Goal: Task Accomplishment & Management: Manage account settings

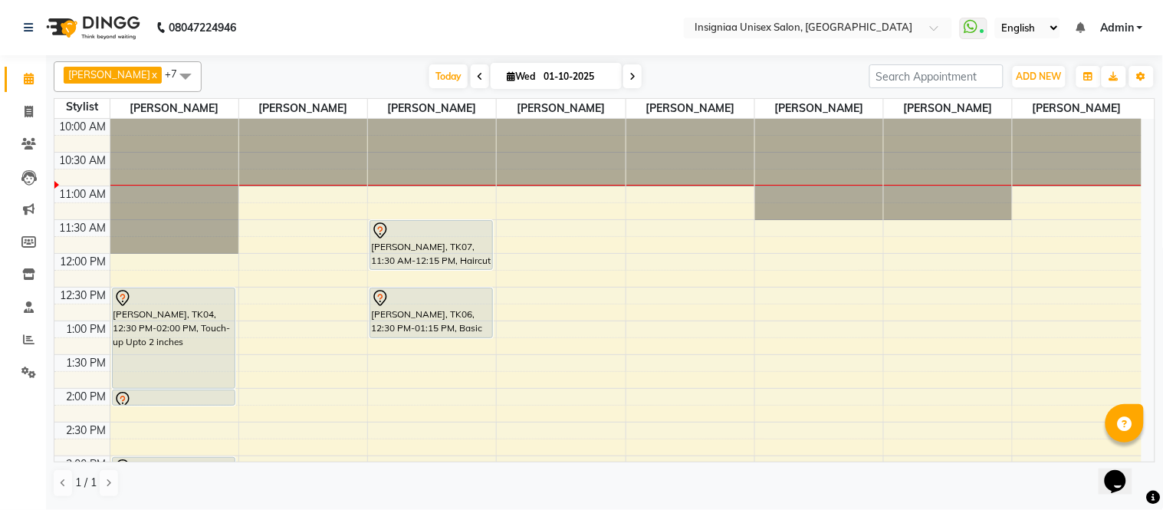
click at [377, 358] on div "10:00 AM 10:30 AM 11:00 AM 11:30 AM 12:00 PM 12:30 PM 1:00 PM 1:30 PM 2:00 PM 2…" at bounding box center [597, 490] width 1087 height 742
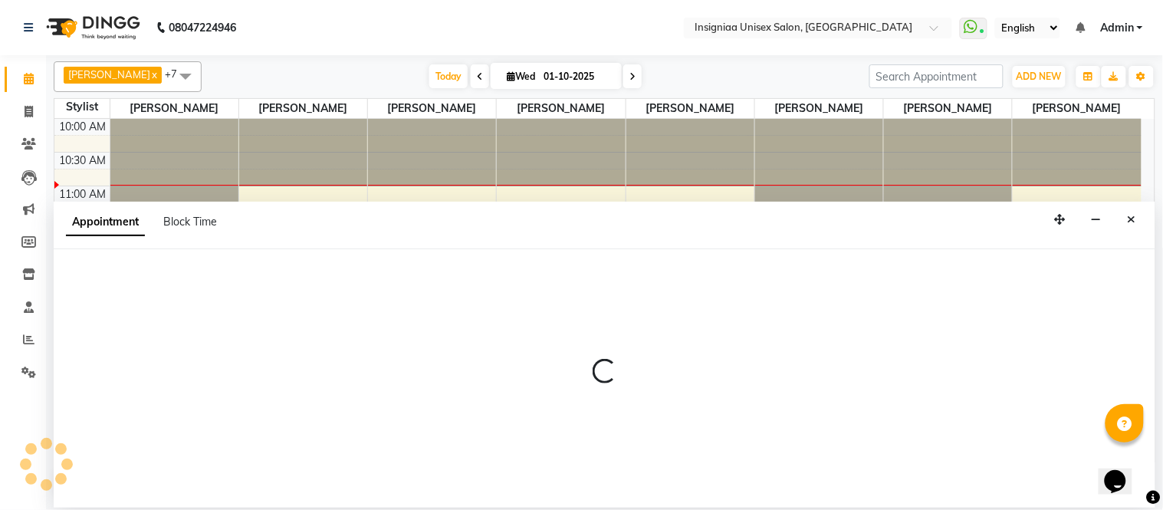
select select "58133"
select select "810"
select select "tentative"
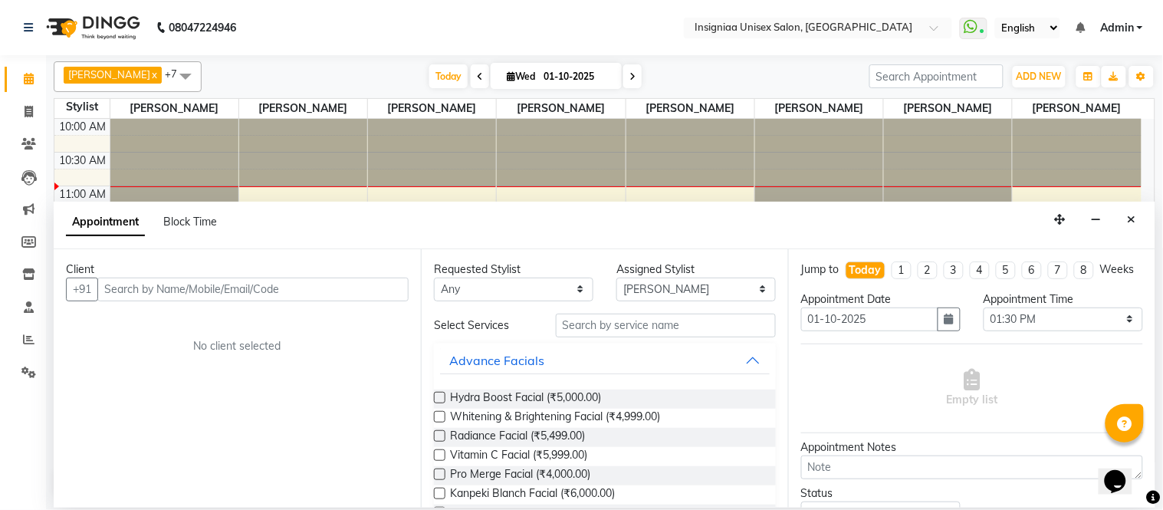
click at [1135, 223] on icon "Close" at bounding box center [1132, 219] width 8 height 11
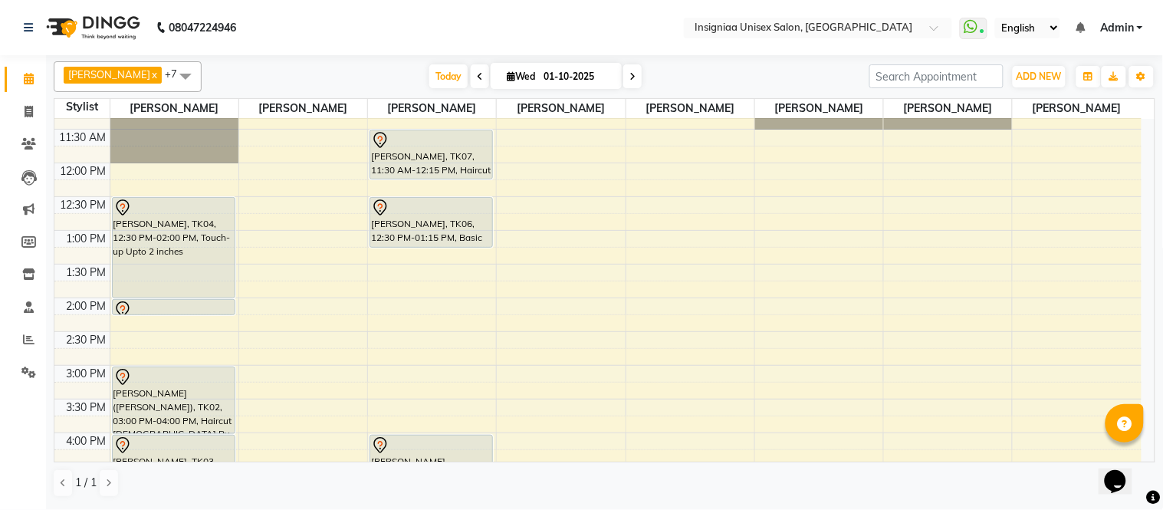
scroll to position [170, 0]
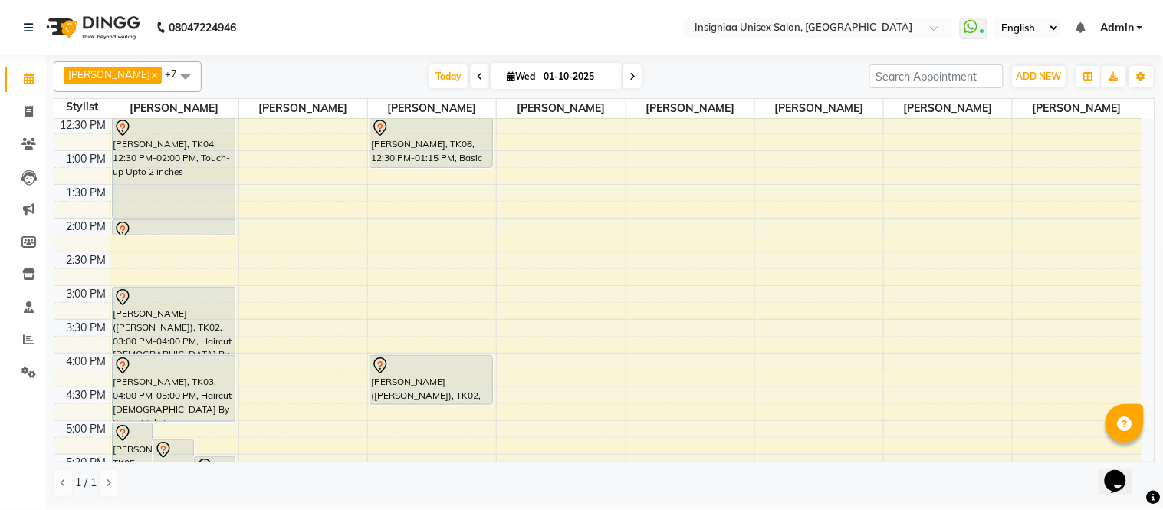
click at [372, 196] on div "10:00 AM 10:30 AM 11:00 AM 11:30 AM 12:00 PM 12:30 PM 1:00 PM 1:30 PM 2:00 PM 2…" at bounding box center [597, 320] width 1087 height 742
select select "58133"
select select "tentative"
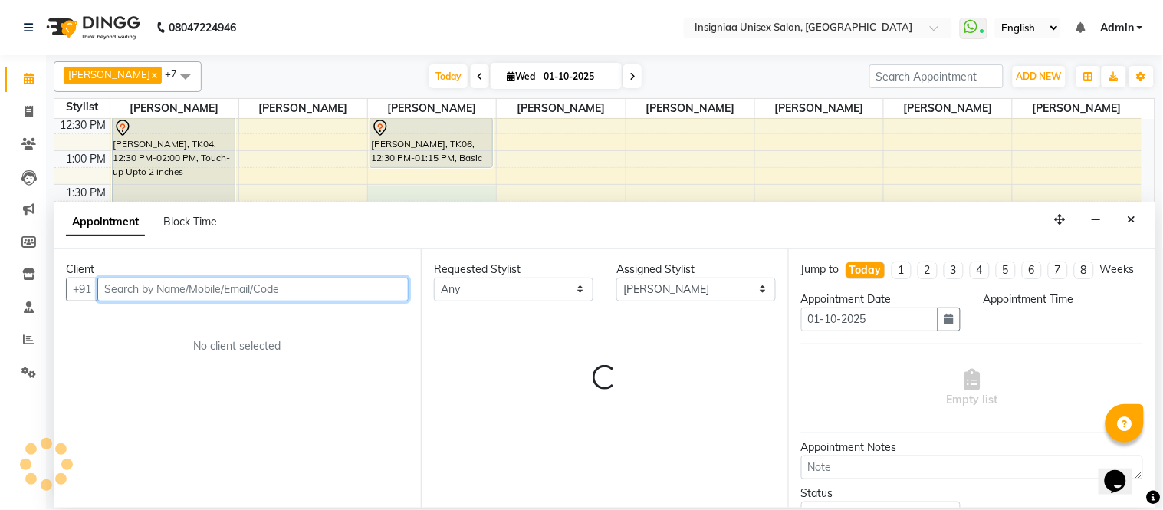
select select "810"
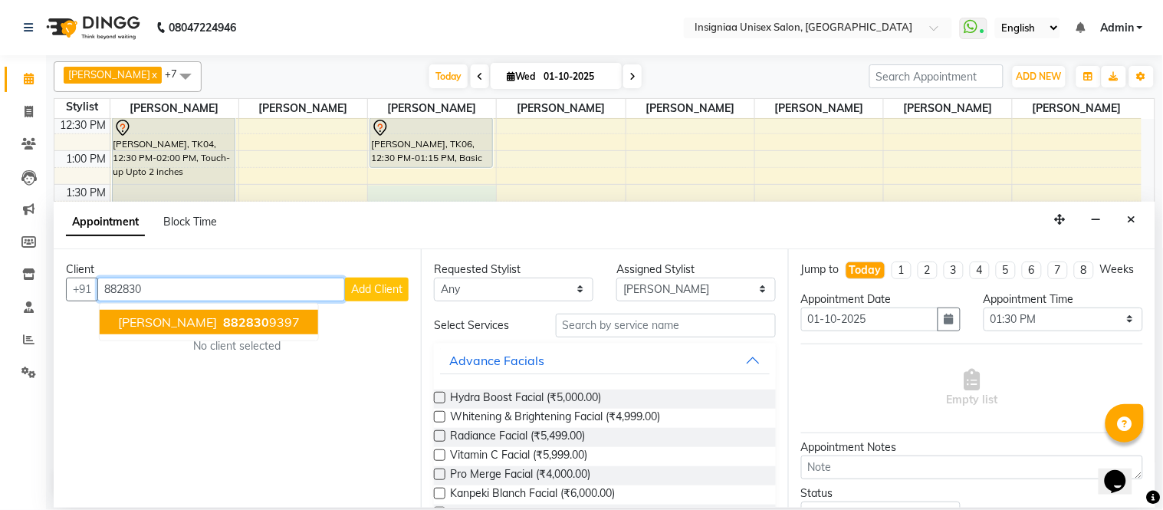
click at [263, 321] on button "rohit patel 882830 9397" at bounding box center [209, 322] width 219 height 25
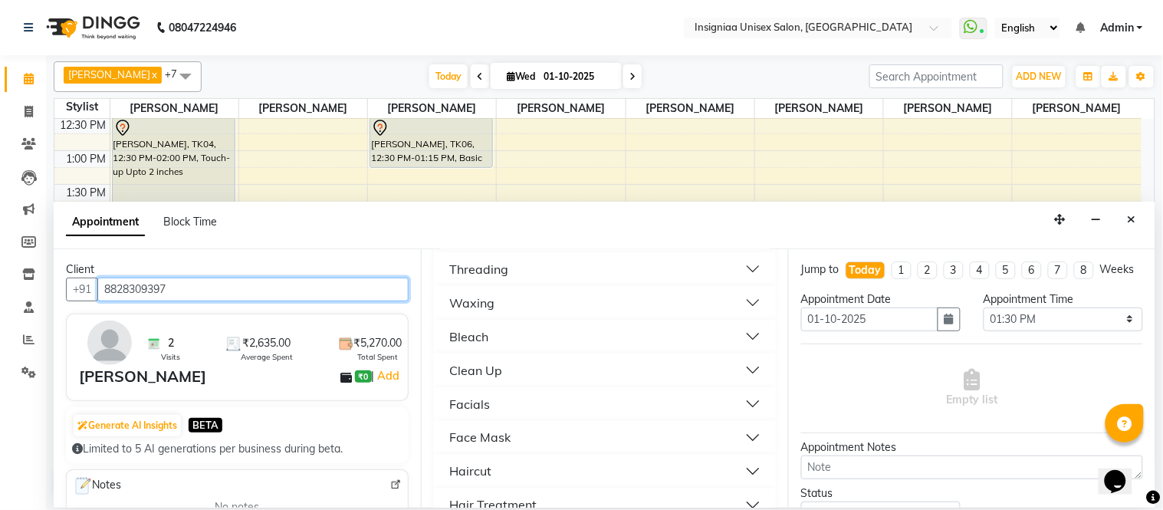
scroll to position [596, 0]
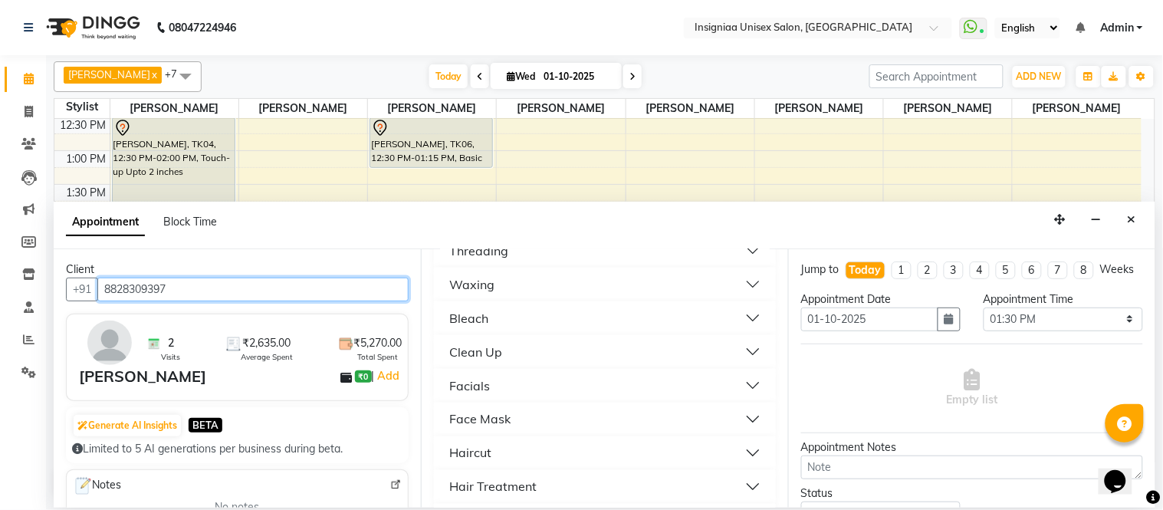
type input "8828309397"
click at [475, 456] on div "Haircut" at bounding box center [470, 453] width 42 height 18
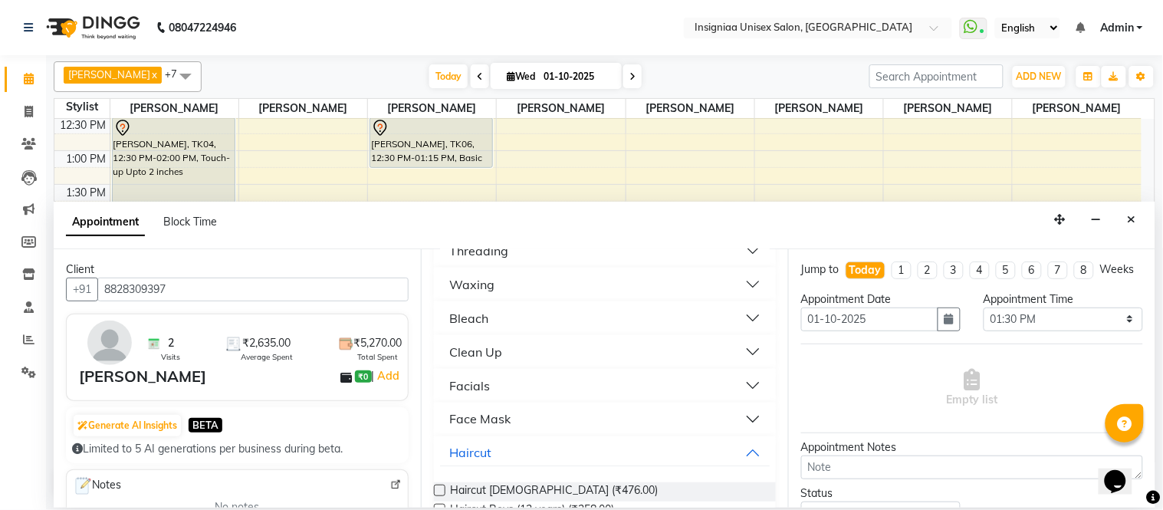
click at [440, 487] on label at bounding box center [440, 491] width 12 height 12
click at [440, 487] on input "checkbox" at bounding box center [439, 492] width 10 height 10
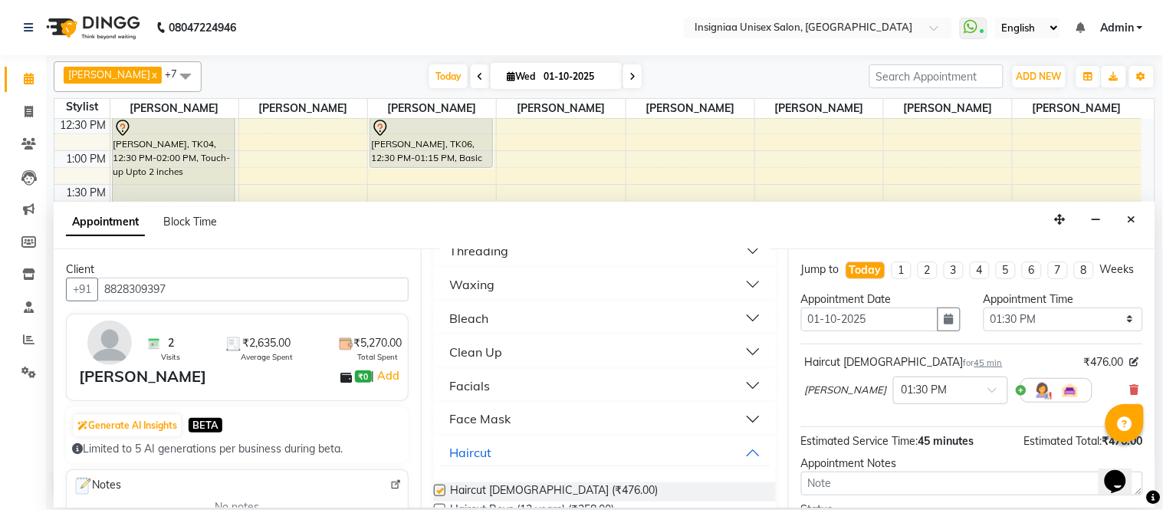
checkbox input "false"
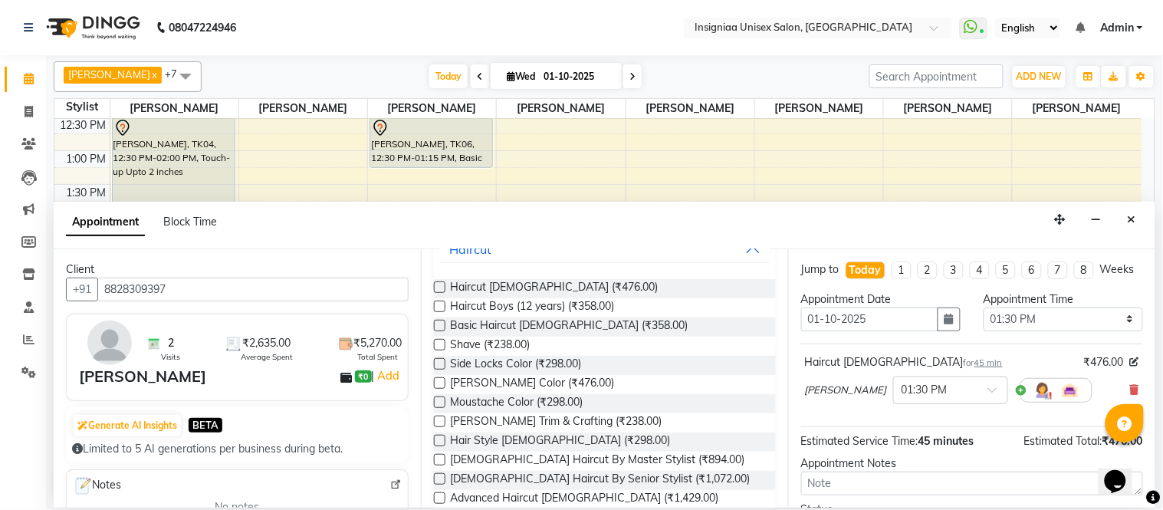
scroll to position [852, 0]
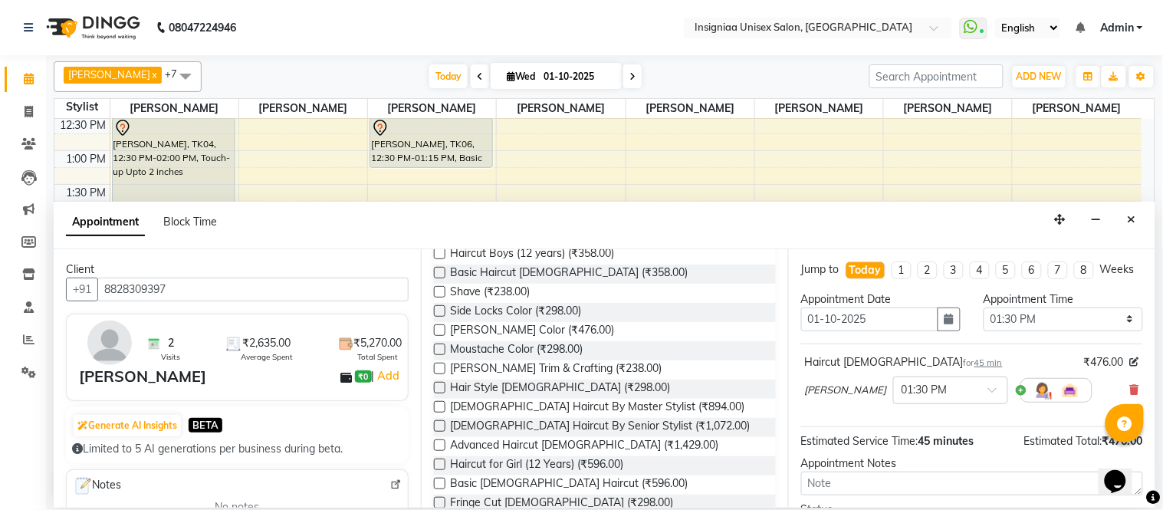
click at [439, 367] on label at bounding box center [440, 369] width 12 height 12
click at [439, 367] on input "checkbox" at bounding box center [439, 370] width 10 height 10
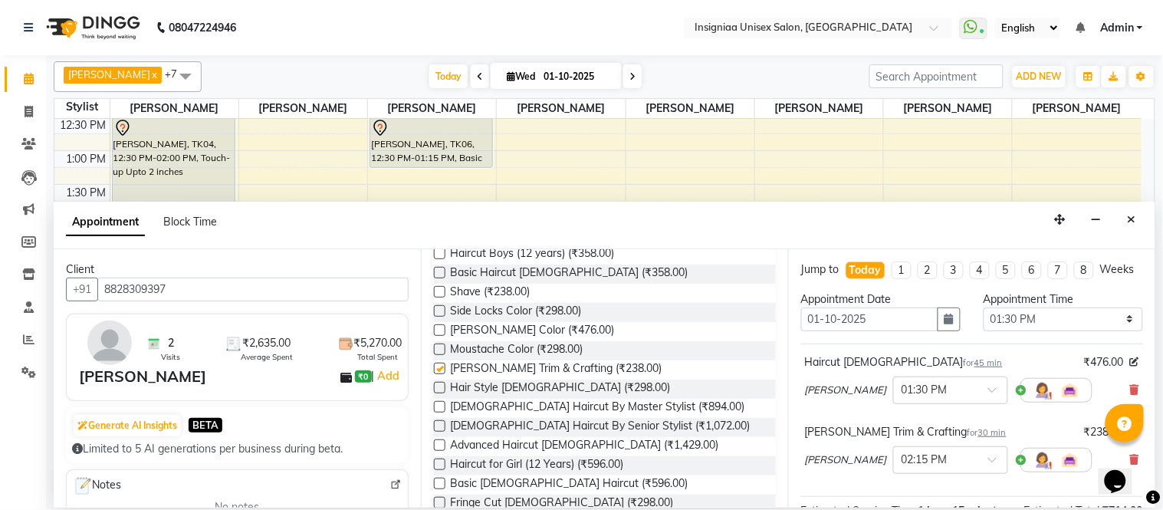
checkbox input "false"
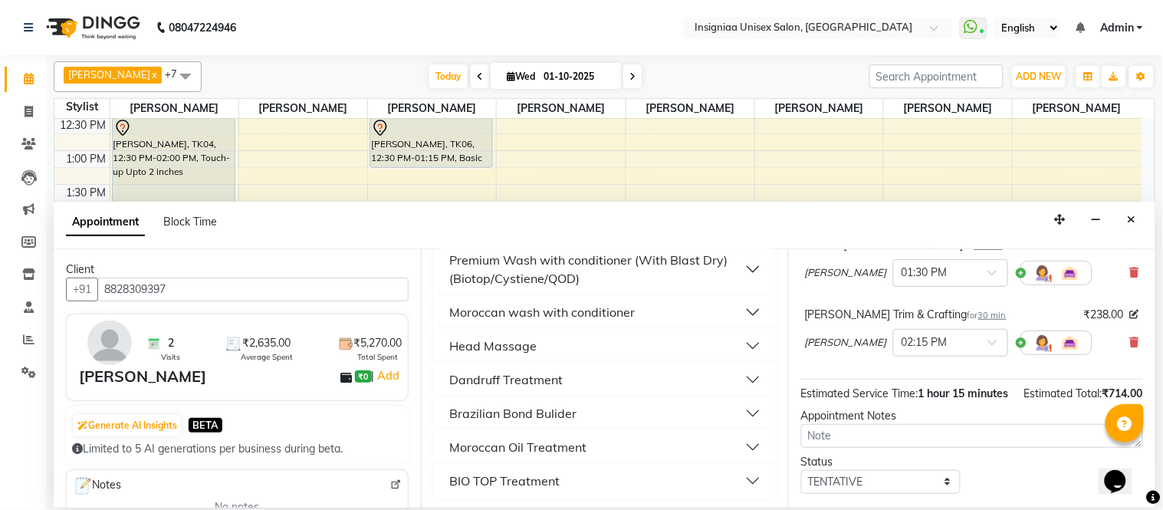
scroll to position [230, 0]
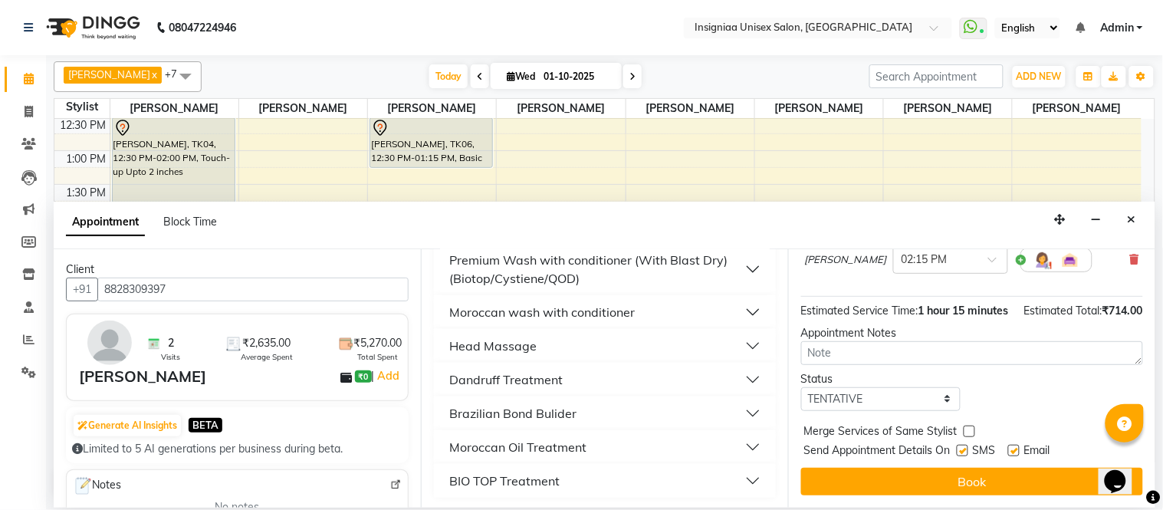
click at [1018, 456] on label at bounding box center [1014, 451] width 12 height 12
click at [1018, 456] on input "checkbox" at bounding box center [1013, 452] width 10 height 10
checkbox input "false"
click at [976, 479] on button "Book" at bounding box center [972, 482] width 342 height 28
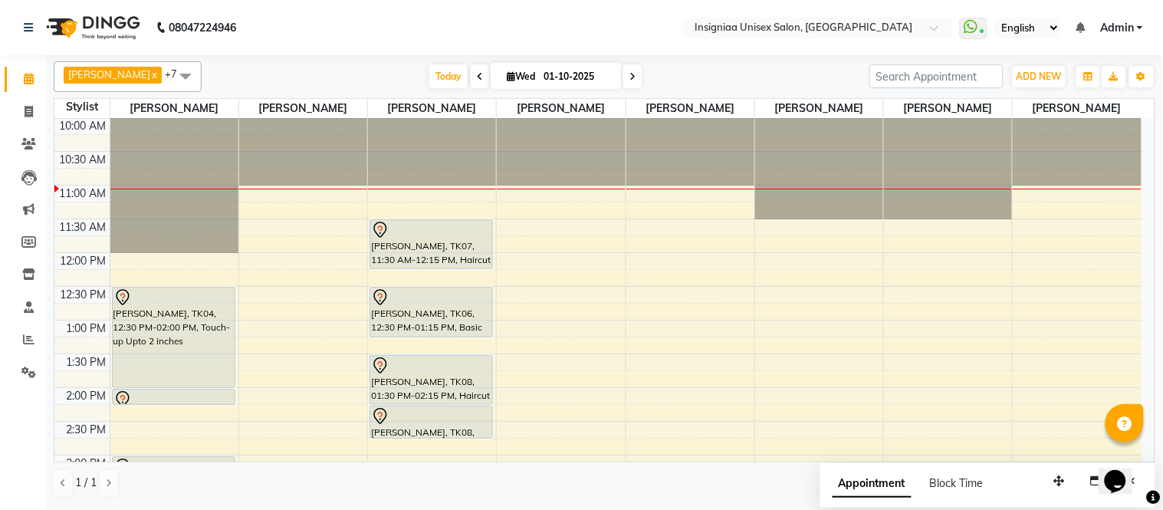
scroll to position [0, 0]
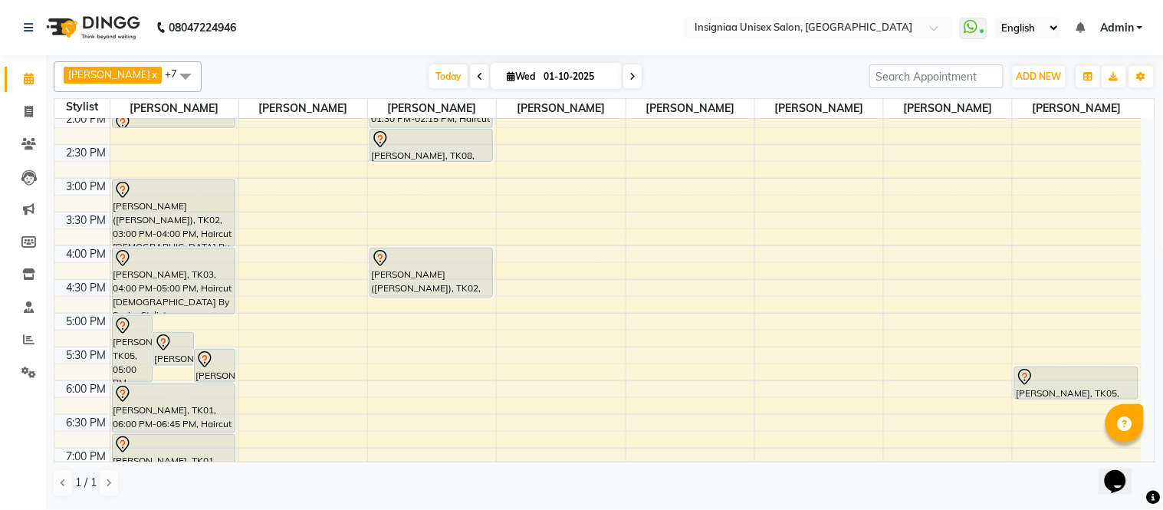
scroll to position [340, 0]
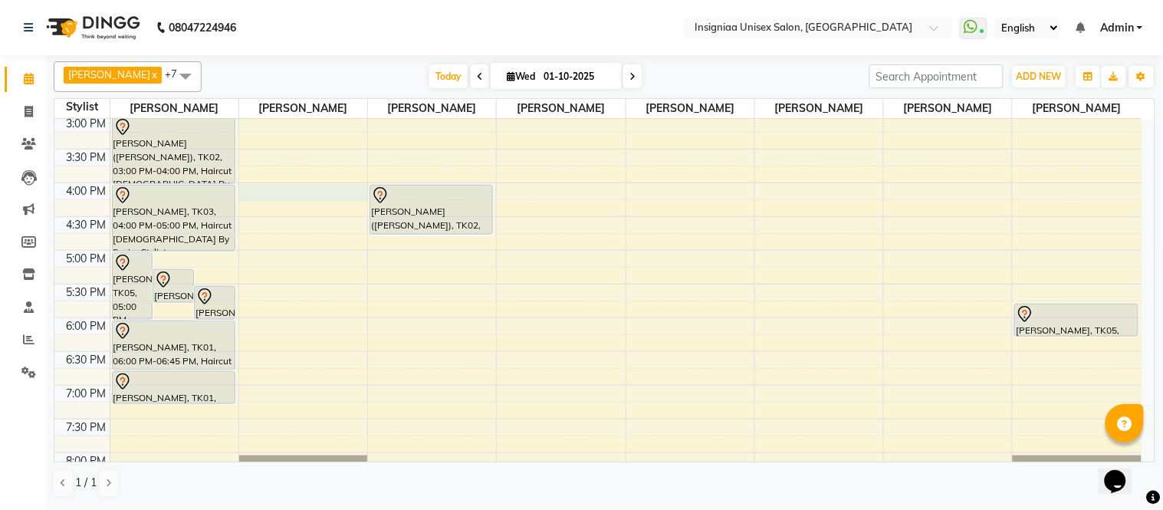
click at [277, 189] on div "10:00 AM 10:30 AM 11:00 AM 11:30 AM 12:00 PM 12:30 PM 1:00 PM 1:30 PM 2:00 PM 2…" at bounding box center [597, 149] width 1087 height 742
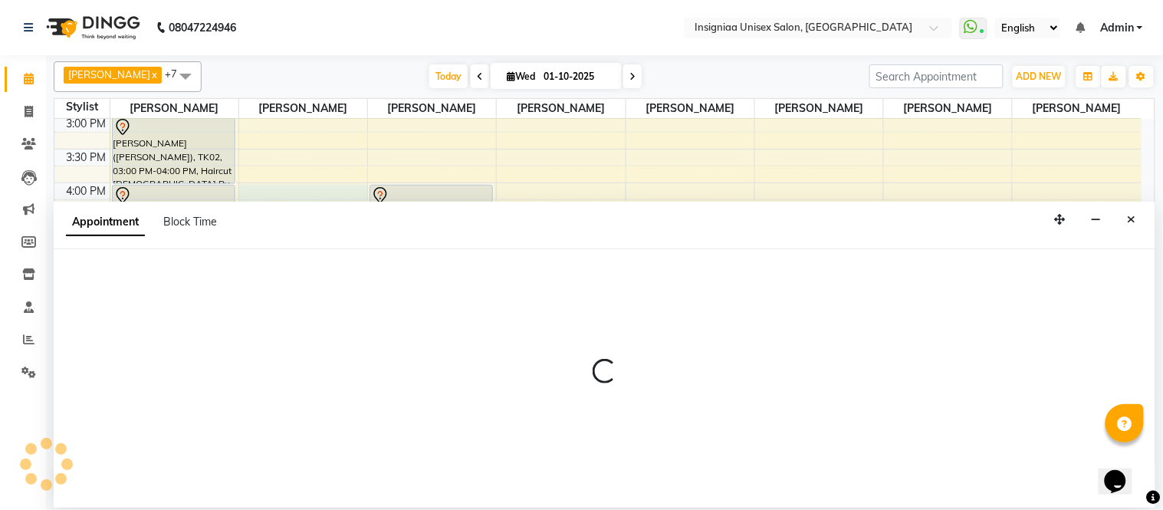
select select "58132"
select select "tentative"
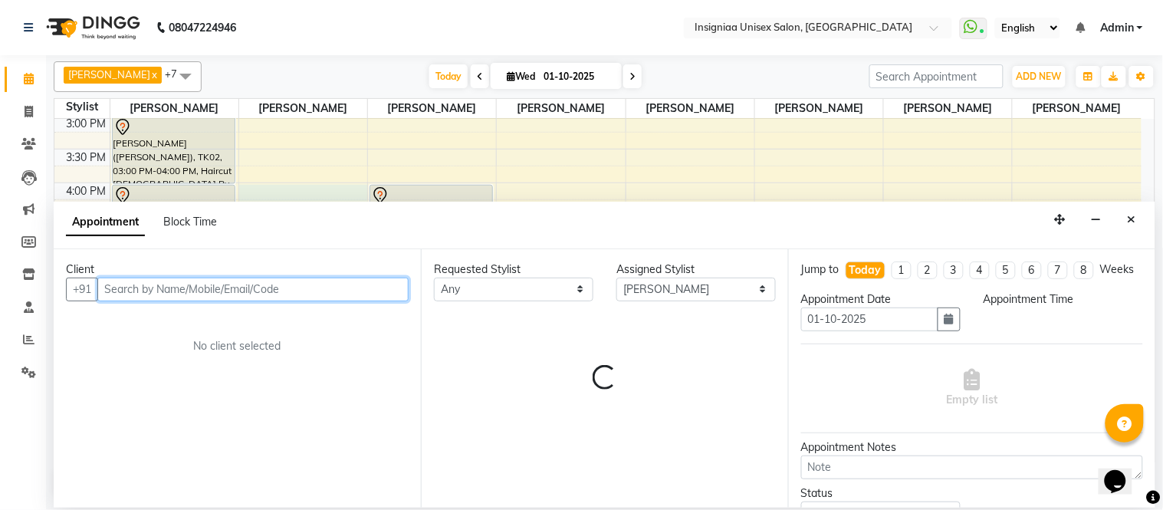
select select "960"
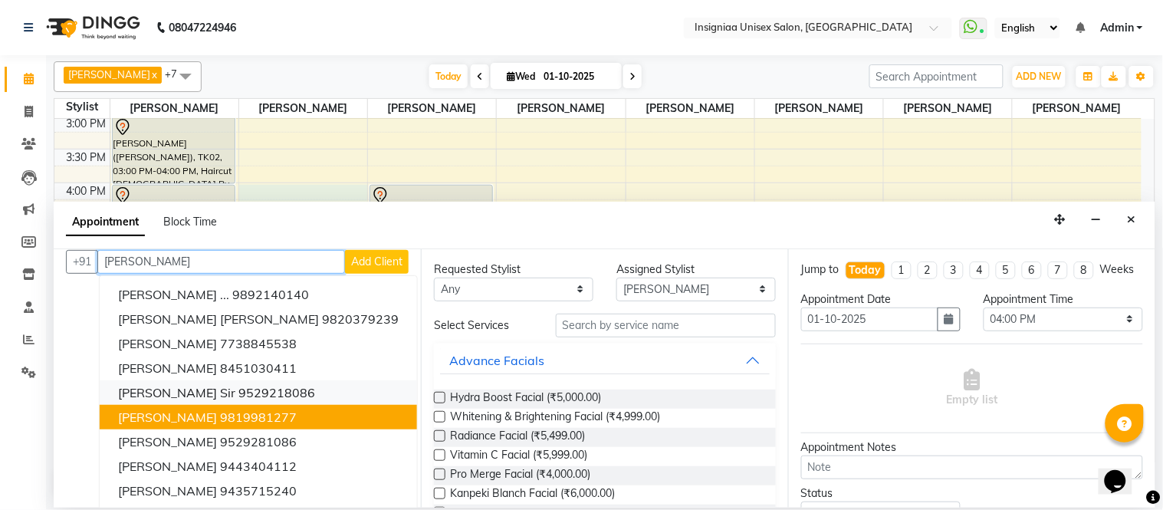
scroll to position [0, 0]
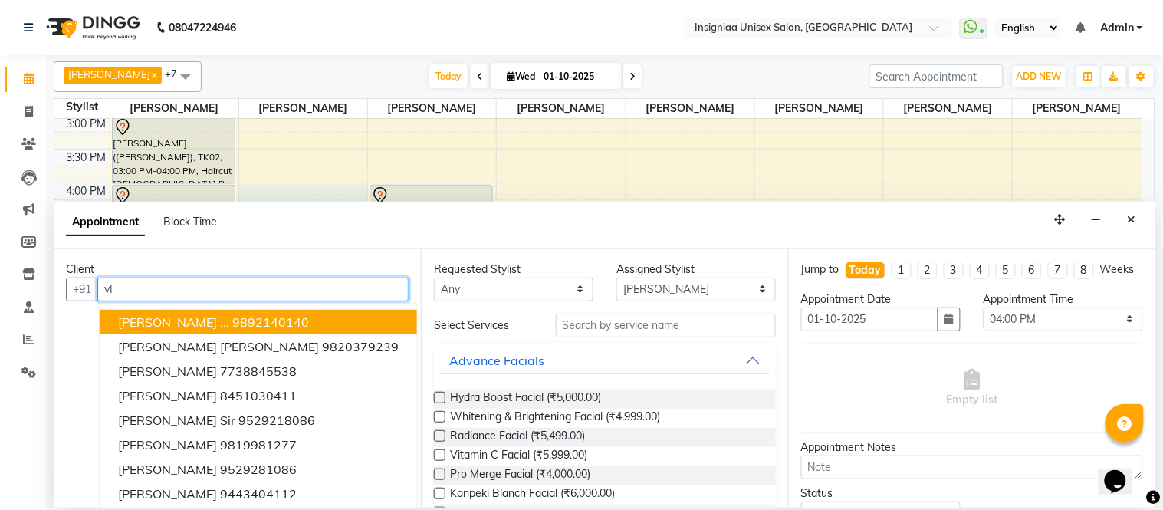
type input "v"
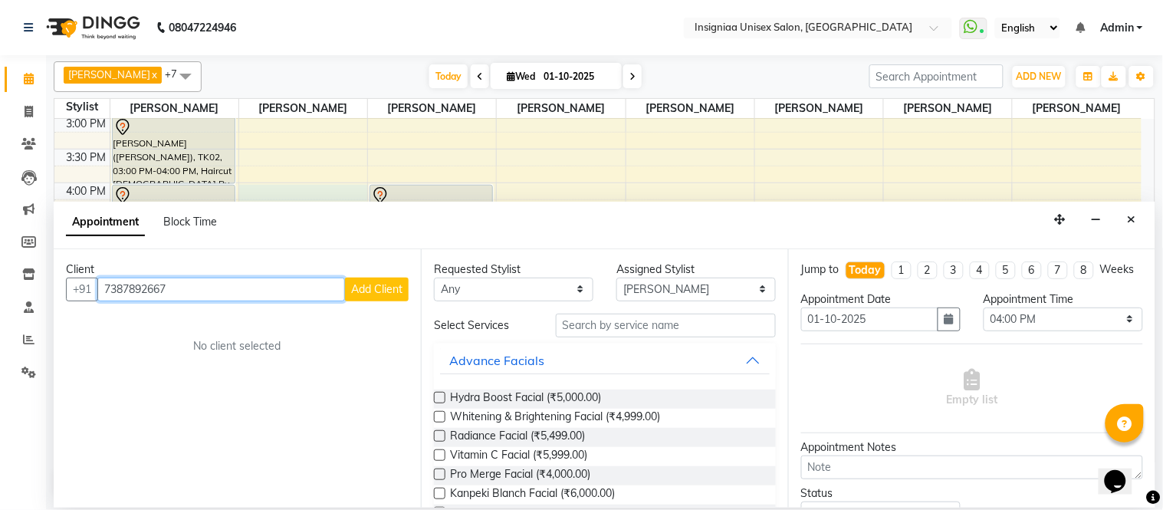
type input "7387892667"
click at [354, 292] on span "Add Client" at bounding box center [376, 289] width 51 height 14
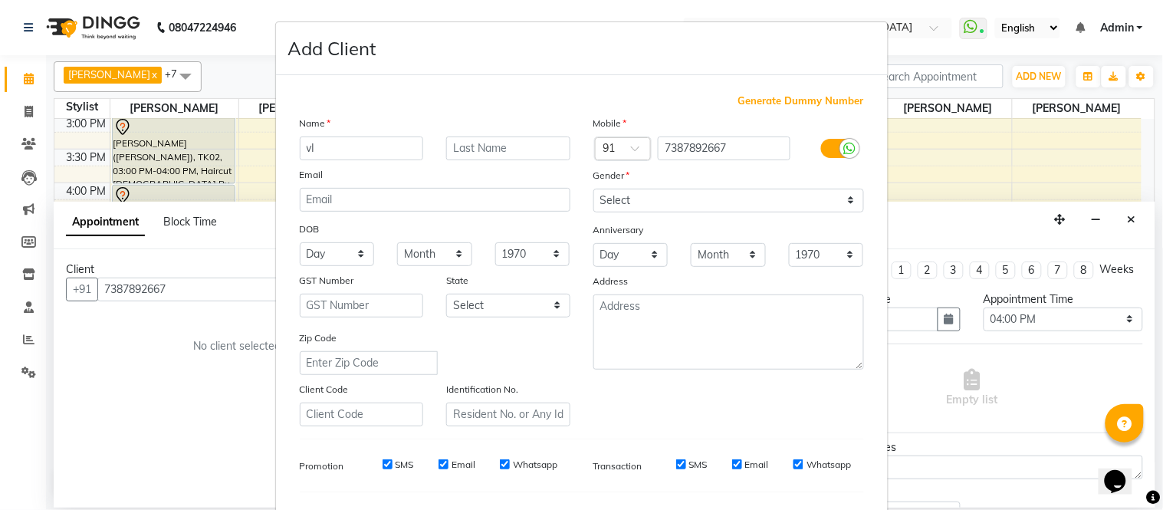
type input "v"
type input "[PERSON_NAME] sir"
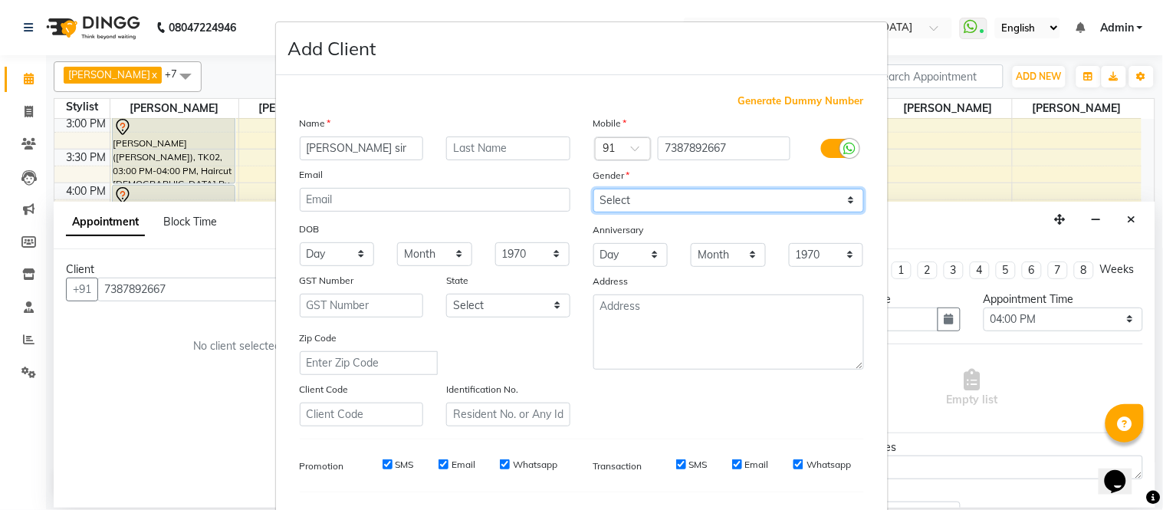
click at [640, 197] on select "Select [DEMOGRAPHIC_DATA] [DEMOGRAPHIC_DATA] Other Prefer Not To Say" at bounding box center [729, 201] width 271 height 24
select select "[DEMOGRAPHIC_DATA]"
click at [594, 189] on select "Select [DEMOGRAPHIC_DATA] [DEMOGRAPHIC_DATA] Other Prefer Not To Say" at bounding box center [729, 201] width 271 height 24
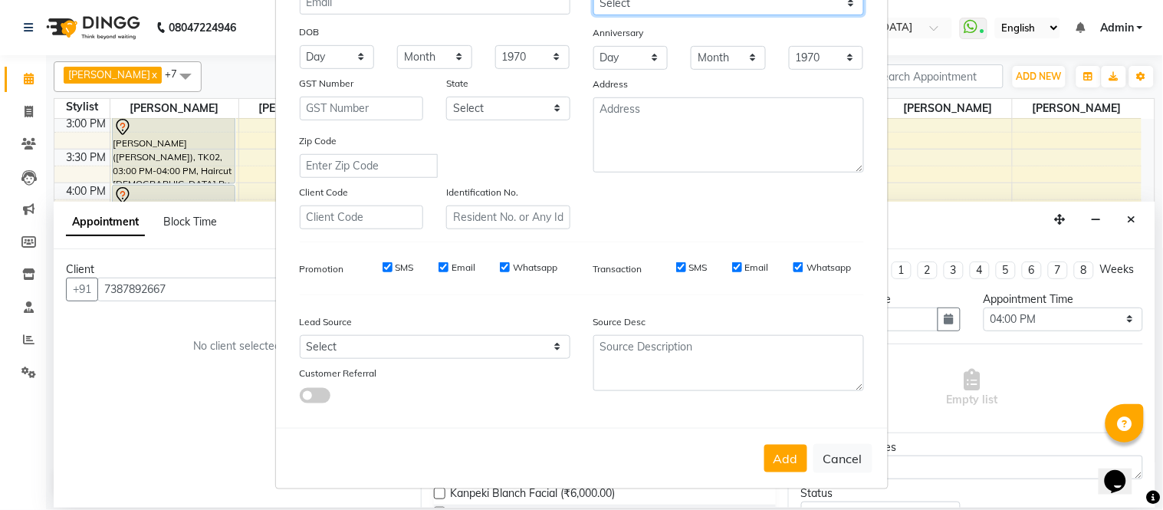
scroll to position [198, 0]
click at [788, 461] on button "Add" at bounding box center [786, 458] width 43 height 28
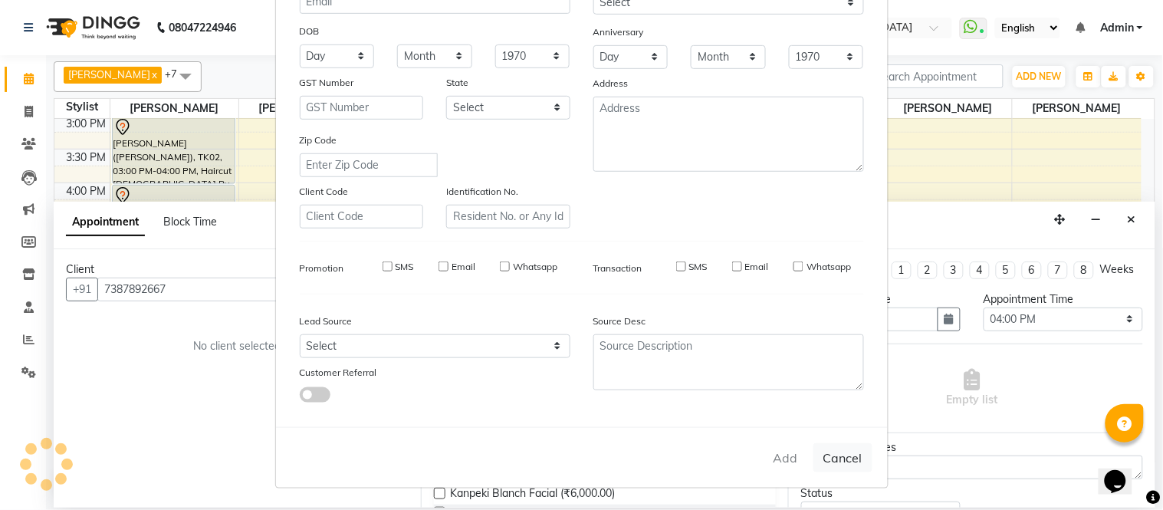
select select
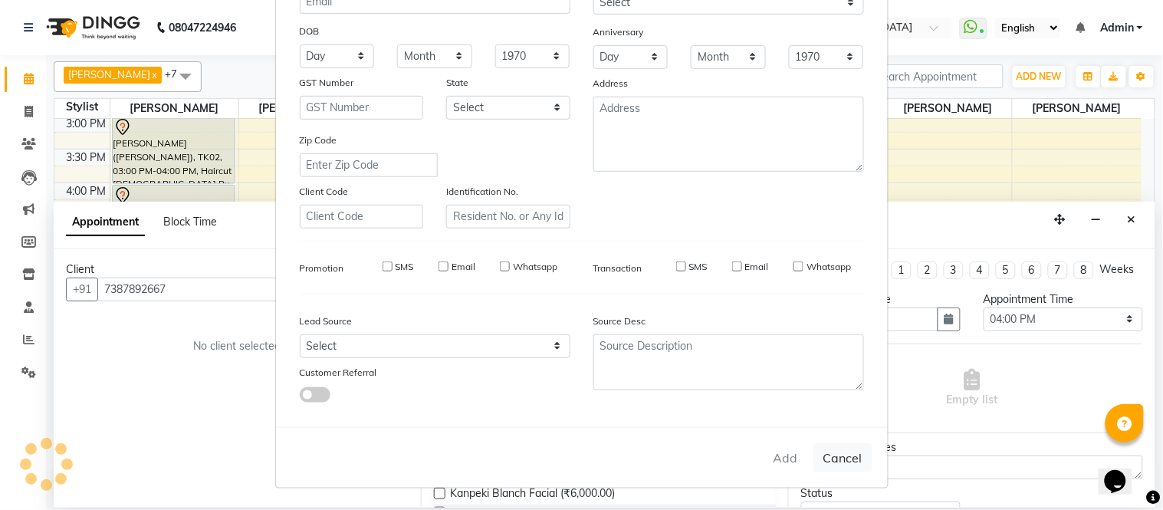
select select
checkbox input "false"
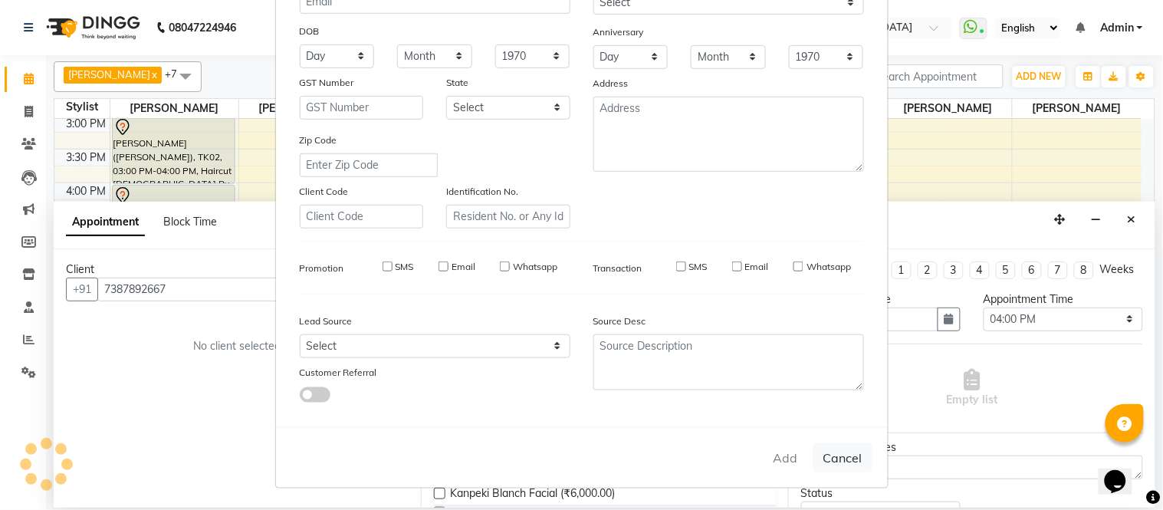
checkbox input "false"
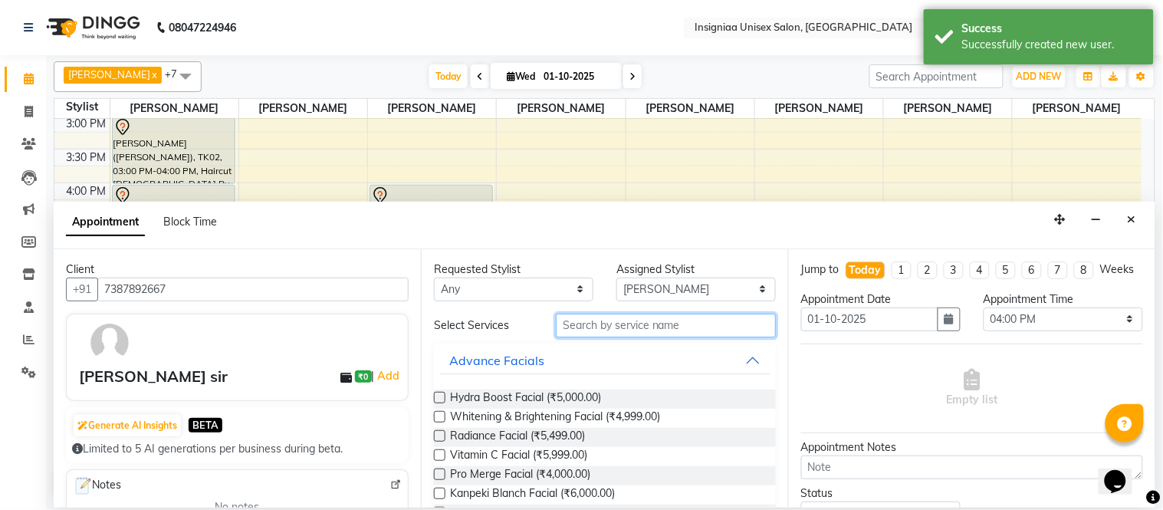
click at [590, 327] on input "text" at bounding box center [666, 326] width 220 height 24
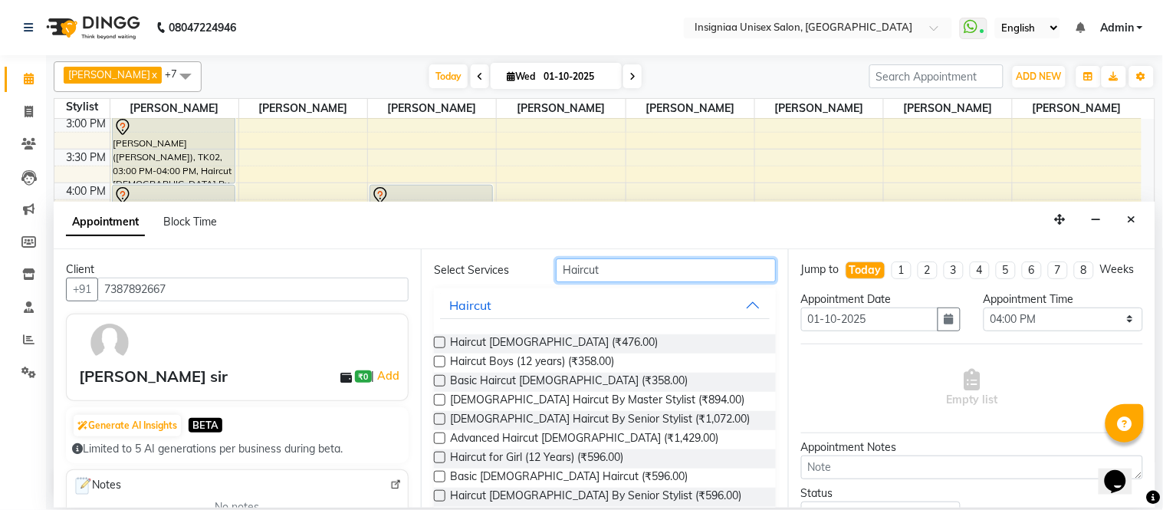
scroll to position [85, 0]
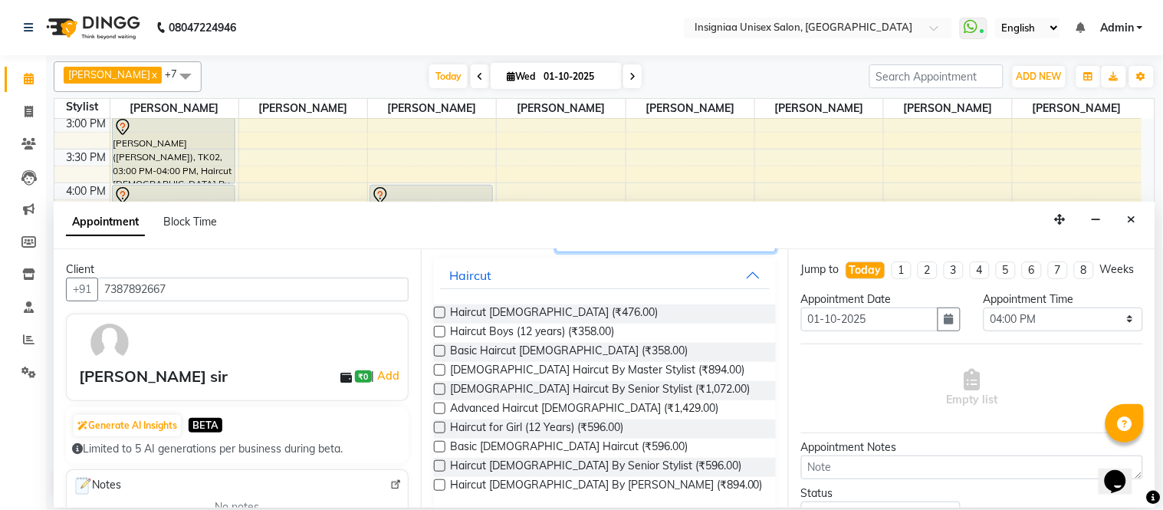
type input "Haircut"
click at [440, 312] on label at bounding box center [440, 313] width 12 height 12
click at [440, 312] on input "checkbox" at bounding box center [439, 314] width 10 height 10
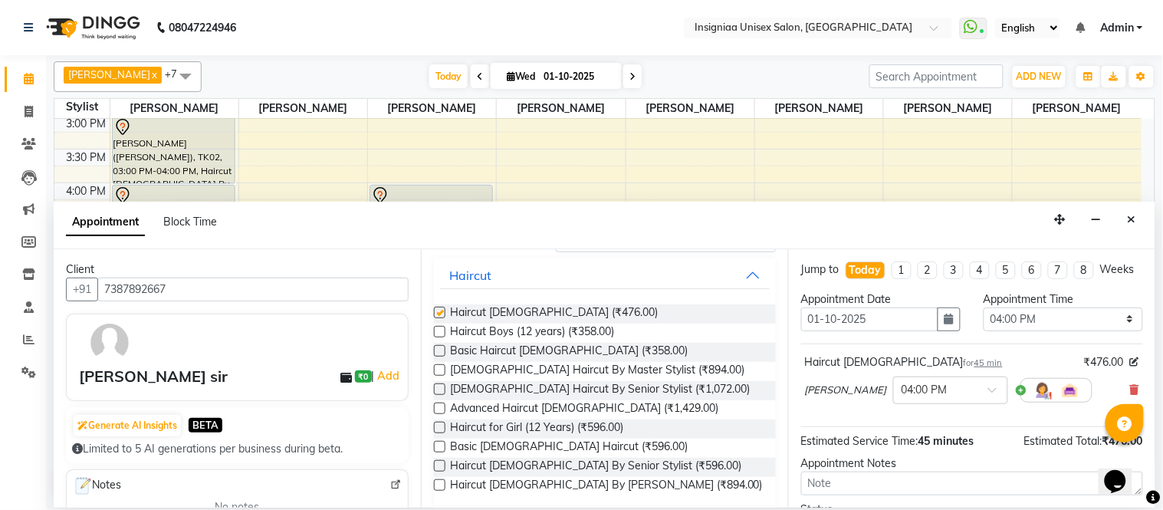
checkbox input "false"
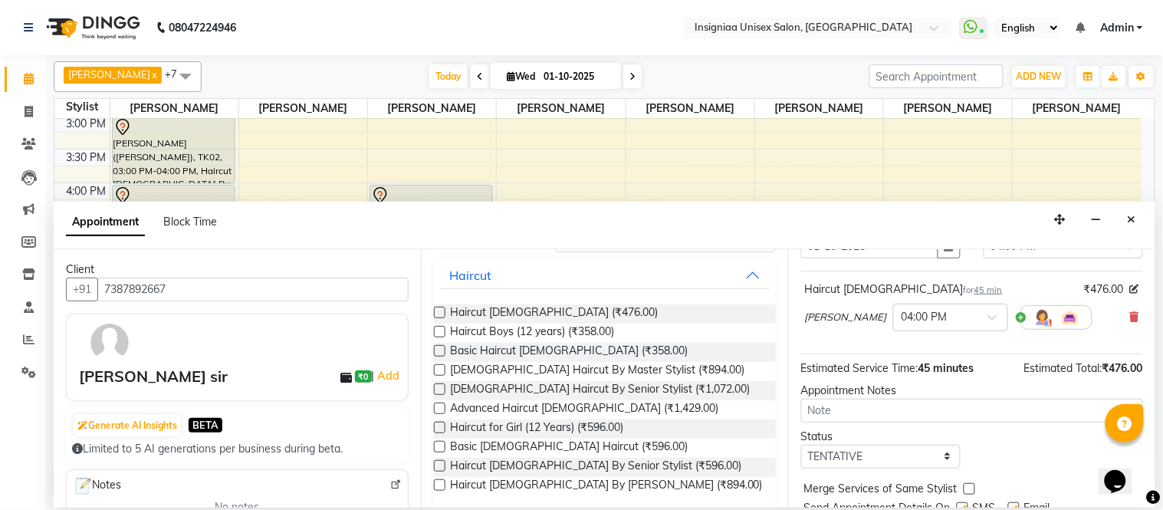
scroll to position [144, 0]
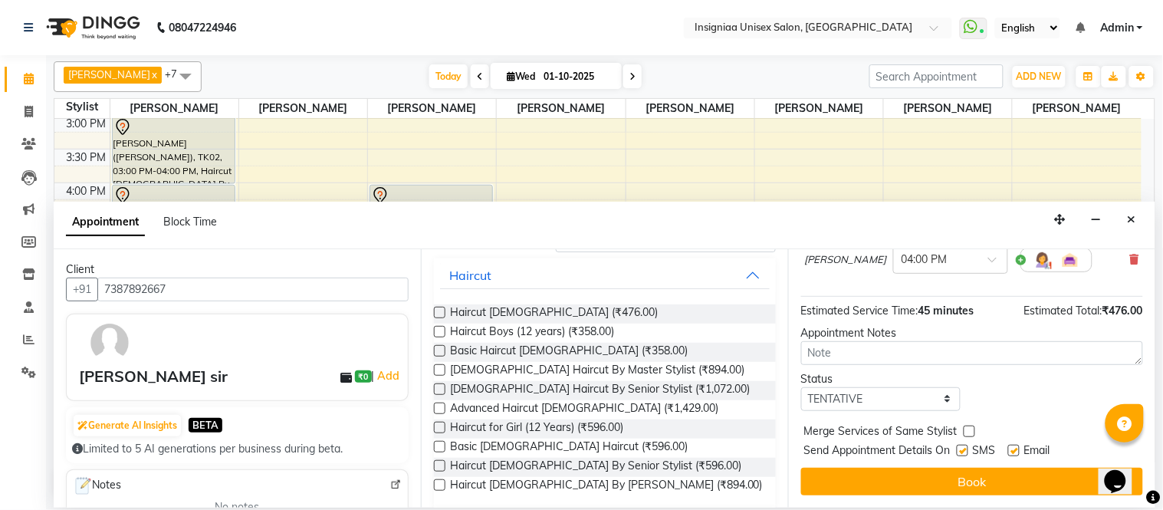
click at [968, 447] on label at bounding box center [963, 451] width 12 height 12
click at [967, 447] on input "checkbox" at bounding box center [962, 452] width 10 height 10
checkbox input "false"
click at [1015, 449] on label at bounding box center [1014, 451] width 12 height 12
click at [1015, 449] on input "checkbox" at bounding box center [1013, 452] width 10 height 10
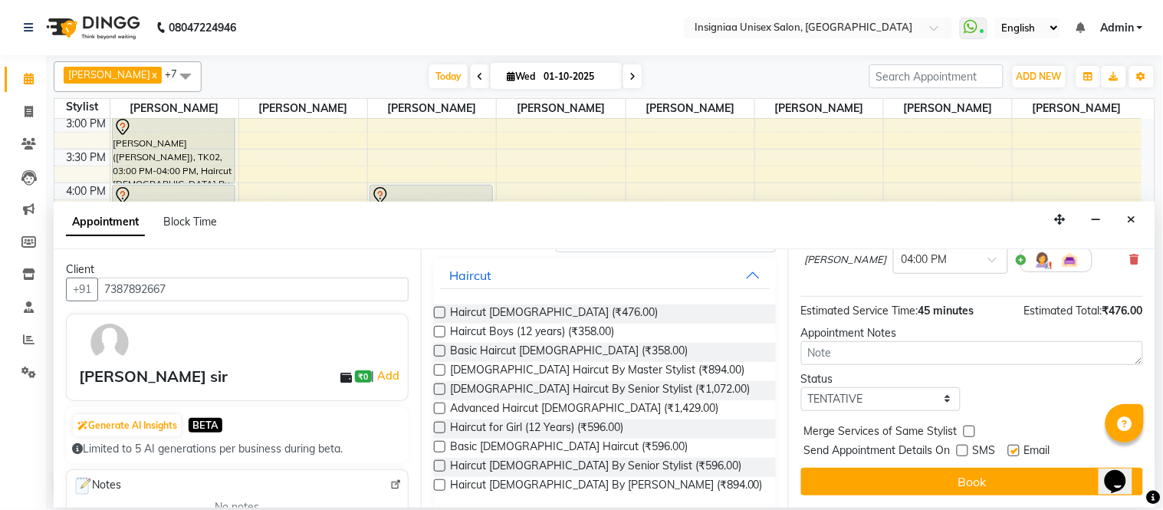
checkbox input "false"
drag, startPoint x: 969, startPoint y: 476, endPoint x: 979, endPoint y: 465, distance: 14.7
click at [974, 475] on button "Book" at bounding box center [972, 482] width 342 height 28
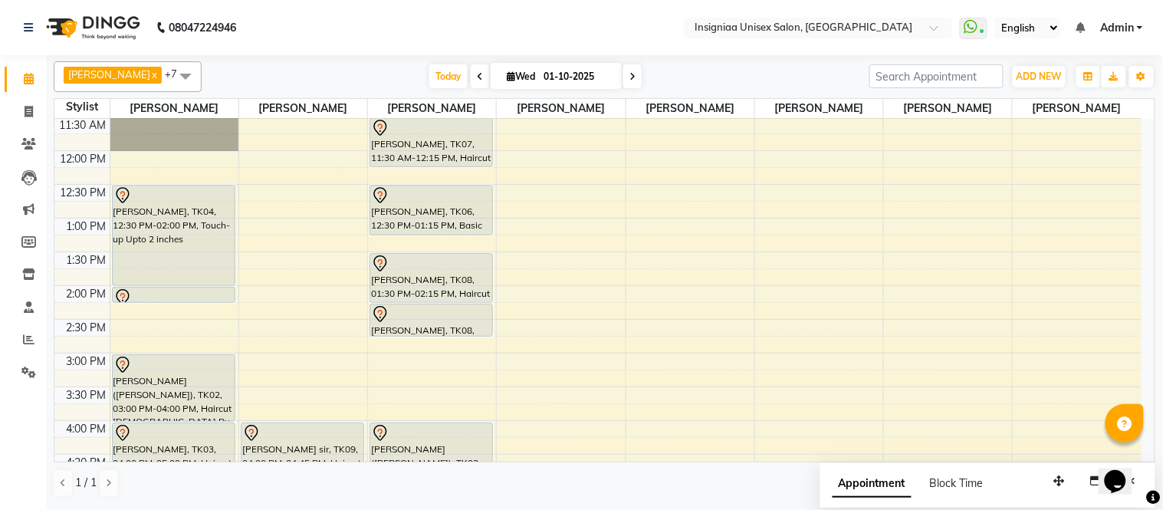
scroll to position [61, 0]
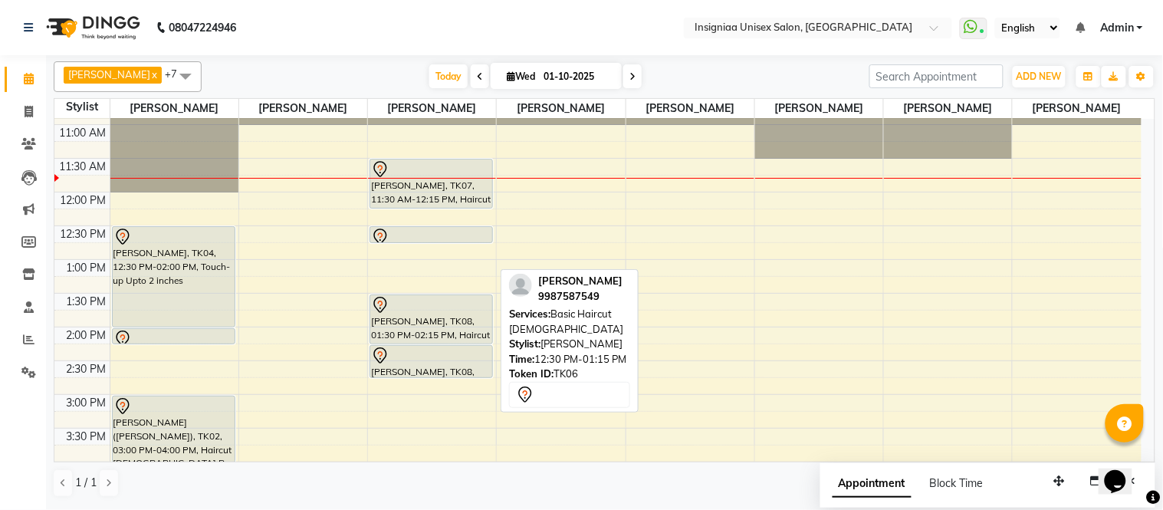
drag, startPoint x: 417, startPoint y: 273, endPoint x: 439, endPoint y: 230, distance: 48.0
click at [439, 230] on div "[PERSON_NAME], TK07, 11:30 AM-12:15 PM, Haircut [DEMOGRAPHIC_DATA] [PERSON_NAME…" at bounding box center [432, 429] width 128 height 742
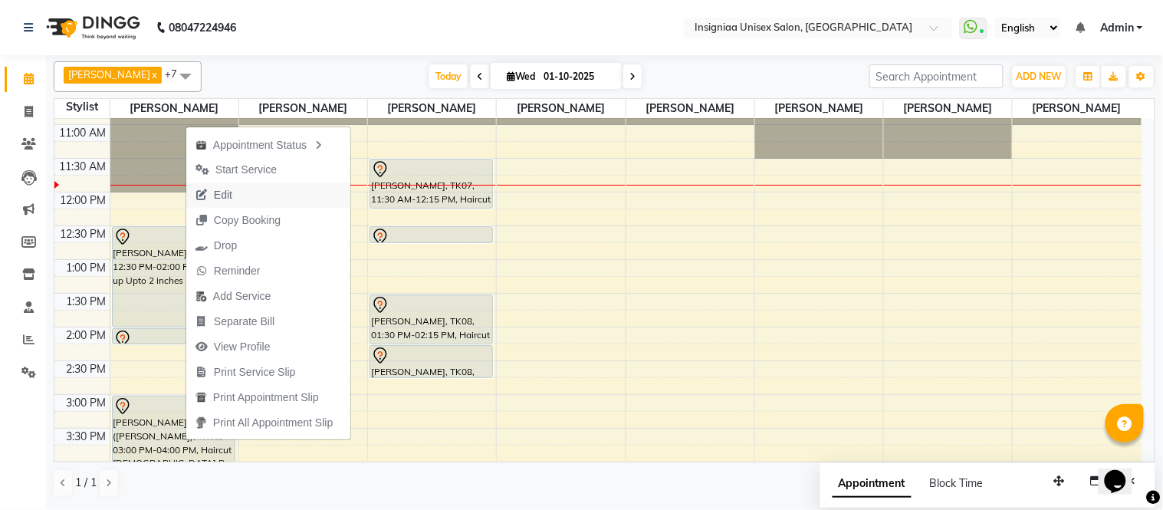
click at [223, 200] on span "Edit" at bounding box center [223, 195] width 18 height 16
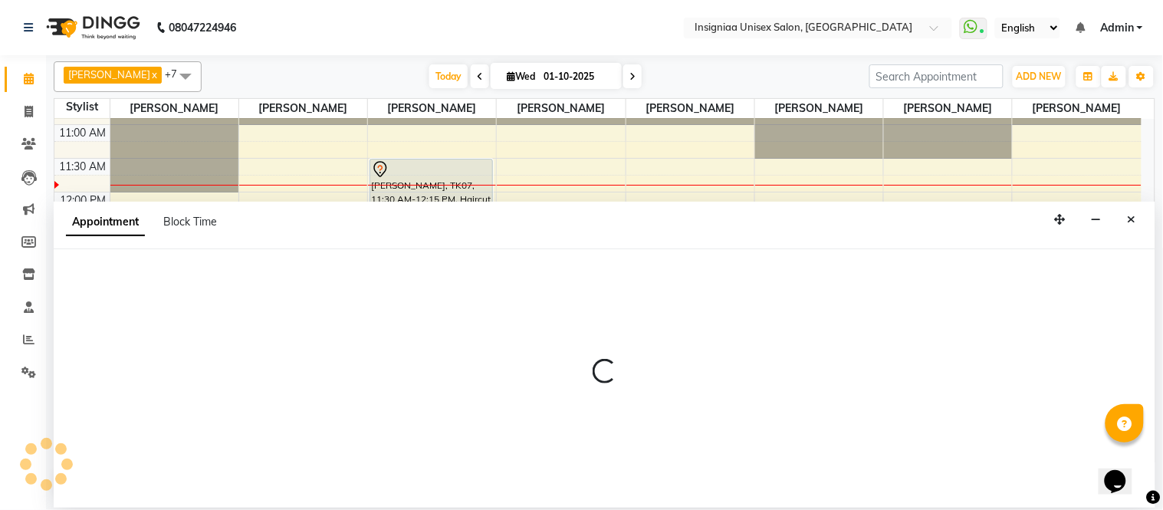
select select "tentative"
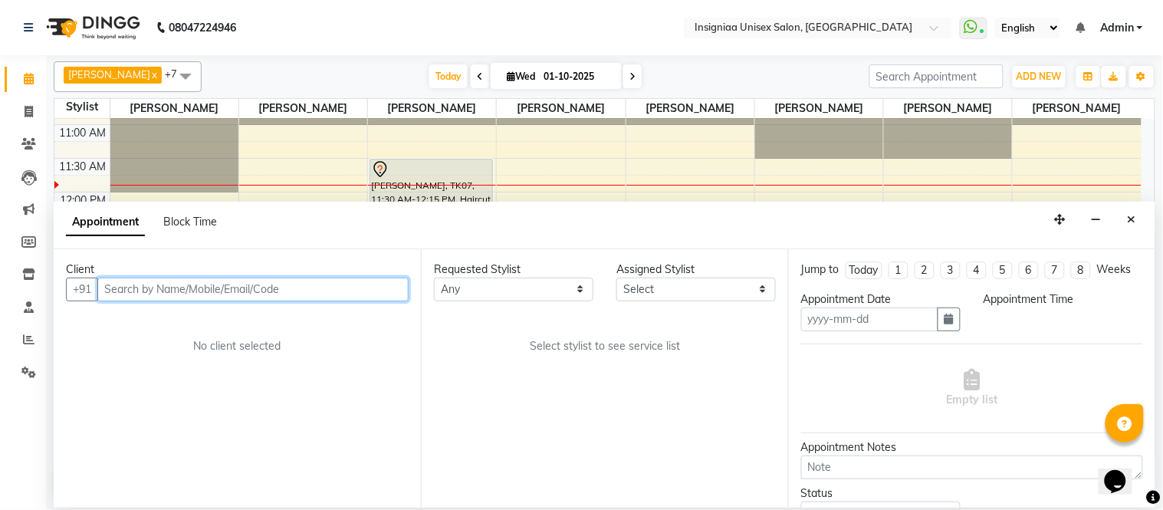
type input "01-10-2025"
select select "58131"
select select "750"
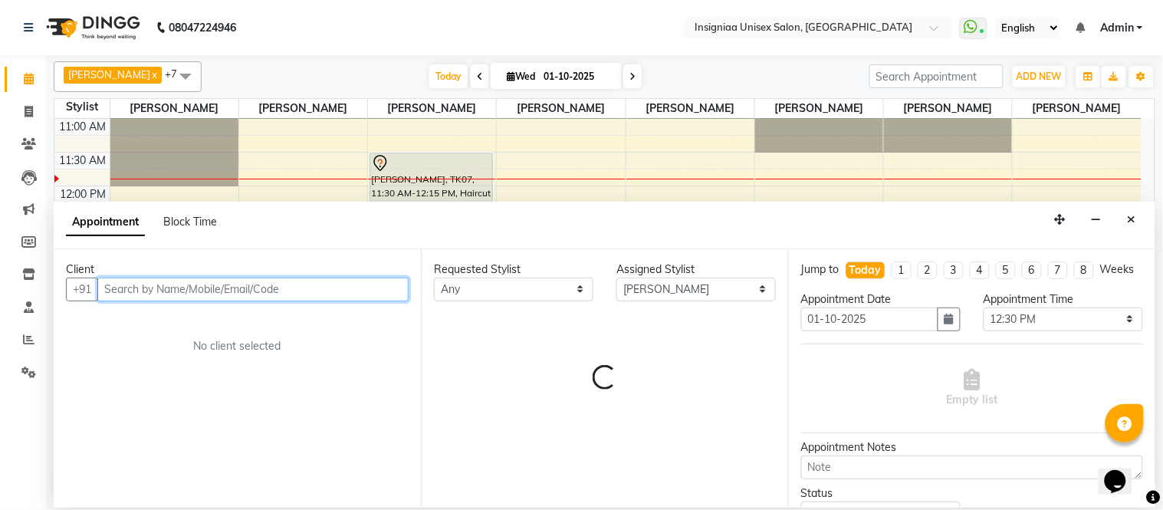
select select "3521"
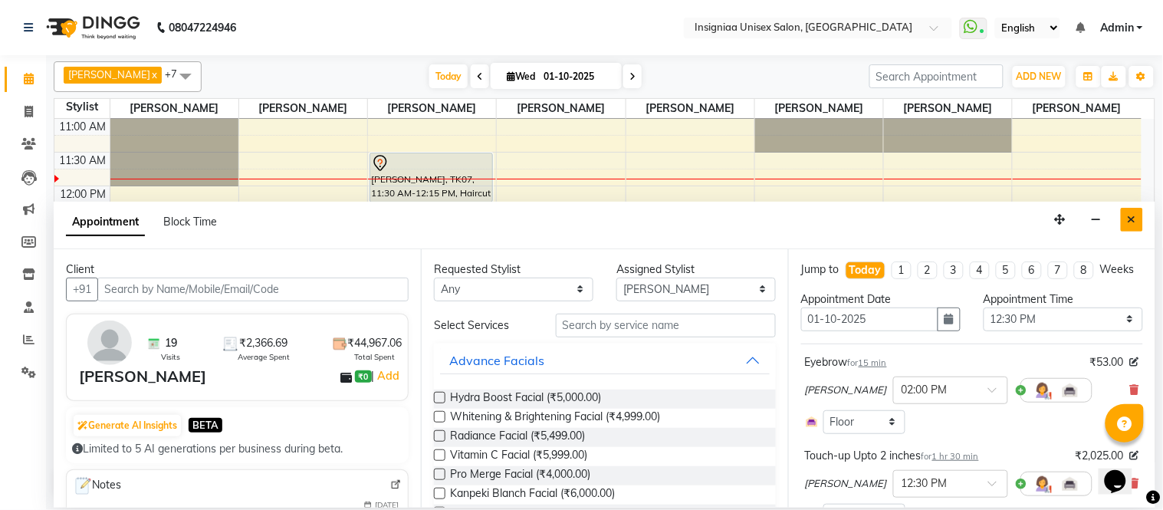
click at [1136, 219] on icon "Close" at bounding box center [1132, 219] width 8 height 11
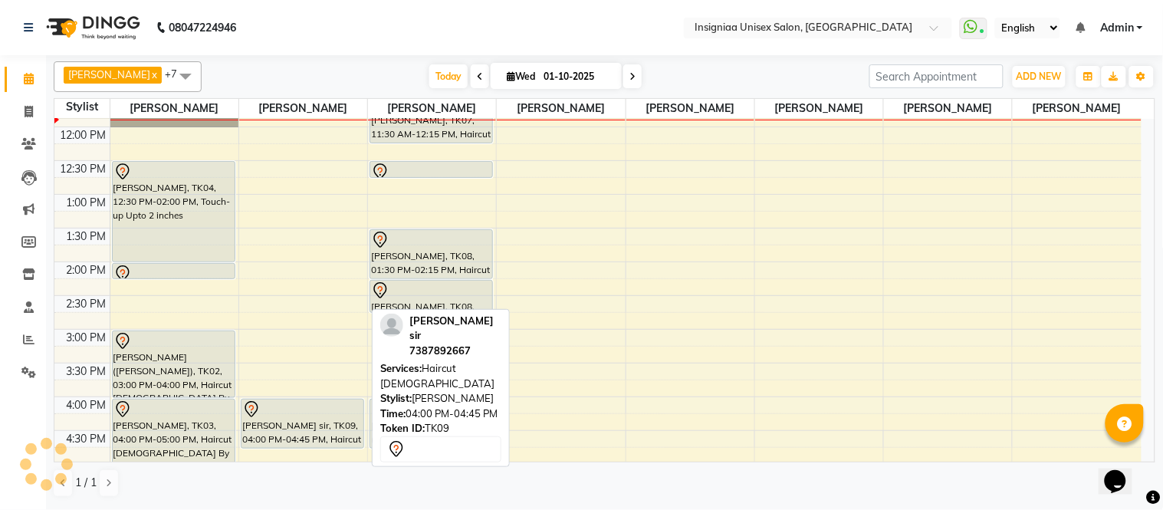
scroll to position [0, 0]
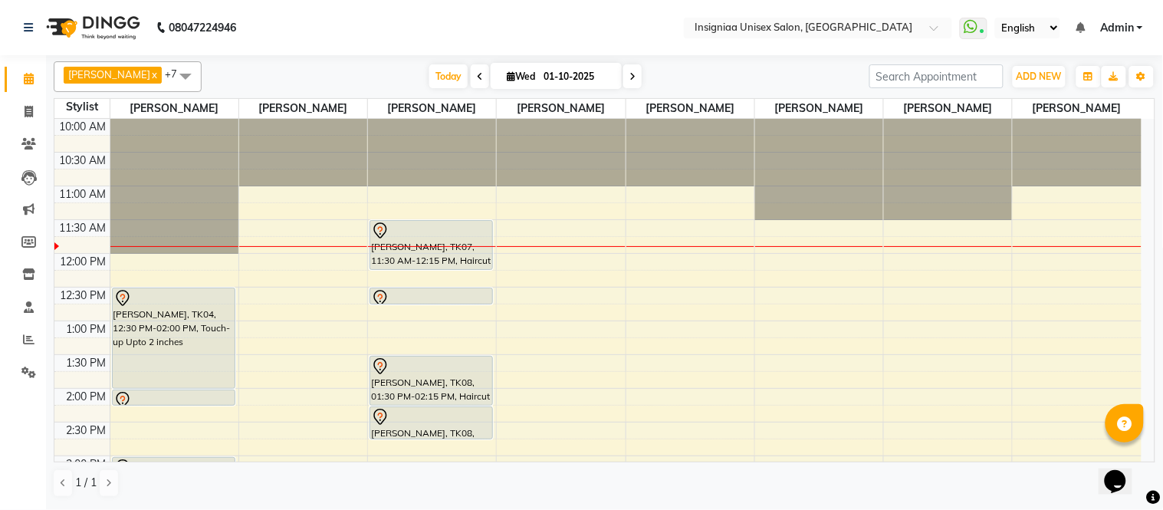
click at [571, 85] on input "01-10-2025" at bounding box center [577, 76] width 77 height 23
select select "10"
select select "2025"
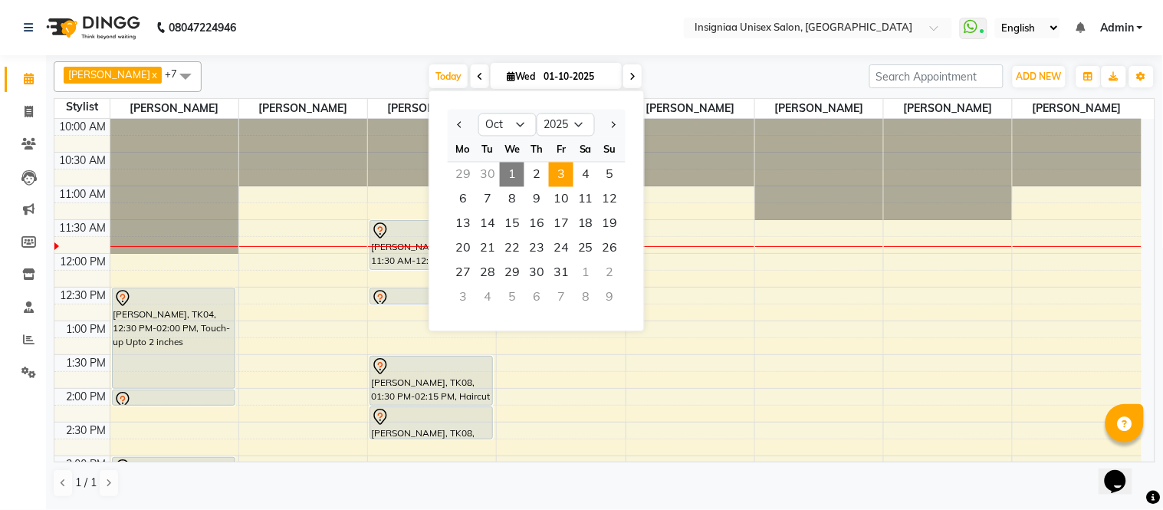
click at [550, 169] on span "3" at bounding box center [561, 175] width 25 height 25
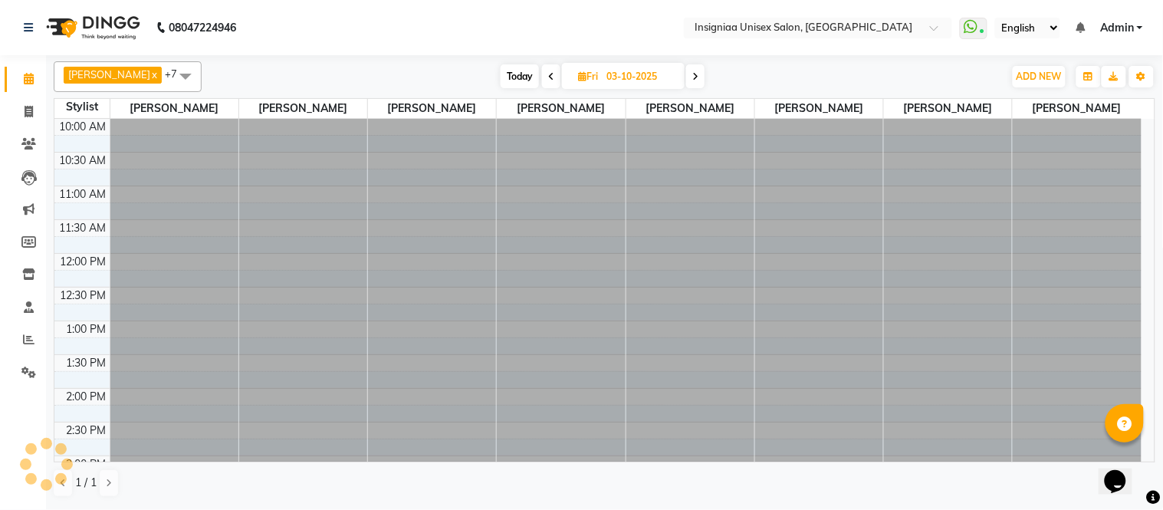
scroll to position [67, 0]
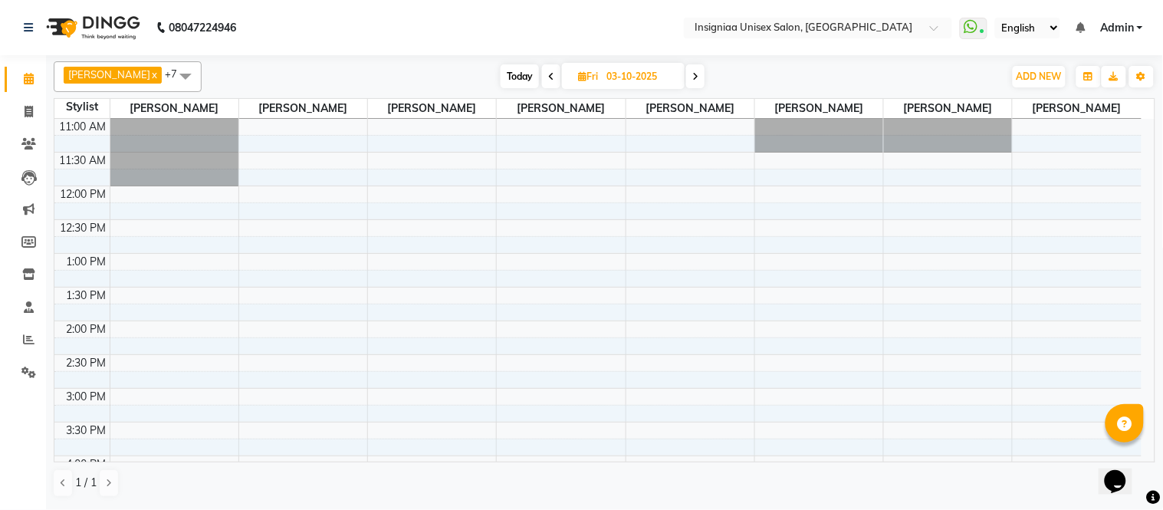
click at [511, 80] on span "Today" at bounding box center [520, 76] width 38 height 24
type input "01-10-2025"
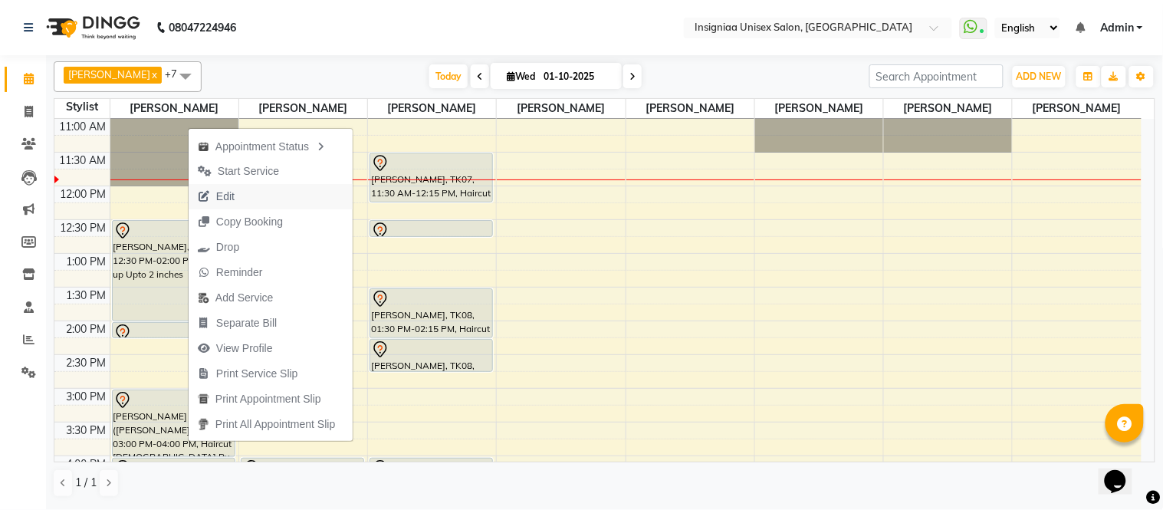
click at [253, 185] on button "Edit" at bounding box center [271, 196] width 164 height 25
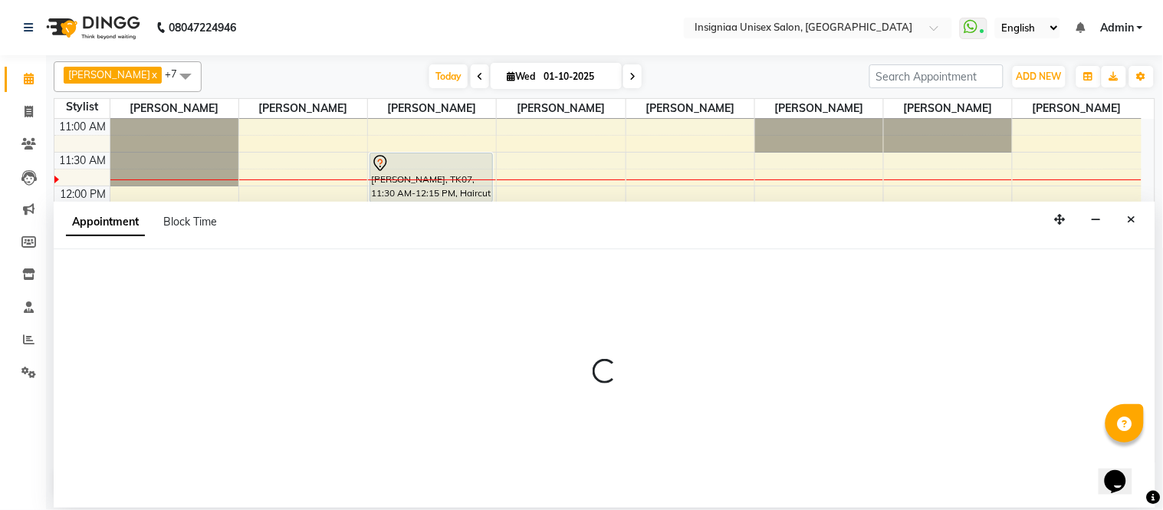
select select "58131"
select select "750"
select select "3521"
select select "tentative"
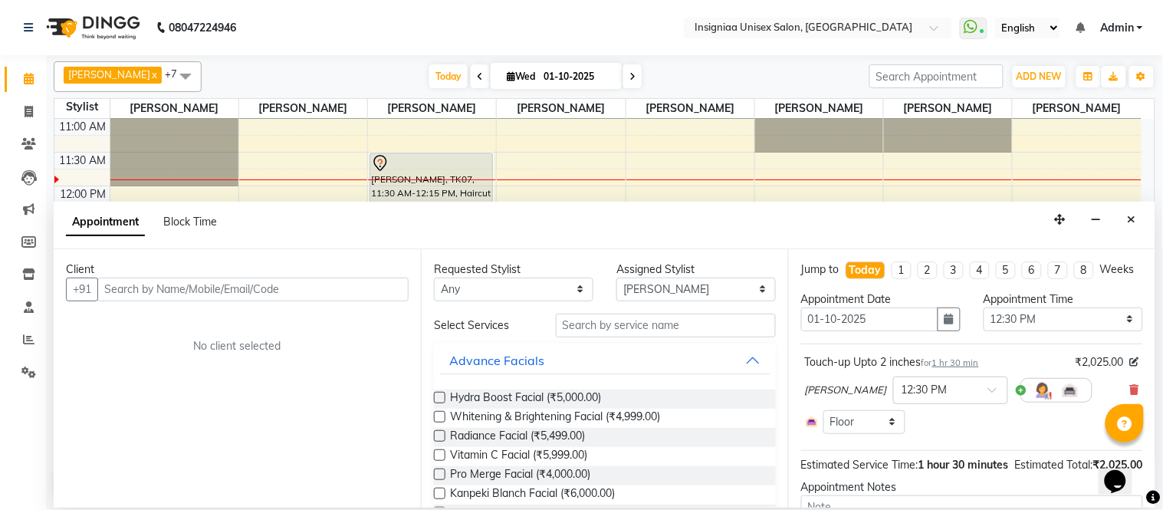
select select "3521"
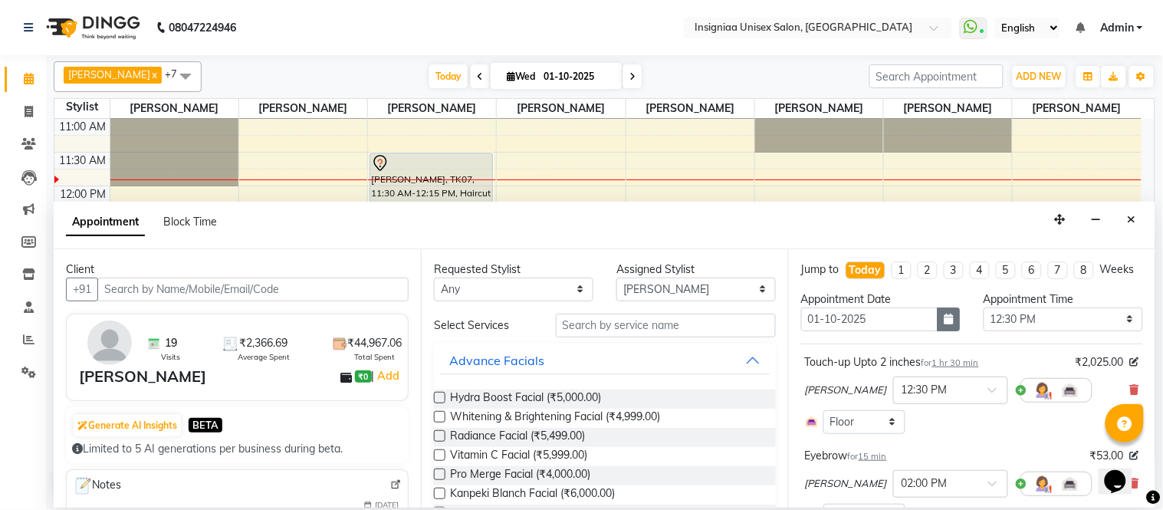
click at [953, 331] on button "button" at bounding box center [949, 320] width 23 height 24
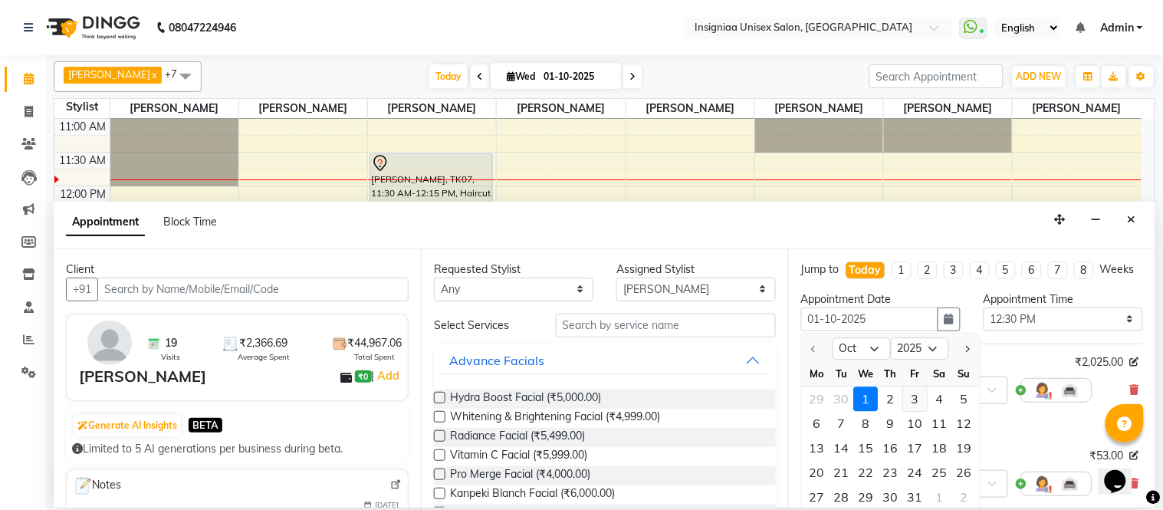
click at [913, 411] on div "3" at bounding box center [915, 398] width 25 height 25
type input "03-10-2025"
select select "750"
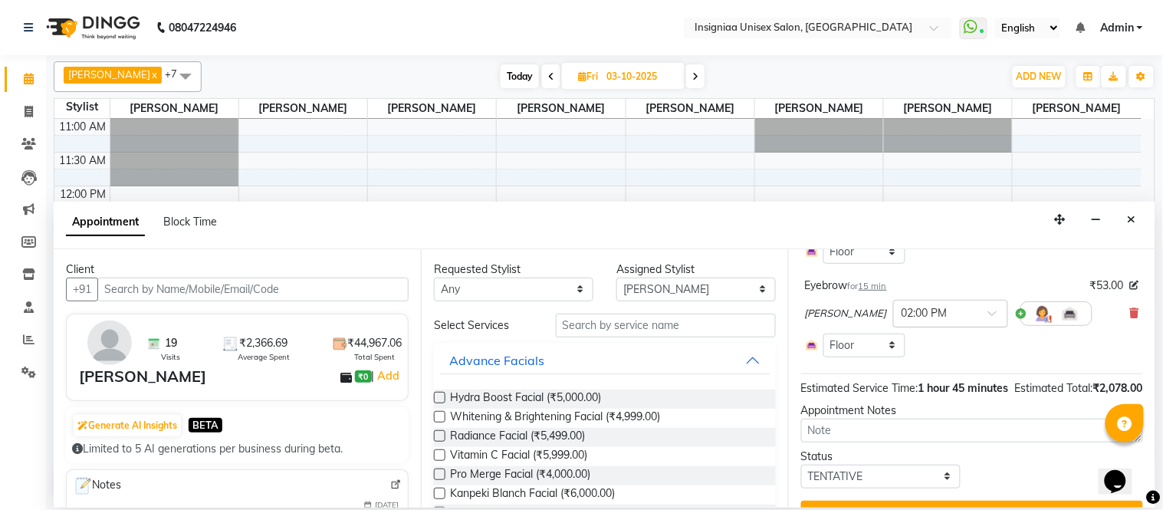
scroll to position [85, 0]
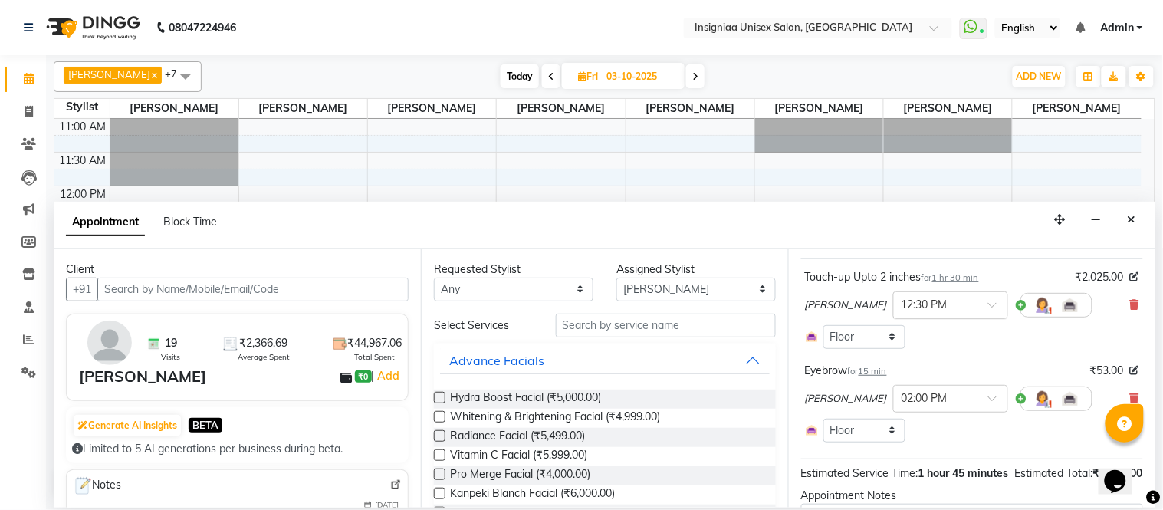
click at [966, 312] on input "text" at bounding box center [935, 304] width 67 height 16
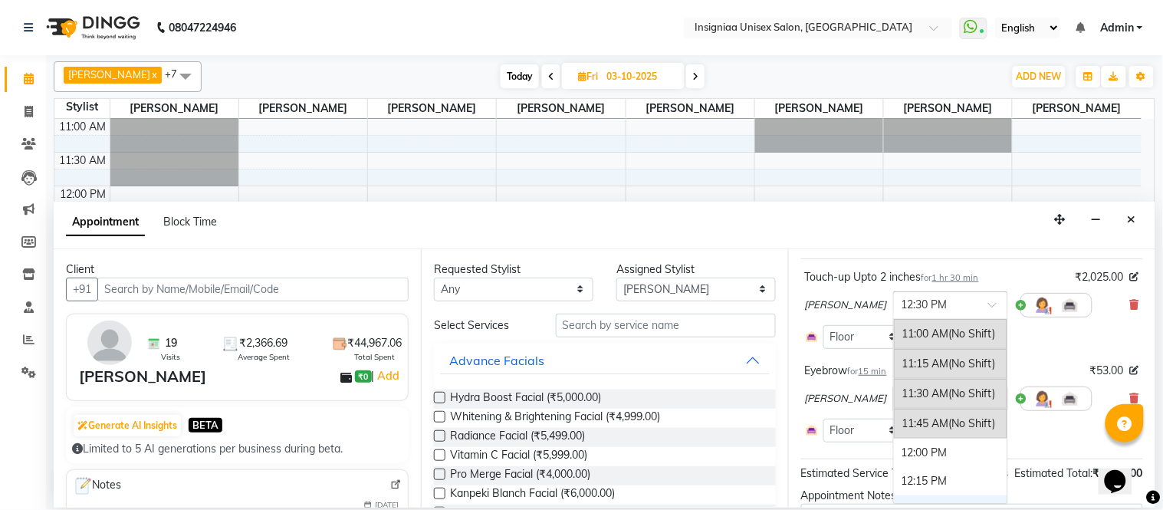
scroll to position [177, 0]
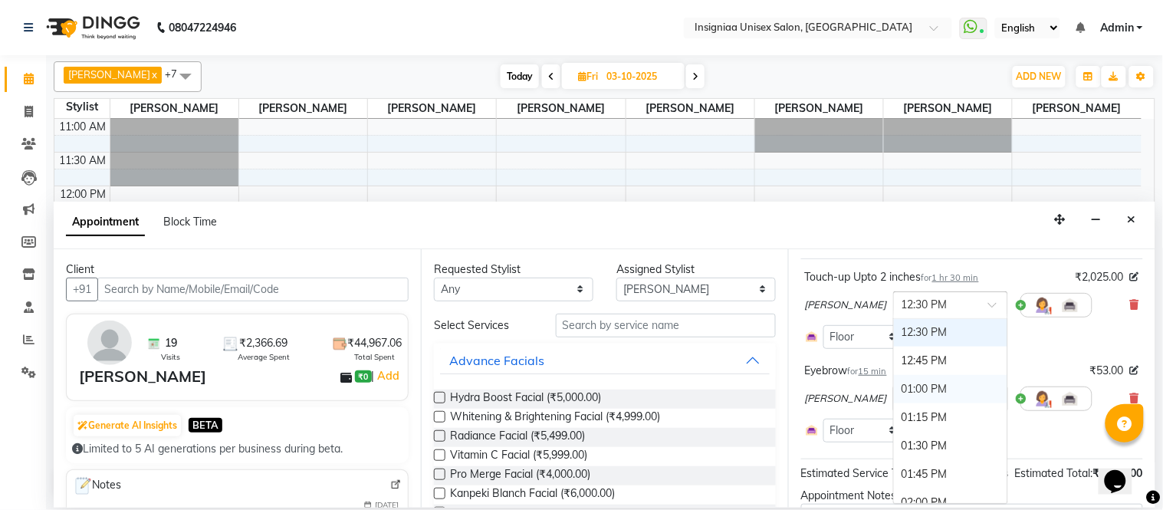
click at [947, 403] on div "01:00 PM" at bounding box center [950, 389] width 113 height 28
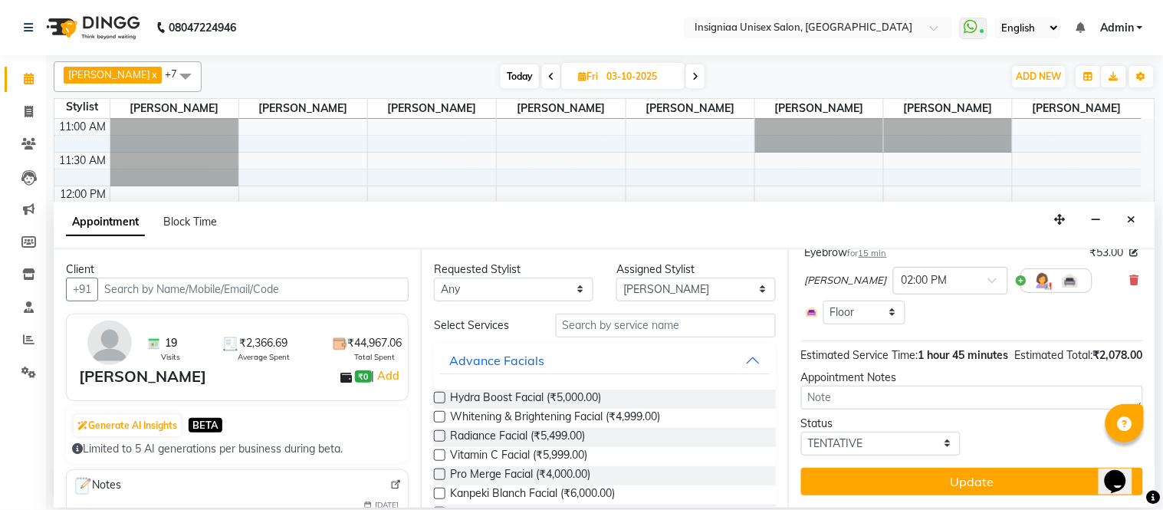
scroll to position [233, 0]
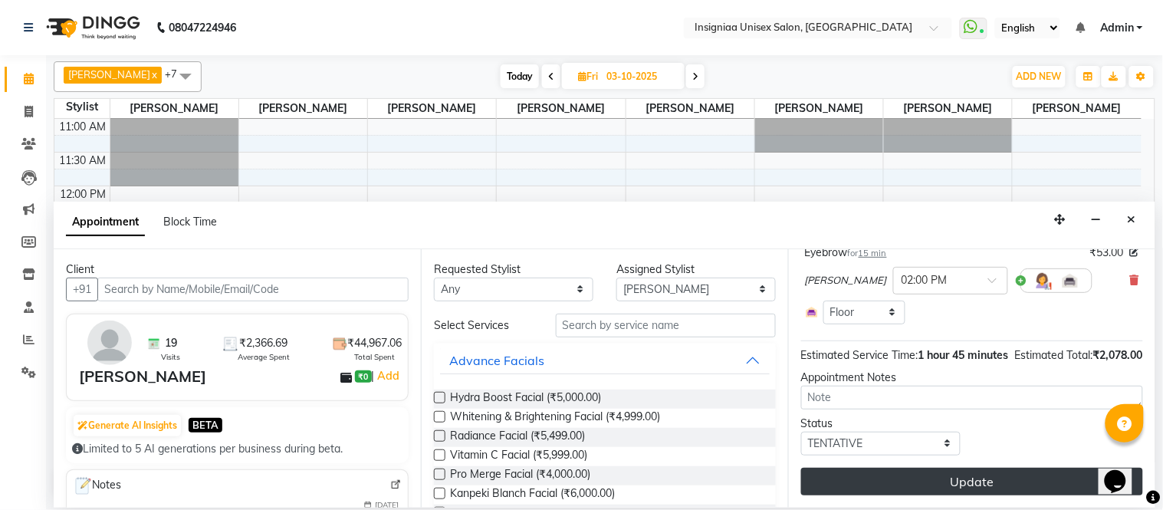
click at [962, 472] on button "Update" at bounding box center [972, 482] width 342 height 28
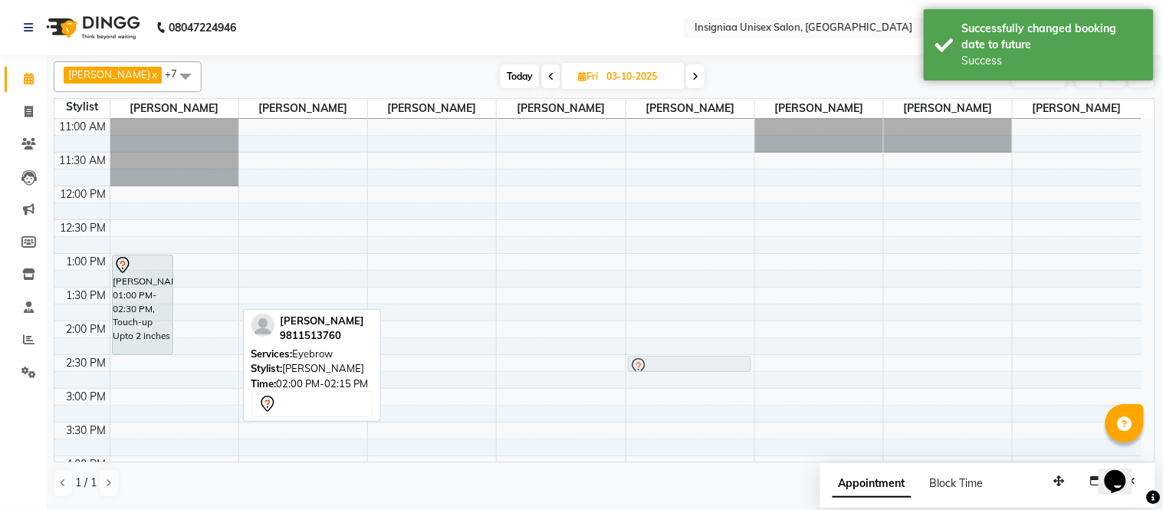
drag, startPoint x: 192, startPoint y: 331, endPoint x: 654, endPoint y: 358, distance: 463.2
click at [654, 358] on tr "[PERSON_NAME], 01:00 PM-02:30 PM, Touch-up Upto 2 inches [PERSON_NAME], 02:00 P…" at bounding box center [597, 455] width 1087 height 809
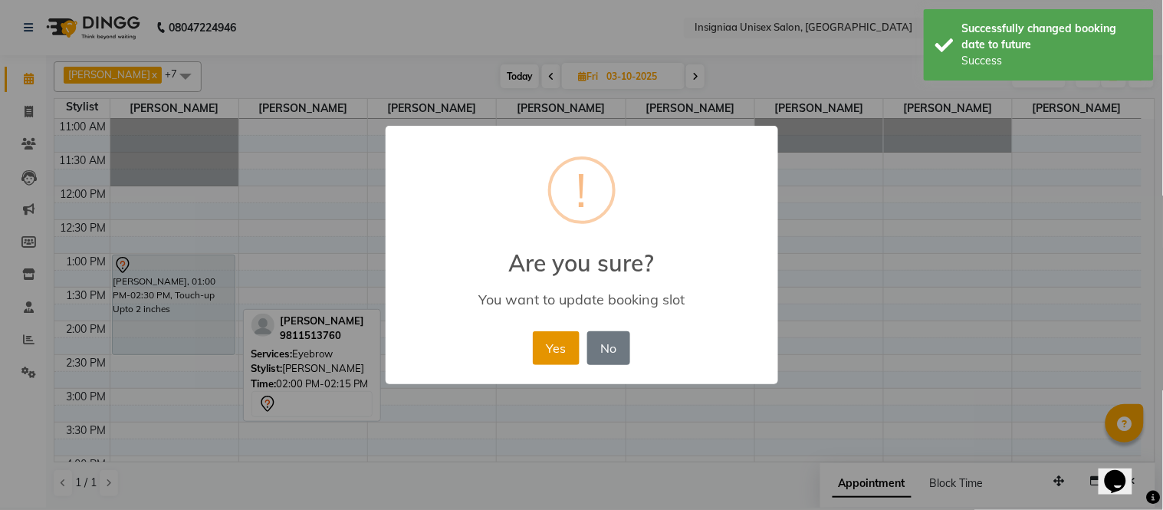
click at [562, 341] on button "Yes" at bounding box center [556, 348] width 47 height 34
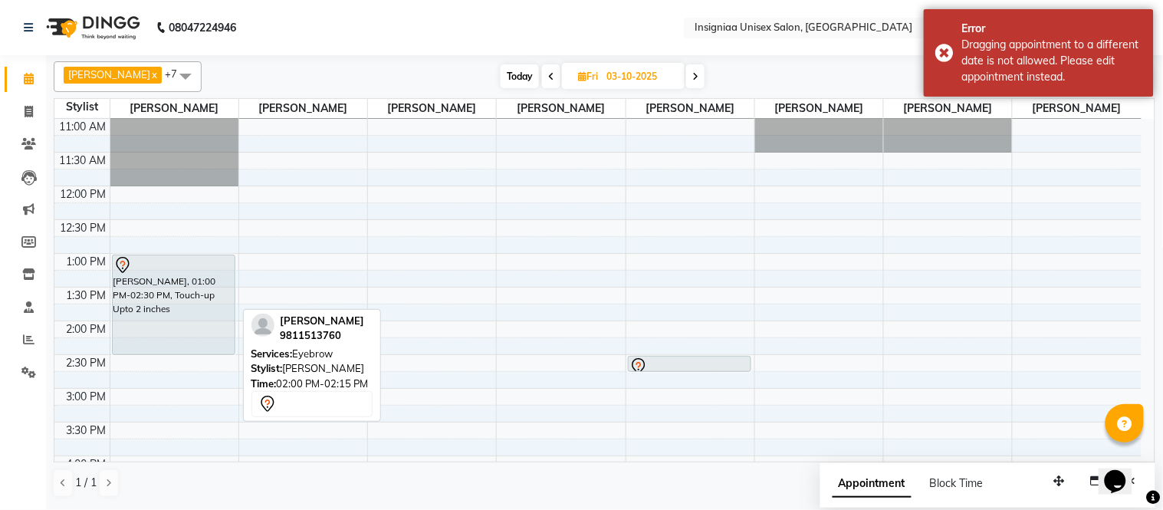
click at [317, 71] on div "[DATE] [DATE]" at bounding box center [602, 76] width 787 height 23
click at [511, 75] on span "Today" at bounding box center [520, 76] width 38 height 24
type input "01-10-2025"
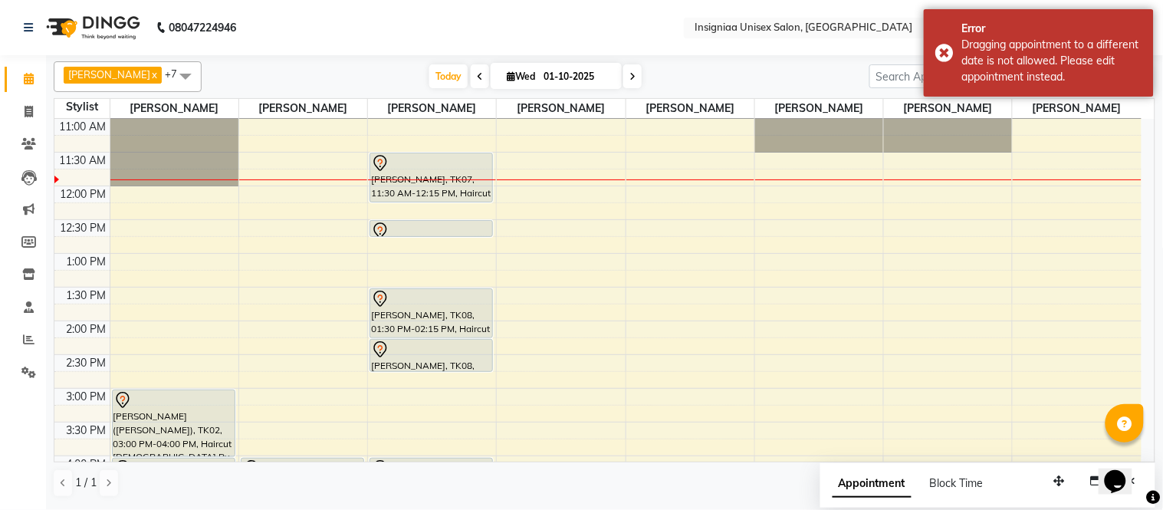
click at [179, 230] on div "10:00 AM 10:30 AM 11:00 AM 11:30 AM 12:00 PM 12:30 PM 1:00 PM 1:30 PM 2:00 PM 2…" at bounding box center [597, 422] width 1087 height 742
select select "58131"
select select "750"
select select "tentative"
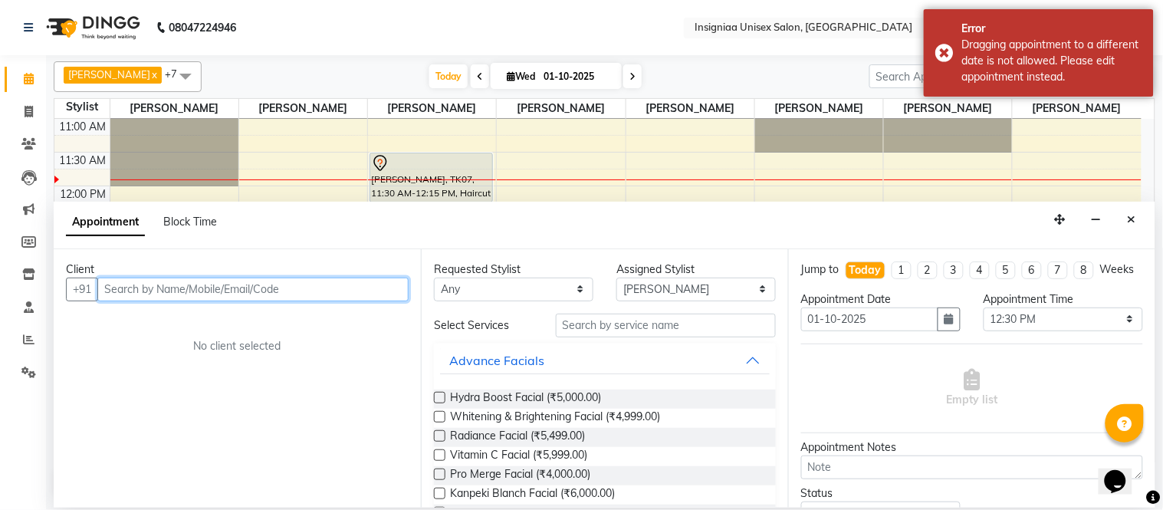
click at [265, 285] on input "text" at bounding box center [252, 290] width 311 height 24
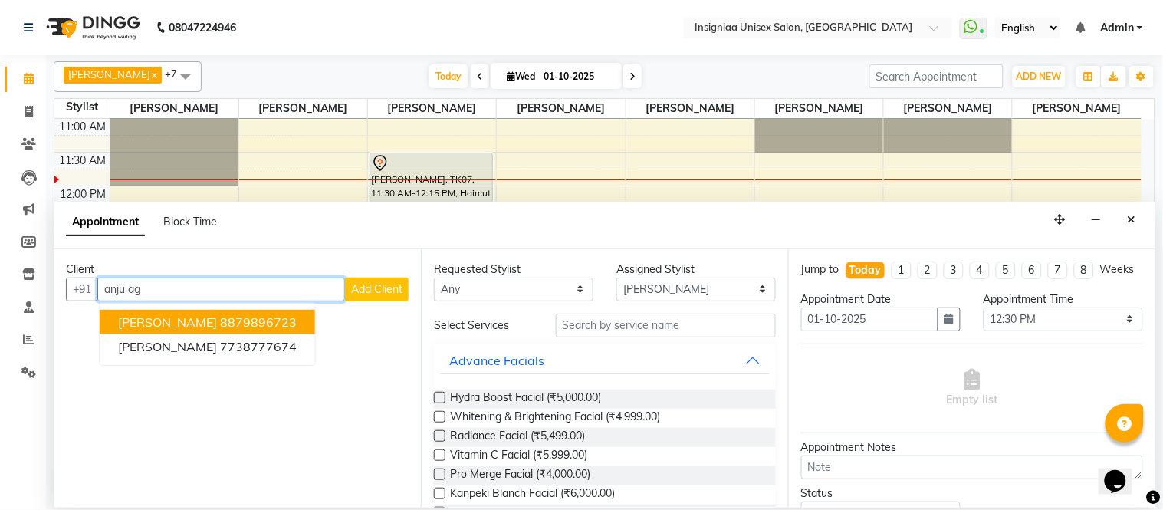
click at [241, 324] on ngb-highlight "8879896723" at bounding box center [258, 321] width 77 height 15
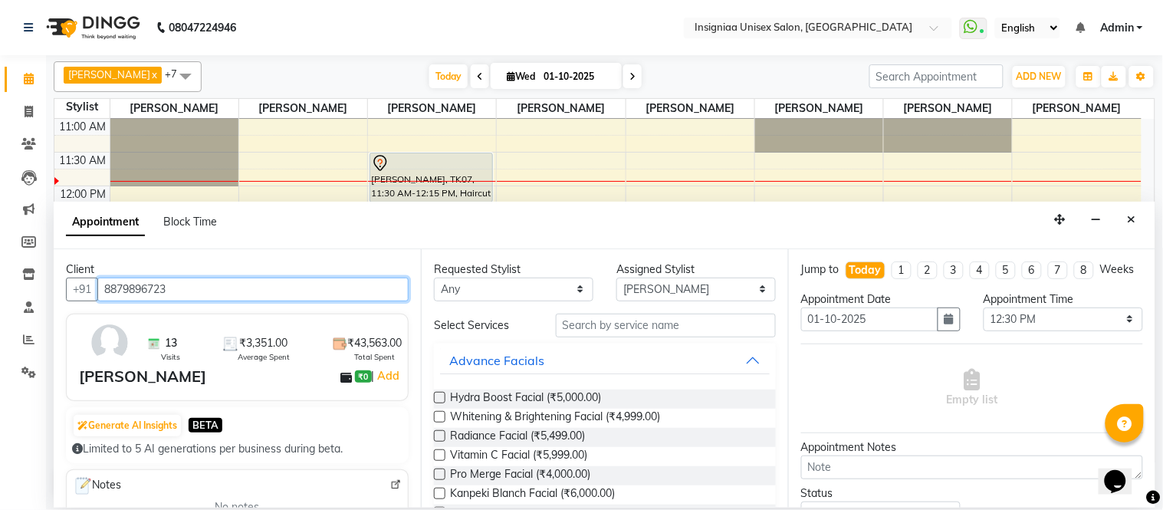
type input "8879896723"
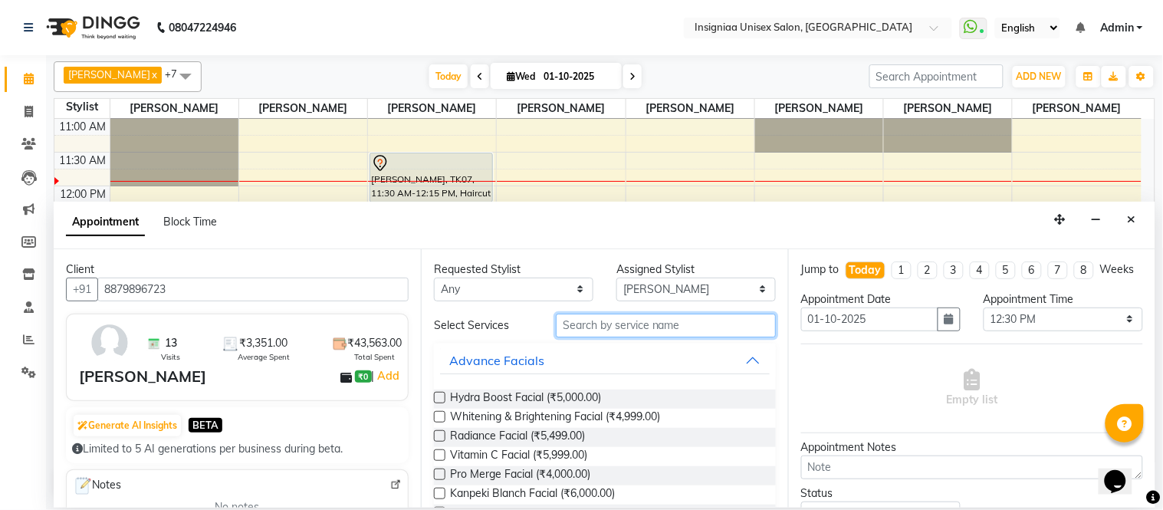
click at [578, 327] on input "text" at bounding box center [666, 326] width 220 height 24
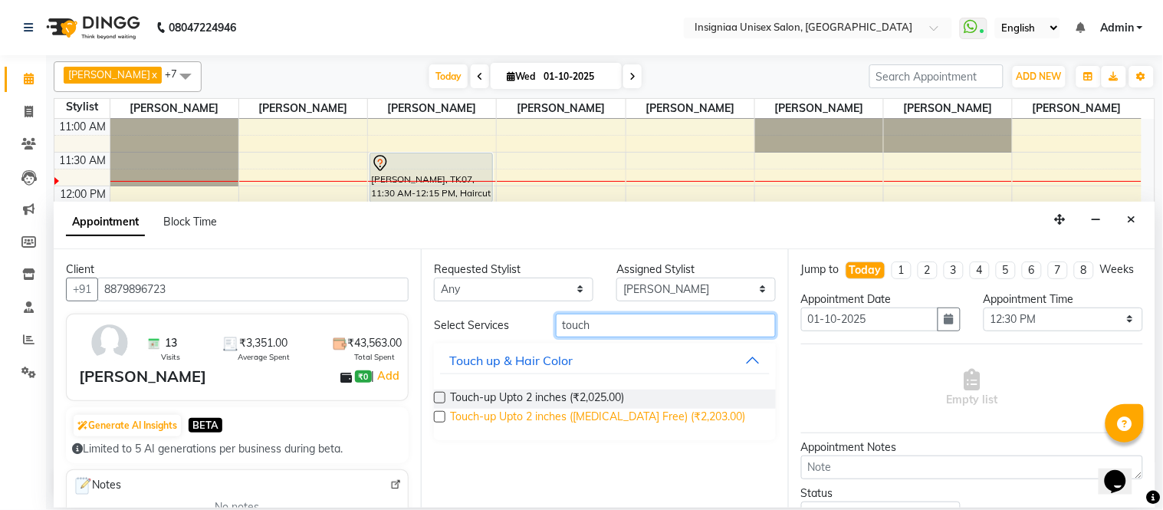
type input "touch"
click at [560, 412] on span "Touch-up Upto 2 inches ([MEDICAL_DATA] Free) (₹2,203.00)" at bounding box center [597, 418] width 295 height 19
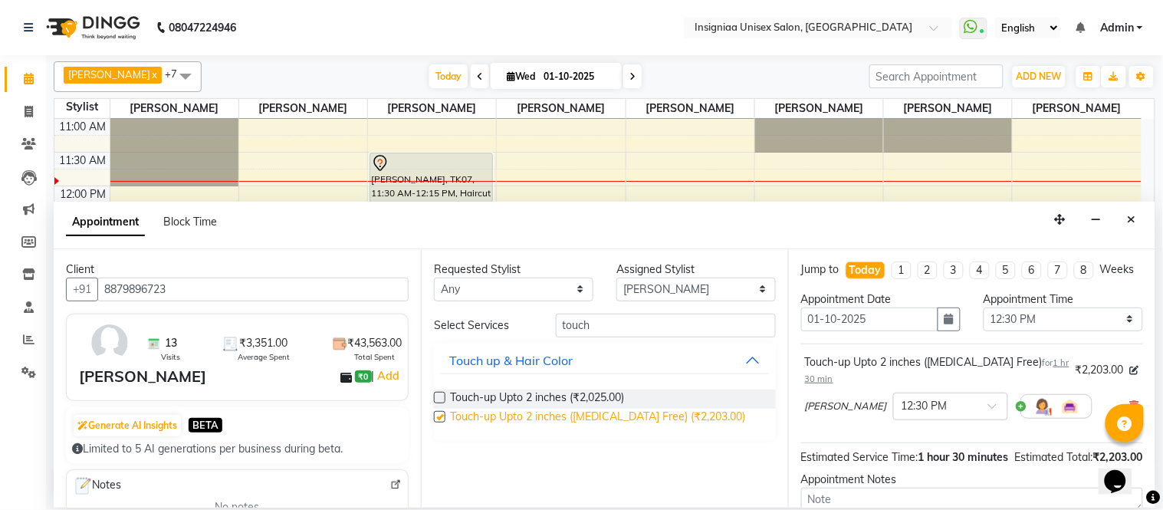
checkbox input "false"
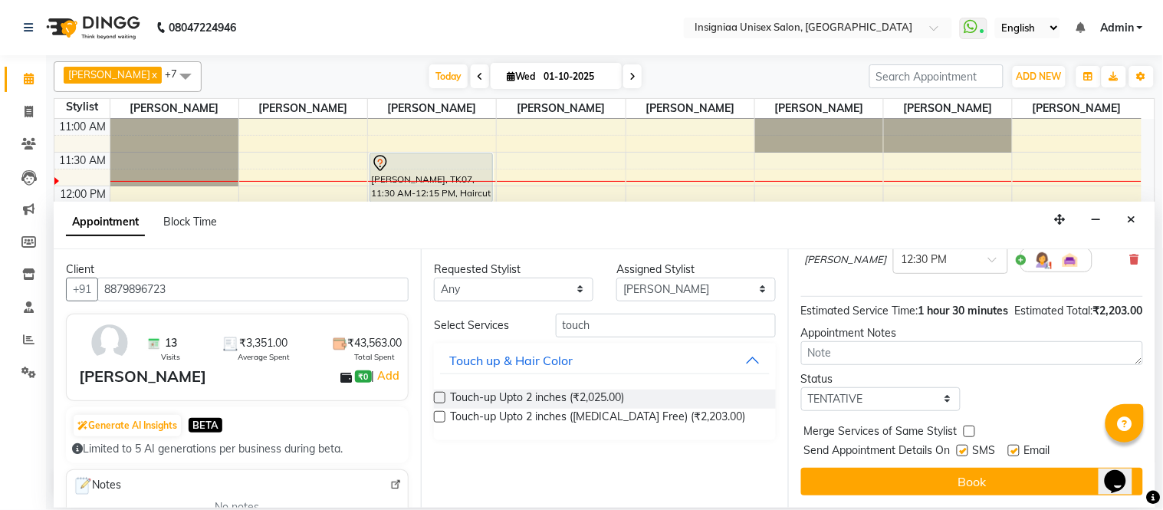
scroll to position [176, 0]
click at [1018, 452] on label at bounding box center [1014, 451] width 12 height 12
click at [1018, 452] on input "checkbox" at bounding box center [1013, 452] width 10 height 10
checkbox input "false"
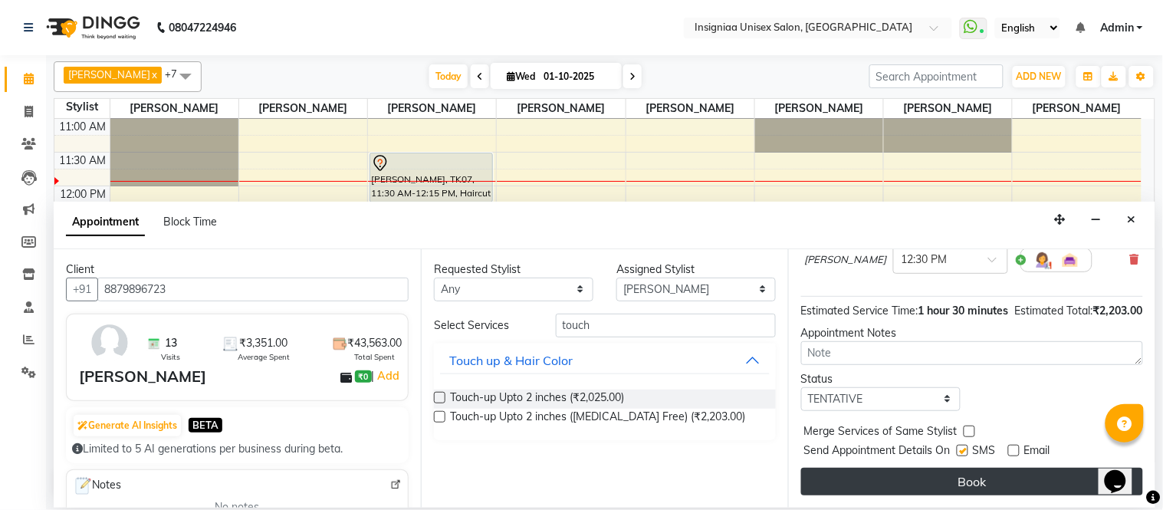
click at [1007, 476] on button "Book" at bounding box center [972, 482] width 342 height 28
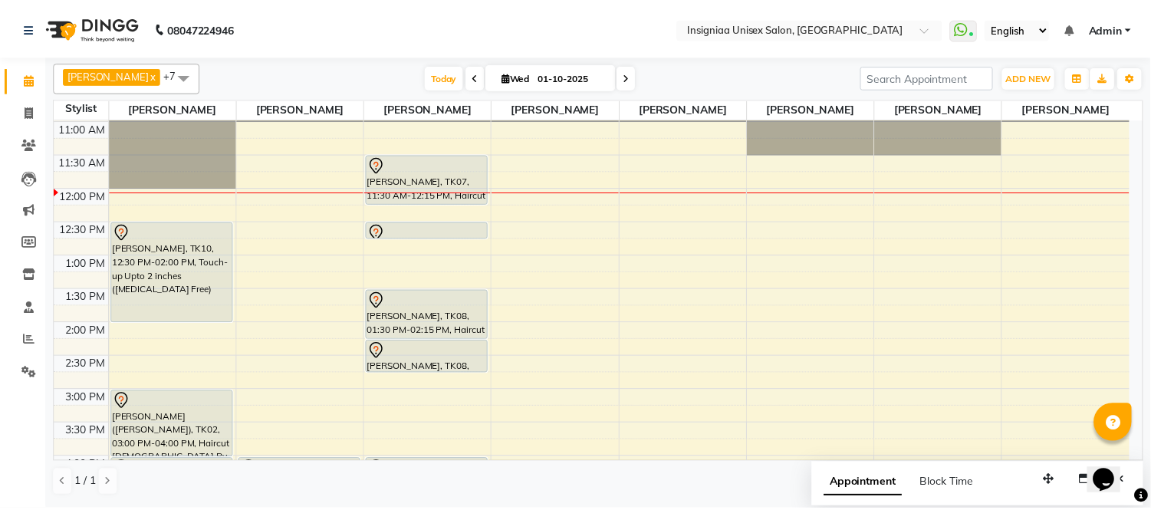
scroll to position [0, 0]
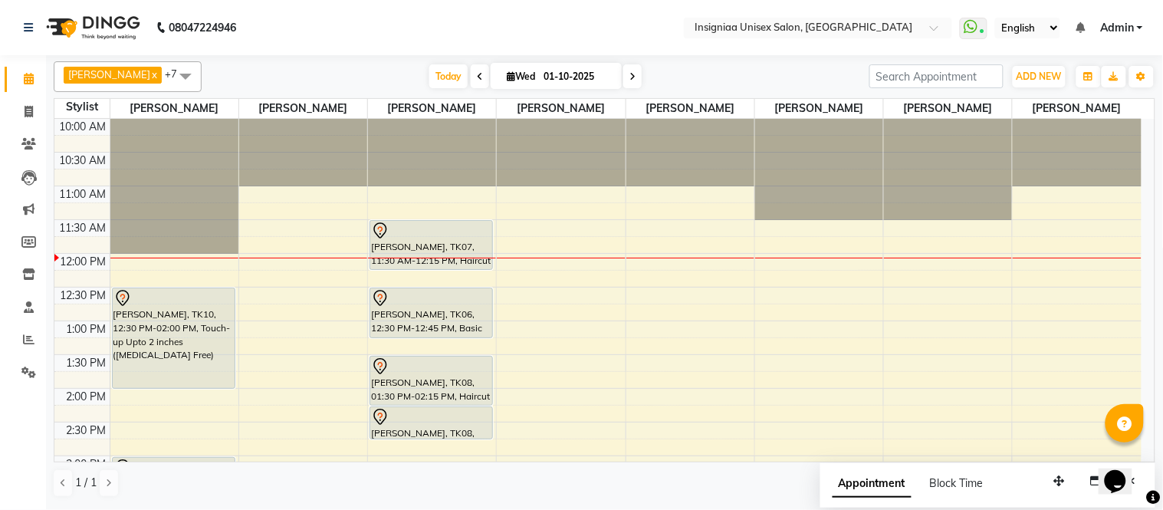
drag, startPoint x: 415, startPoint y: 303, endPoint x: 410, endPoint y: 326, distance: 23.5
click at [410, 326] on div "[PERSON_NAME], TK07, 11:30 AM-12:15 PM, Haircut [DEMOGRAPHIC_DATA] [PERSON_NAME…" at bounding box center [432, 490] width 128 height 742
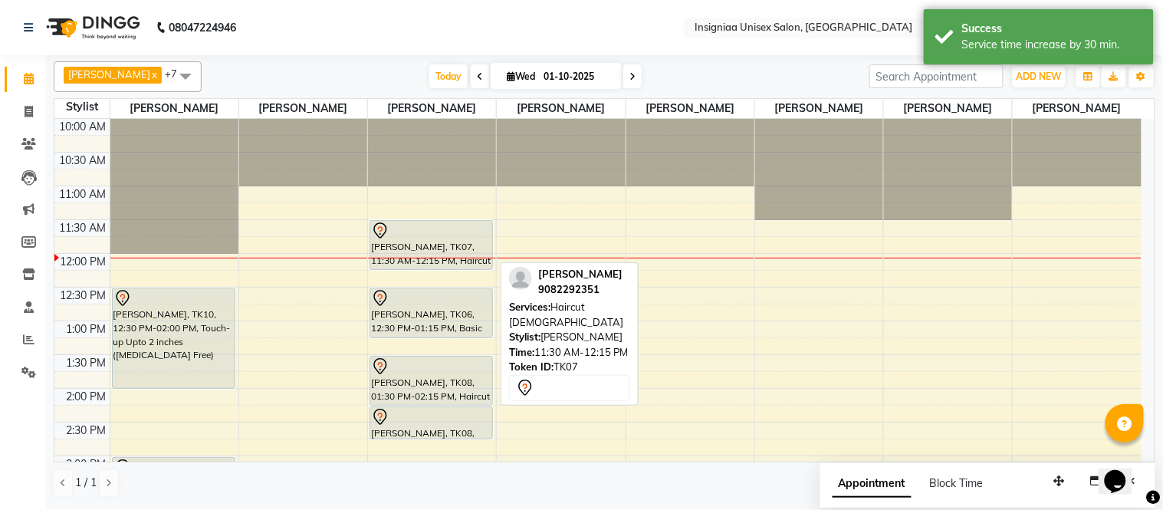
click at [477, 240] on div "[PERSON_NAME], TK07, 11:30 AM-12:15 PM, Haircut [DEMOGRAPHIC_DATA]" at bounding box center [431, 245] width 122 height 48
click at [478, 239] on div at bounding box center [431, 231] width 120 height 18
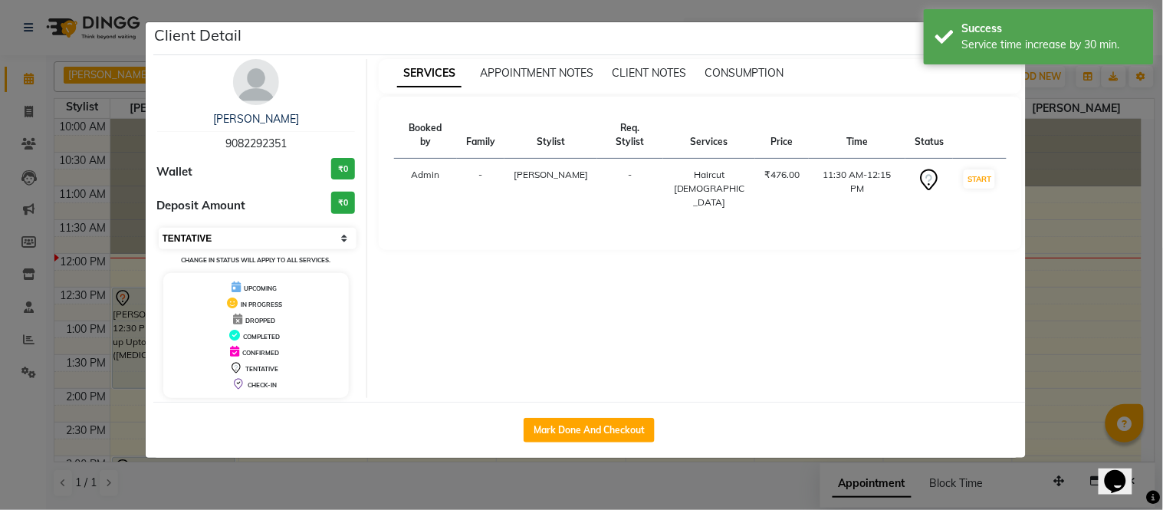
click at [186, 239] on select "Select IN SERVICE CONFIRMED TENTATIVE CHECK IN MARK DONE DROPPED UPCOMING" at bounding box center [258, 238] width 199 height 21
select select "6"
click at [159, 228] on select "Select IN SERVICE CONFIRMED TENTATIVE CHECK IN MARK DONE DROPPED UPCOMING" at bounding box center [258, 238] width 199 height 21
click at [18, 42] on ngb-modal-window "Client Detail [PERSON_NAME] 9082292351 Wallet ₹0 Deposit Amount ₹0 Select IN SE…" at bounding box center [581, 255] width 1163 height 510
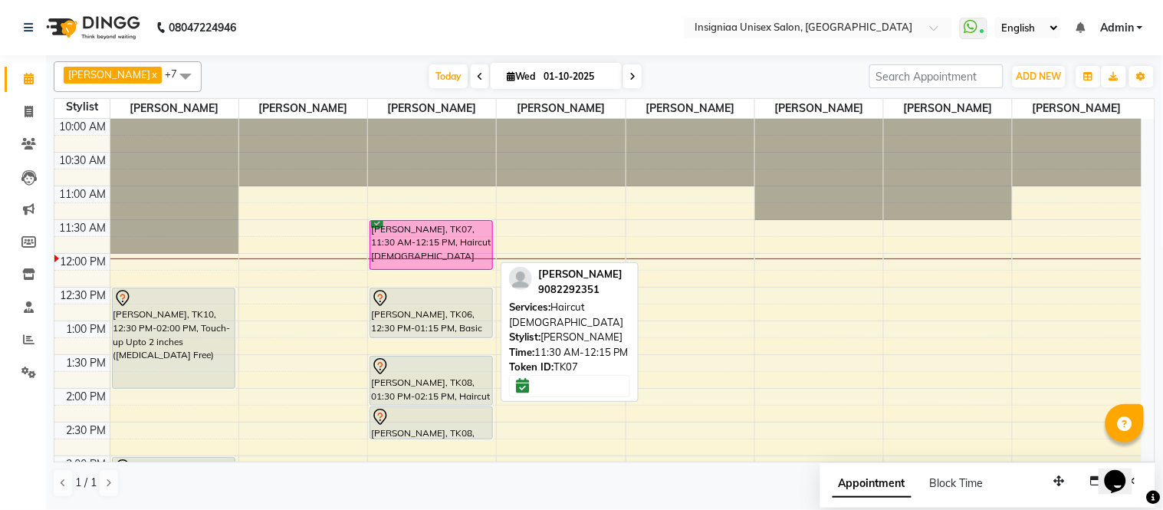
click at [419, 253] on div "[PERSON_NAME], TK07, 11:30 AM-12:15 PM, Haircut [DEMOGRAPHIC_DATA]" at bounding box center [431, 245] width 122 height 48
select select "6"
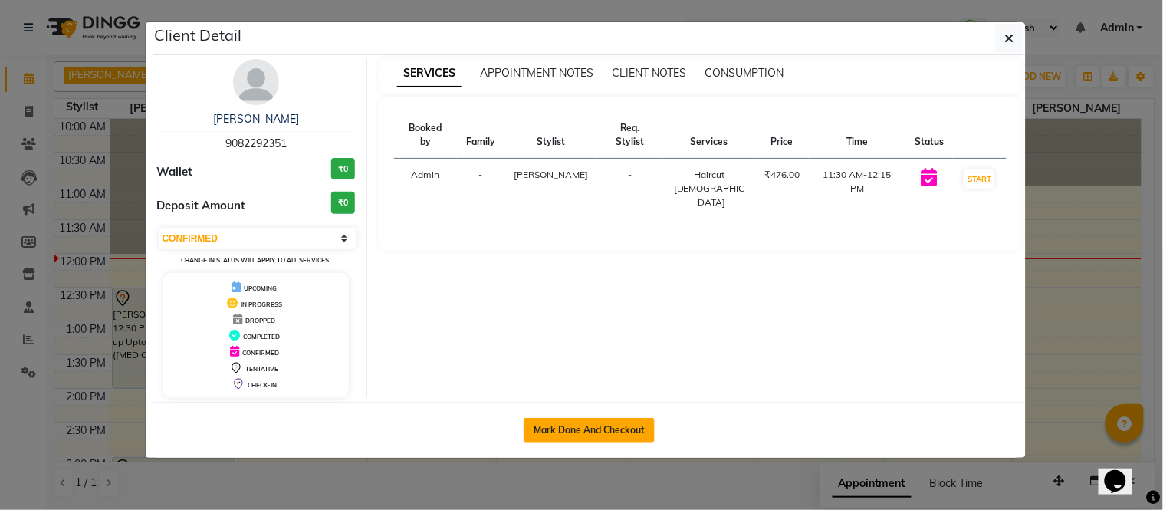
click at [573, 426] on button "Mark Done And Checkout" at bounding box center [589, 430] width 131 height 25
select select "service"
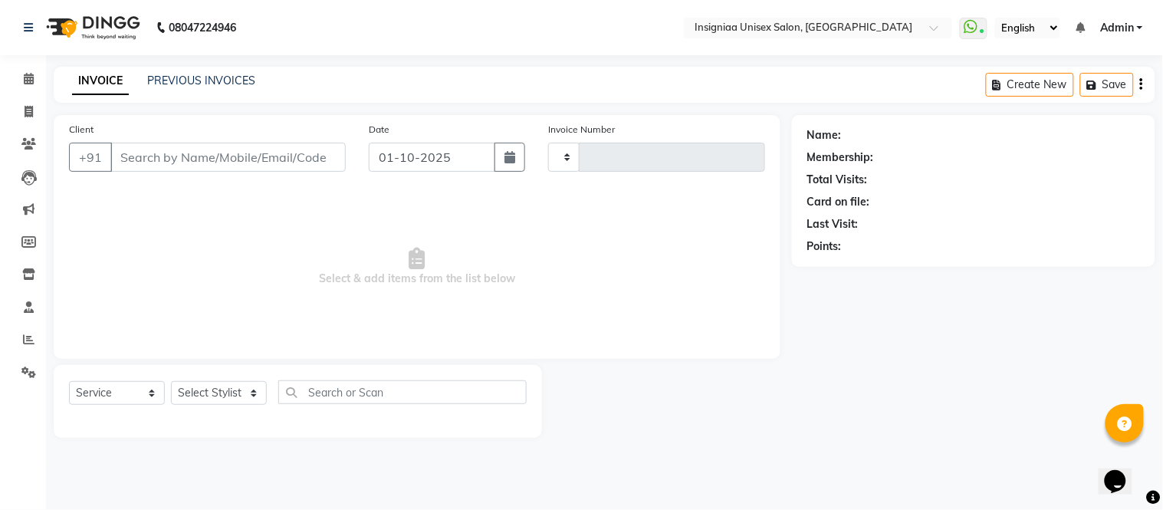
type input "3157"
select select "3"
select select "6999"
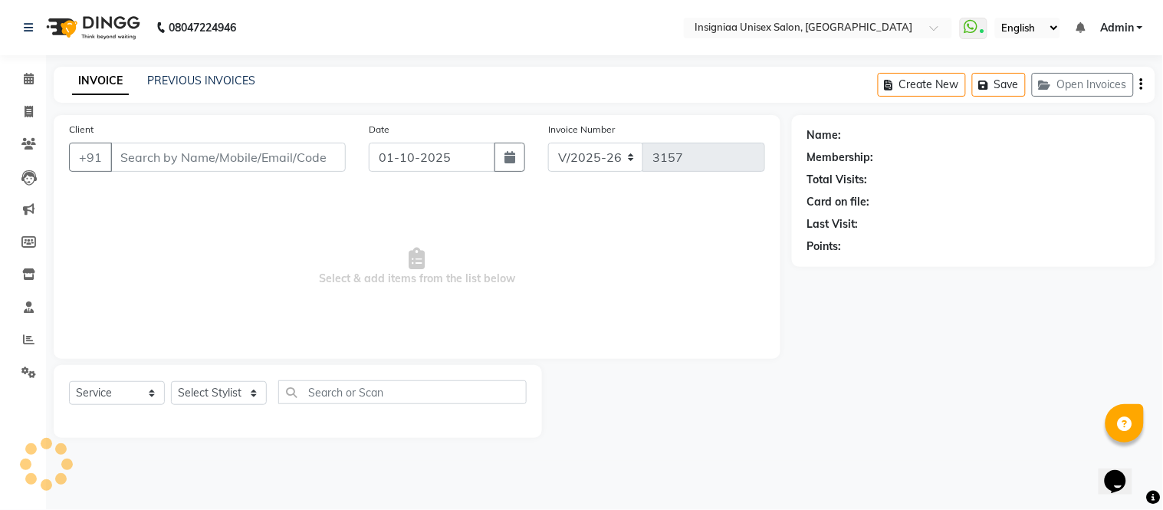
type input "9082292351"
select select "58133"
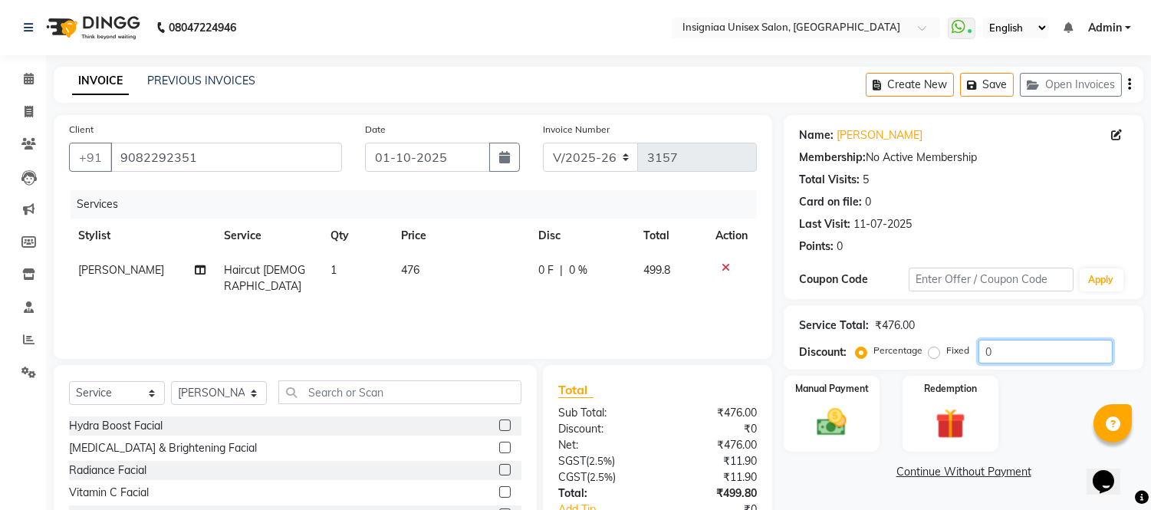
click at [978, 356] on input "0" at bounding box center [1045, 352] width 134 height 24
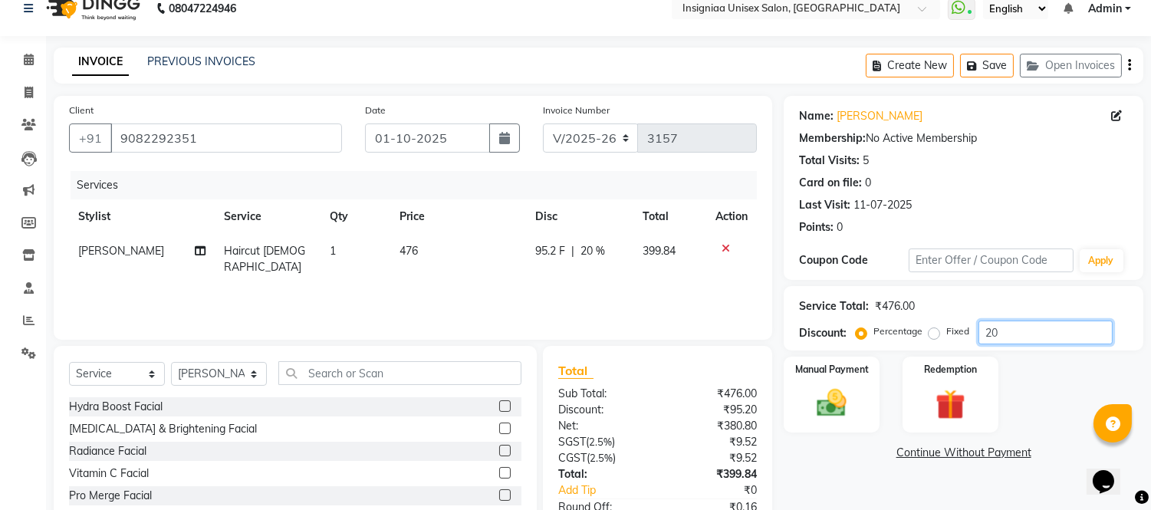
scroll to position [85, 0]
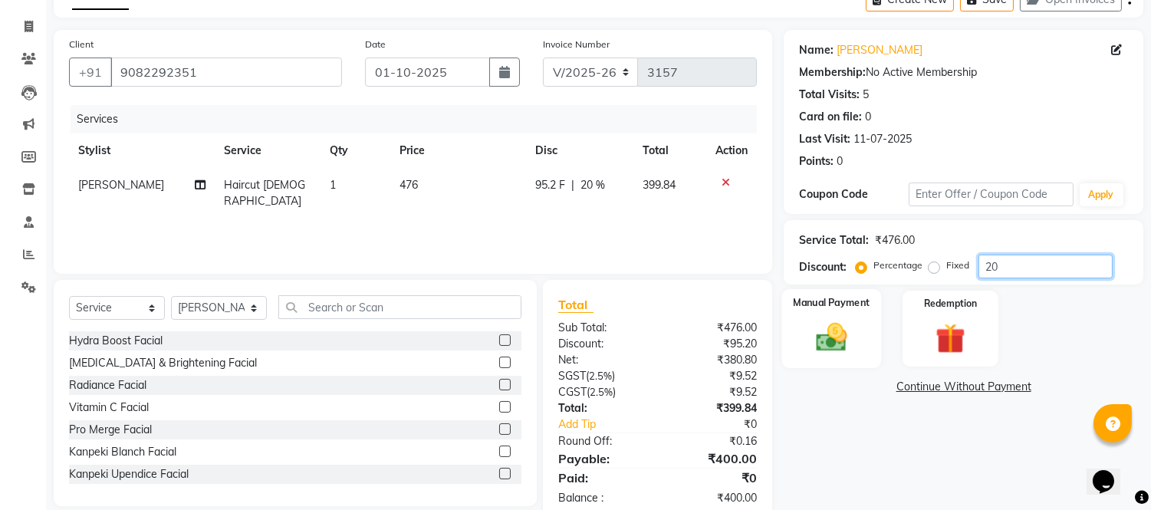
type input "20"
click at [840, 327] on img at bounding box center [832, 338] width 51 height 36
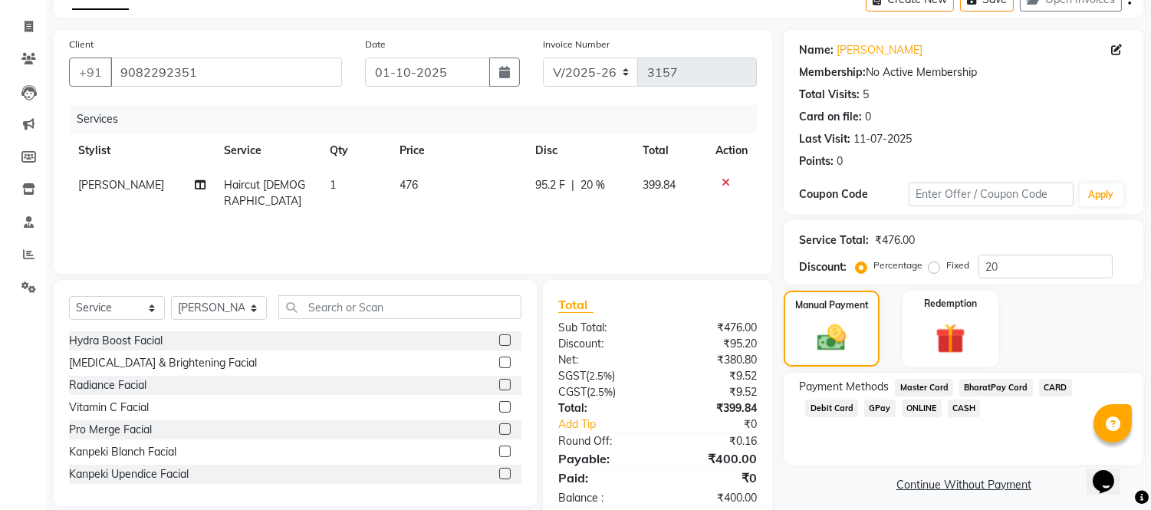
click at [948, 411] on span "CASH" at bounding box center [964, 409] width 33 height 18
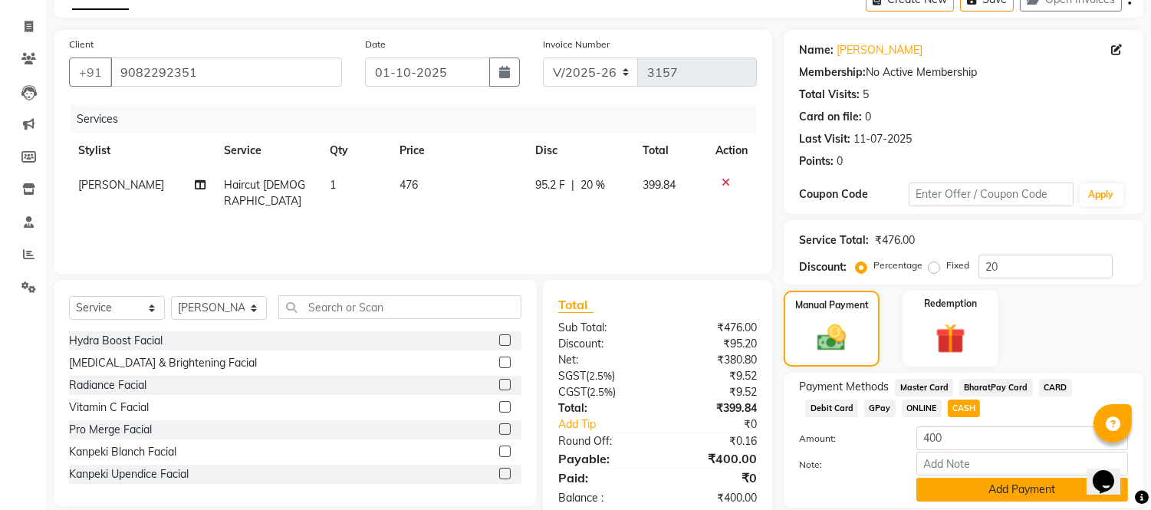
click at [962, 489] on button "Add Payment" at bounding box center [1022, 490] width 212 height 24
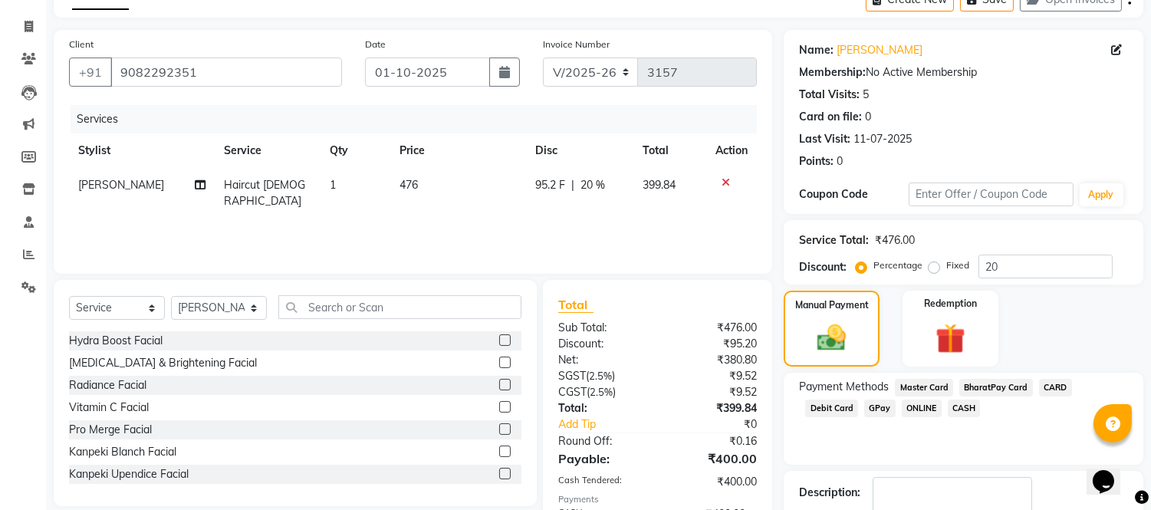
scroll to position [179, 0]
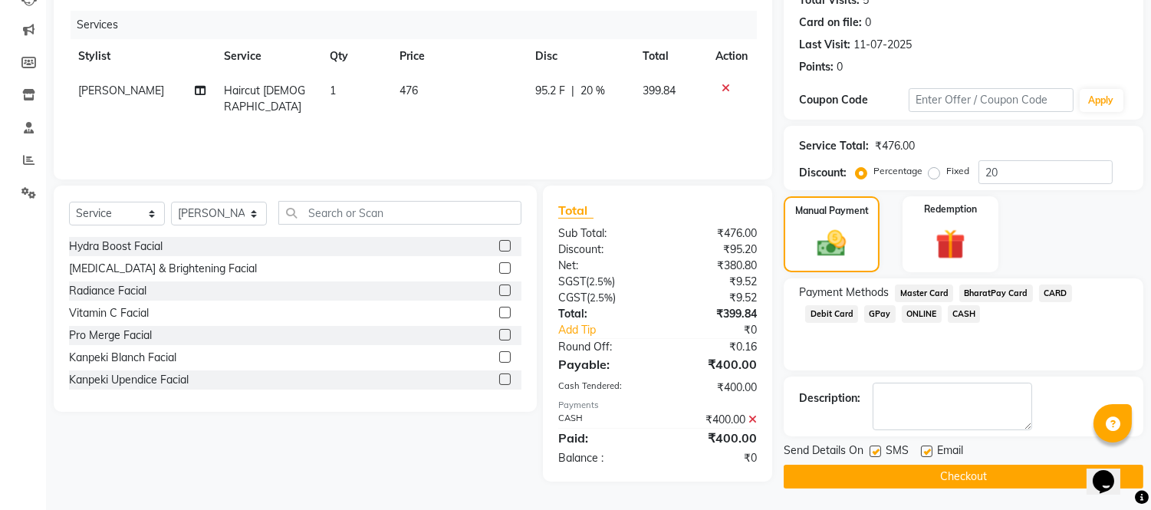
drag, startPoint x: 1159, startPoint y: 420, endPoint x: 21, endPoint y: 40, distance: 1199.9
click at [928, 446] on label at bounding box center [927, 452] width 12 height 12
click at [928, 447] on input "checkbox" at bounding box center [926, 452] width 10 height 10
checkbox input "false"
click at [876, 451] on label at bounding box center [876, 452] width 12 height 12
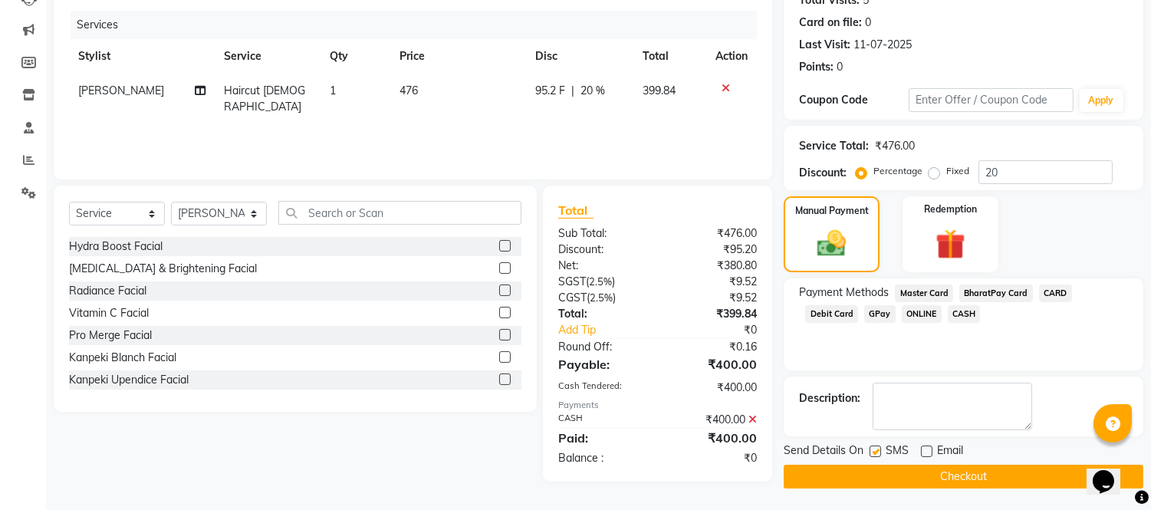
click at [876, 451] on input "checkbox" at bounding box center [875, 452] width 10 height 10
checkbox input "false"
click at [875, 472] on button "Checkout" at bounding box center [964, 477] width 360 height 24
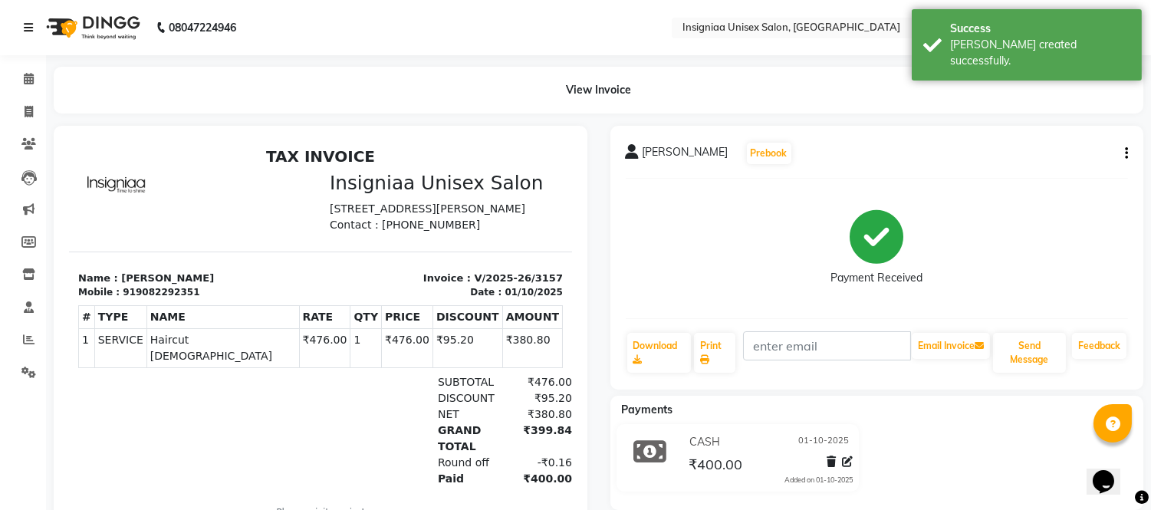
click at [28, 28] on icon at bounding box center [28, 27] width 9 height 11
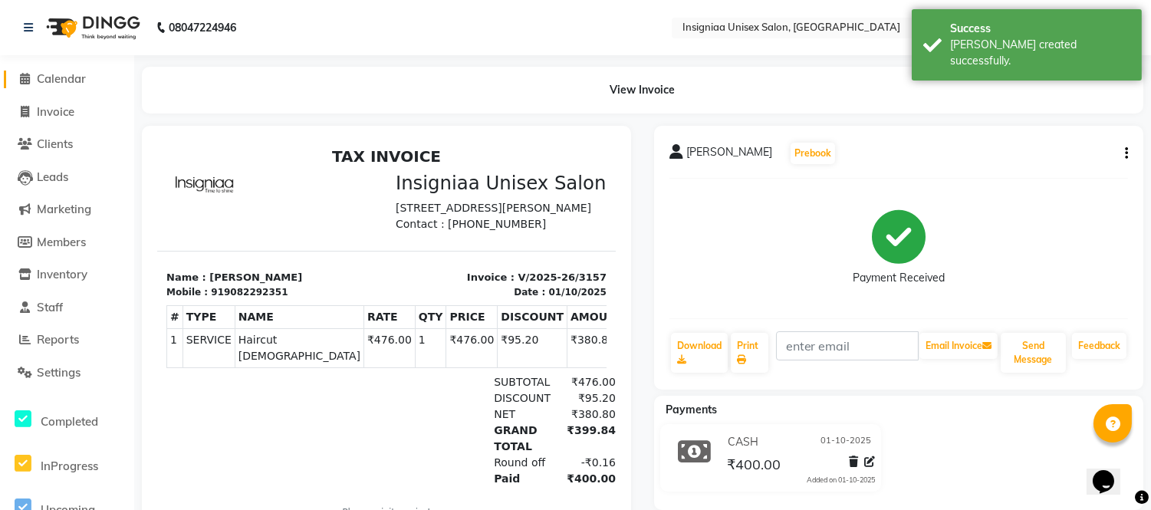
click at [48, 71] on span "Calendar" at bounding box center [61, 78] width 49 height 15
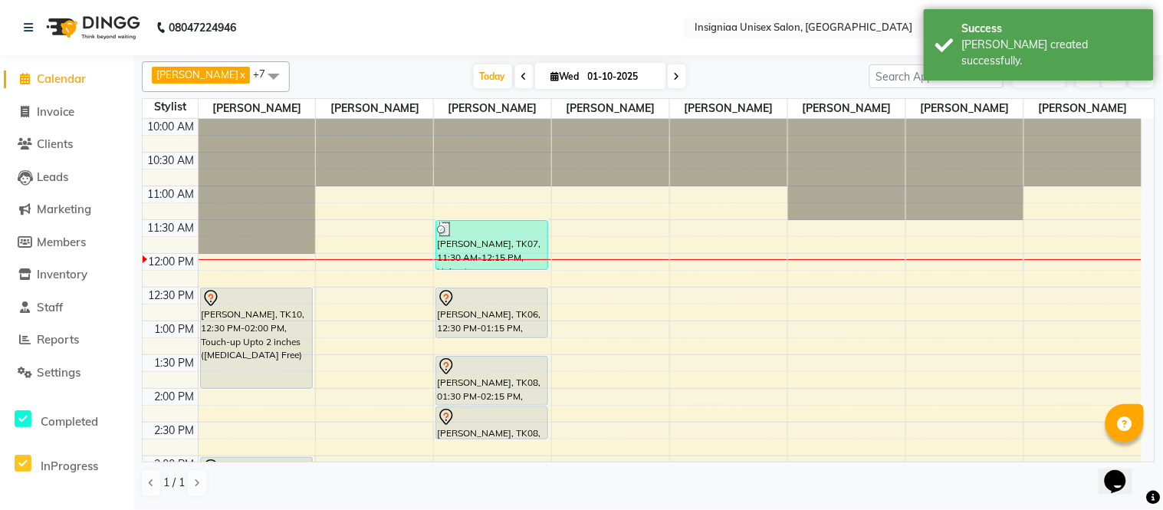
click at [462, 196] on div "10:00 AM 10:30 AM 11:00 AM 11:30 AM 12:00 PM 12:30 PM 1:00 PM 1:30 PM 2:00 PM 2…" at bounding box center [642, 490] width 999 height 742
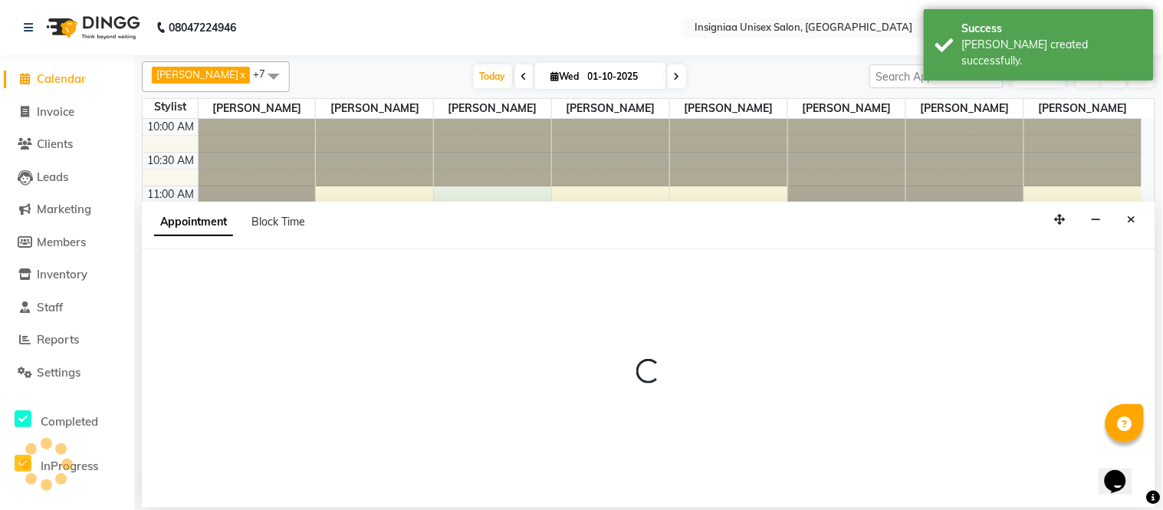
select select "58133"
select select "660"
select select "tentative"
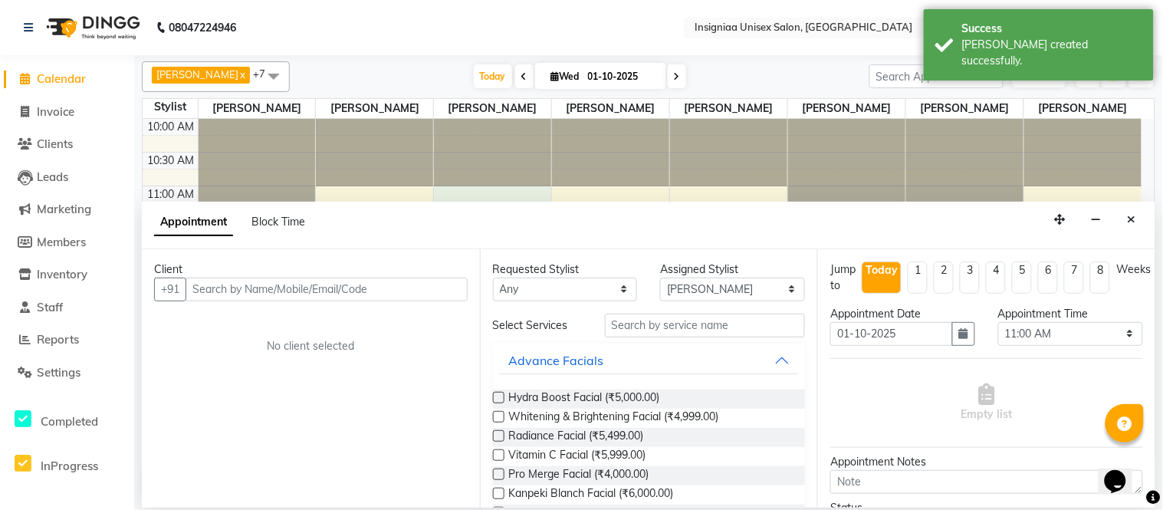
click at [305, 288] on input "text" at bounding box center [327, 290] width 282 height 24
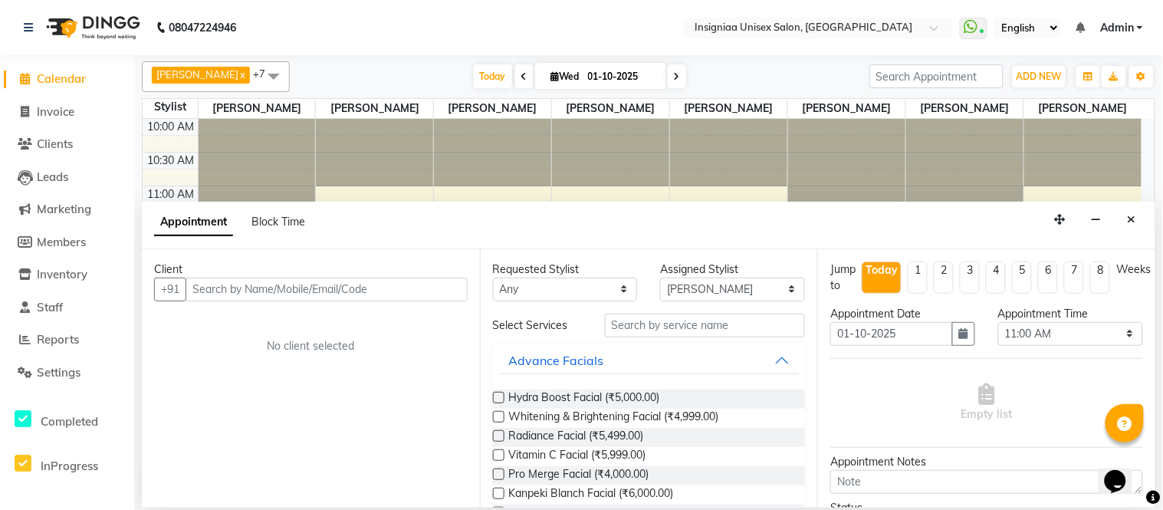
click at [231, 288] on input "text" at bounding box center [327, 290] width 282 height 24
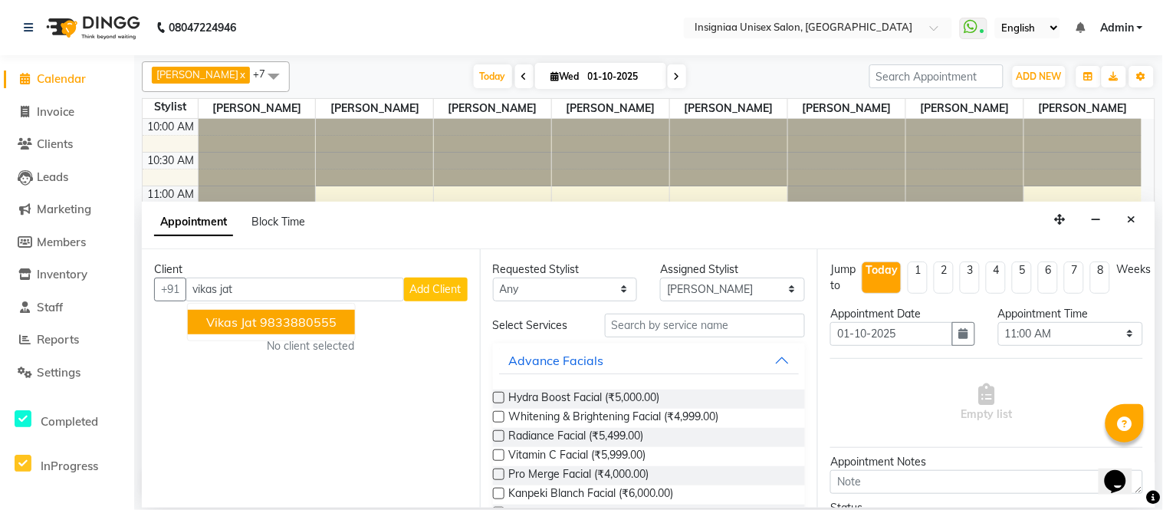
click at [240, 324] on span "Vikas Jat" at bounding box center [231, 321] width 51 height 15
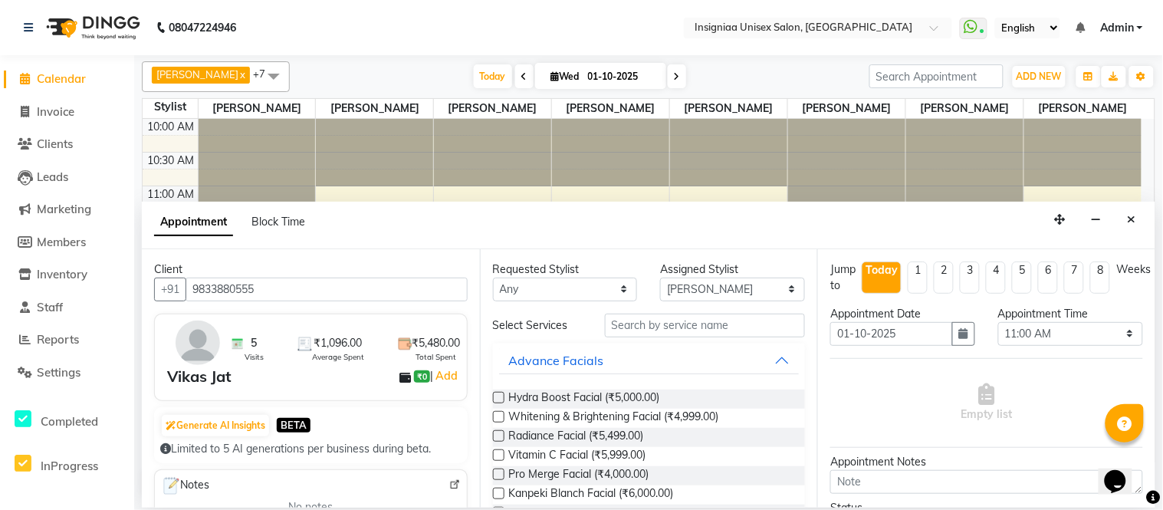
type input "9833880555"
click at [645, 324] on input "text" at bounding box center [705, 326] width 201 height 24
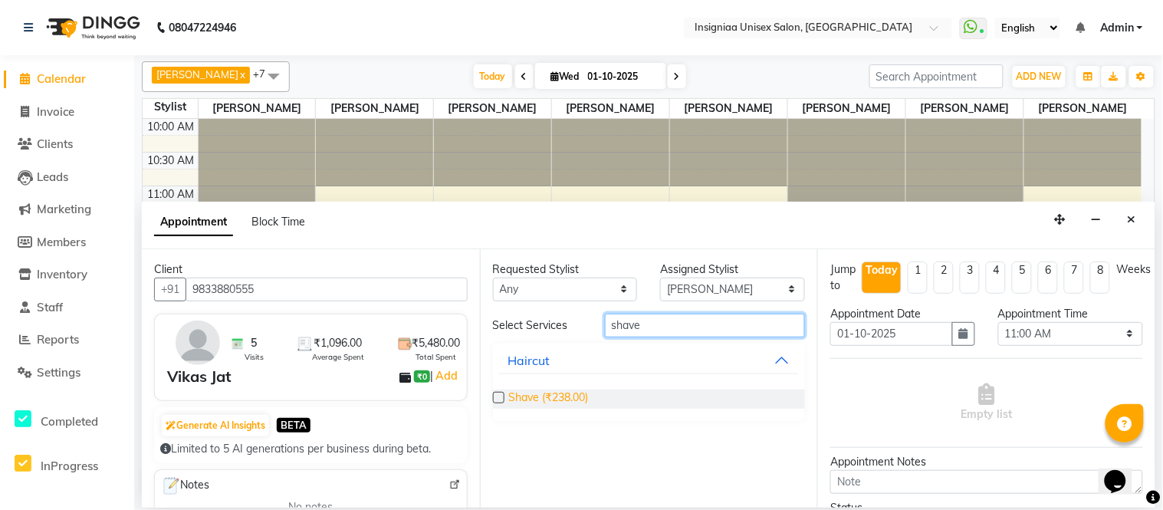
type input "shave"
click at [554, 393] on span "Shave (₹238.00)" at bounding box center [549, 399] width 80 height 19
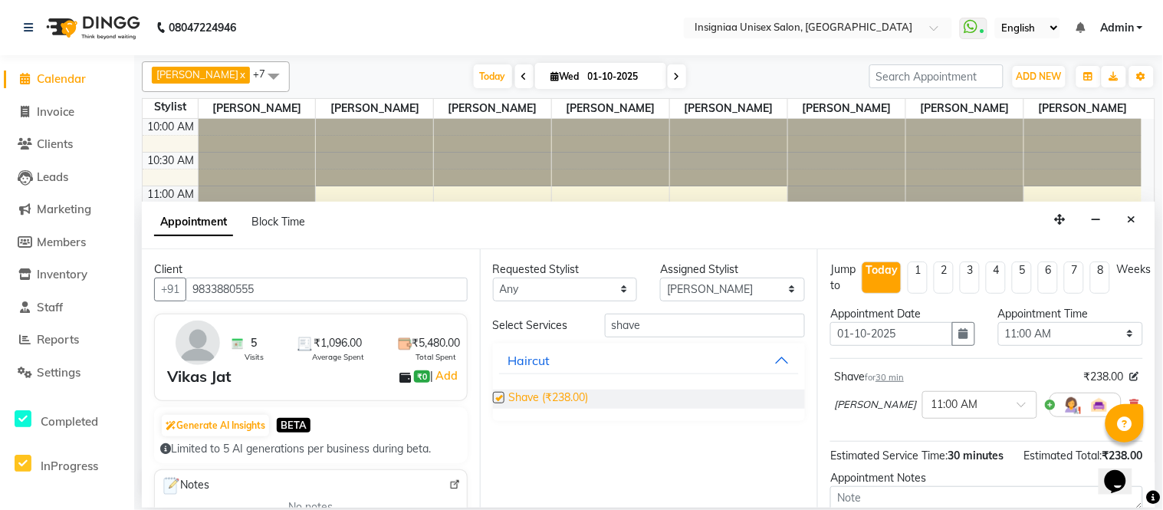
checkbox input "false"
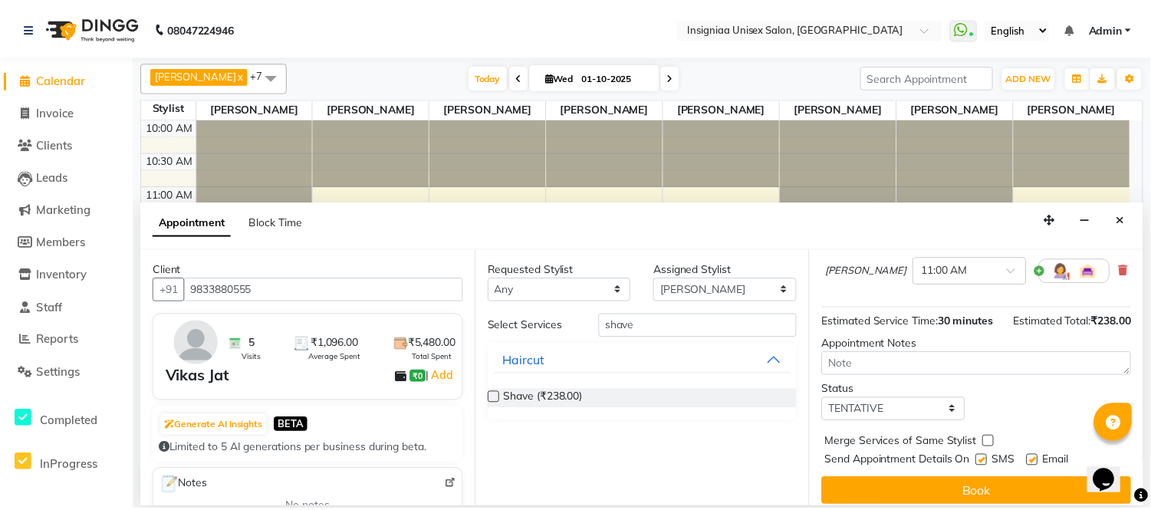
scroll to position [161, 0]
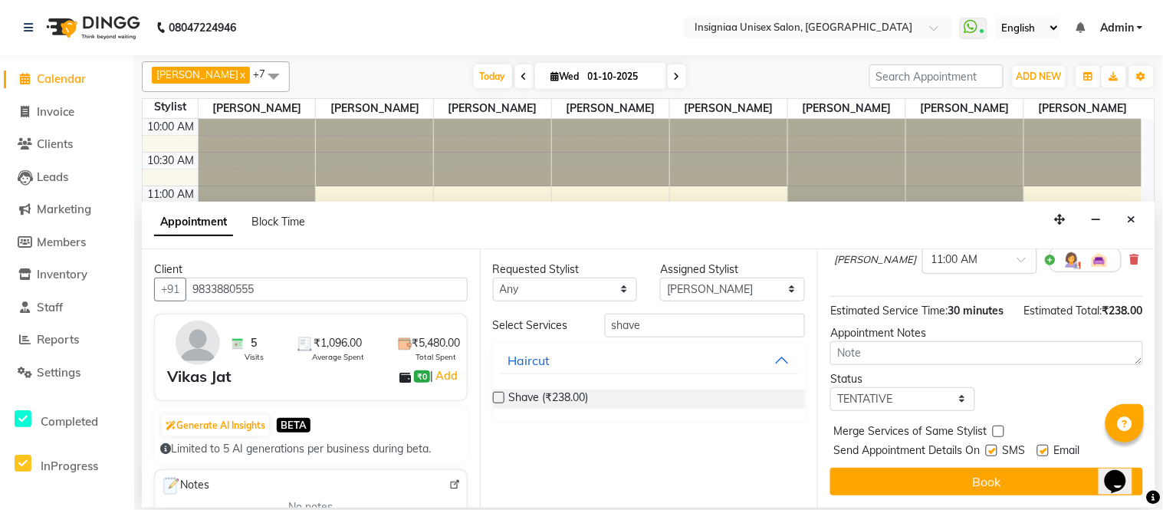
drag, startPoint x: 1040, startPoint y: 449, endPoint x: 1015, endPoint y: 452, distance: 24.8
click at [1038, 451] on label at bounding box center [1044, 451] width 12 height 12
click at [1038, 451] on input "checkbox" at bounding box center [1043, 452] width 10 height 10
checkbox input "false"
click at [995, 452] on label at bounding box center [992, 451] width 12 height 12
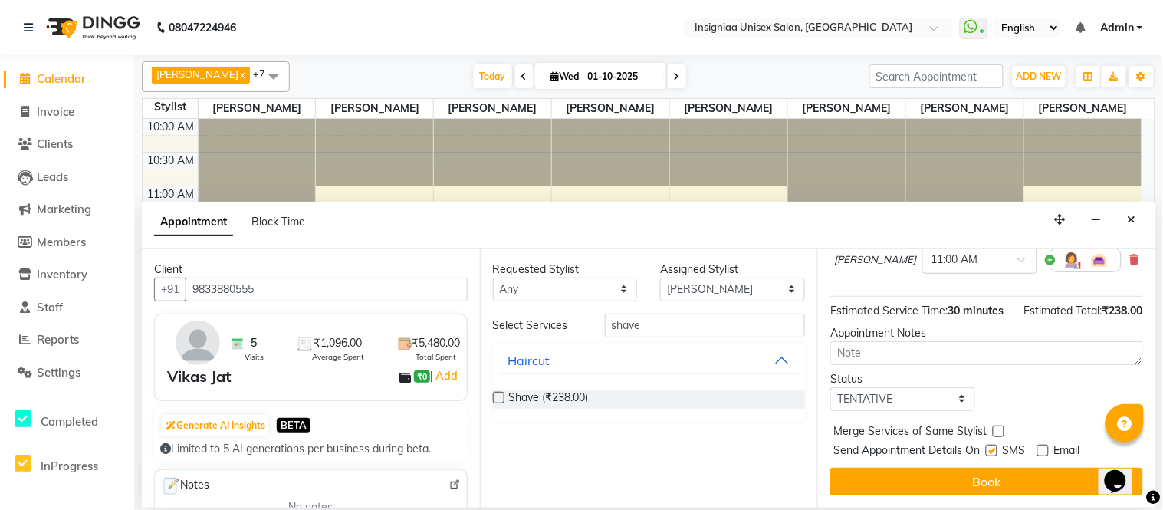
click at [995, 452] on input "checkbox" at bounding box center [991, 452] width 10 height 10
checkbox input "false"
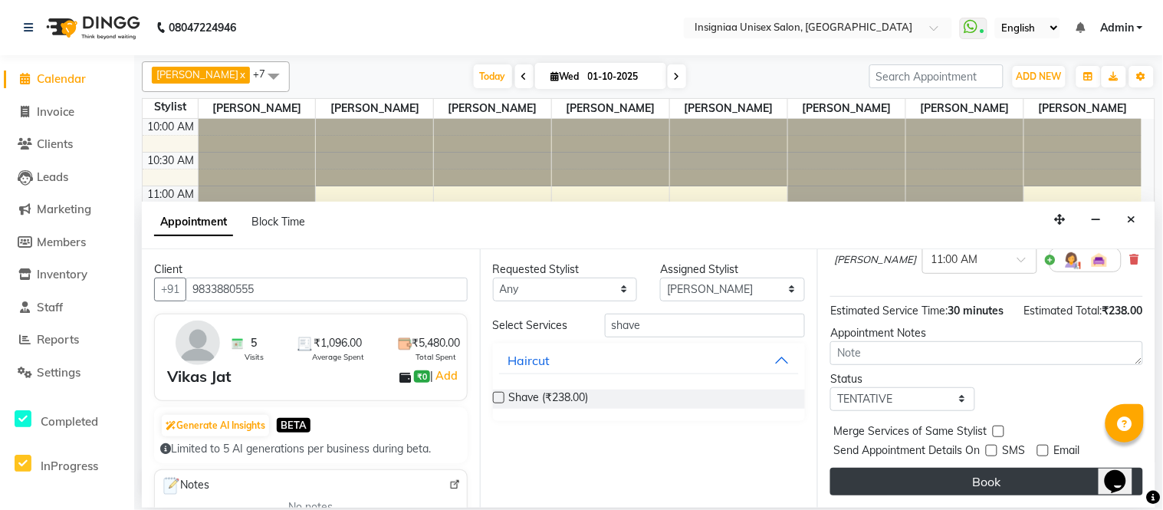
click at [989, 475] on button "Book" at bounding box center [986, 482] width 313 height 28
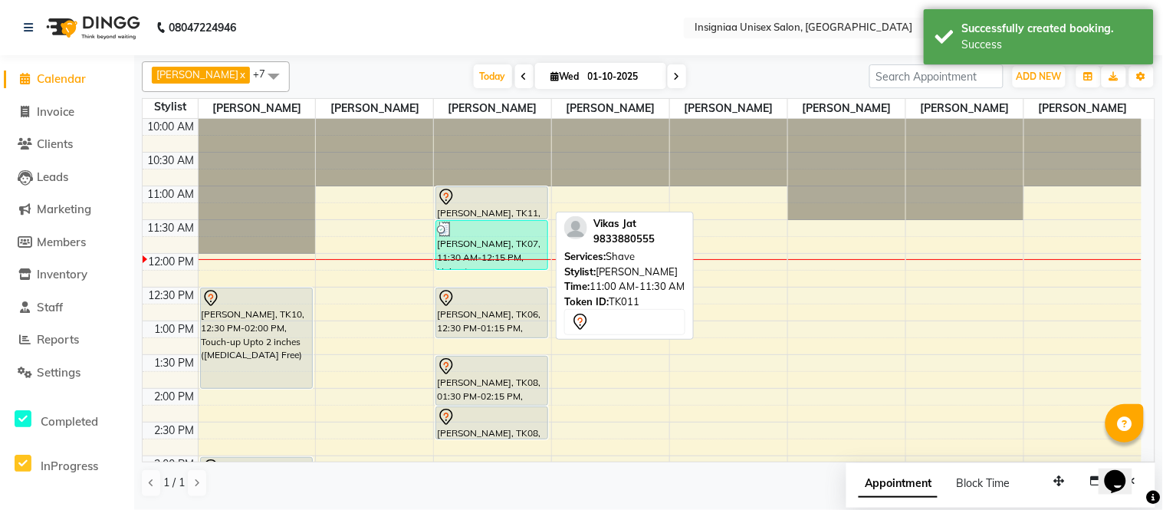
click at [496, 212] on div "[PERSON_NAME], TK11, 11:00 AM-11:30 AM, Shave" at bounding box center [491, 202] width 111 height 31
select select "7"
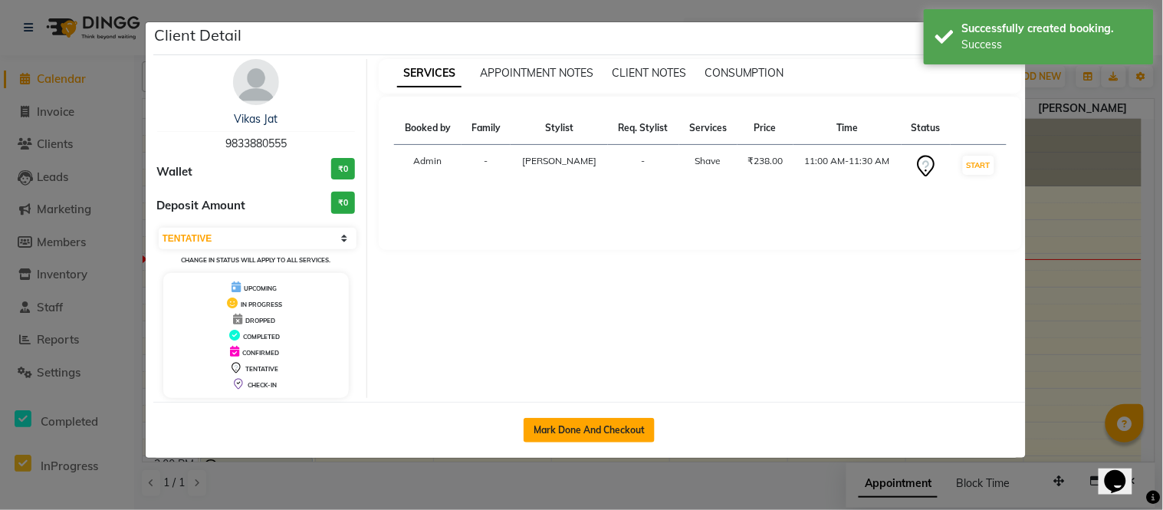
click at [579, 432] on button "Mark Done And Checkout" at bounding box center [589, 430] width 131 height 25
select select "6999"
select select "service"
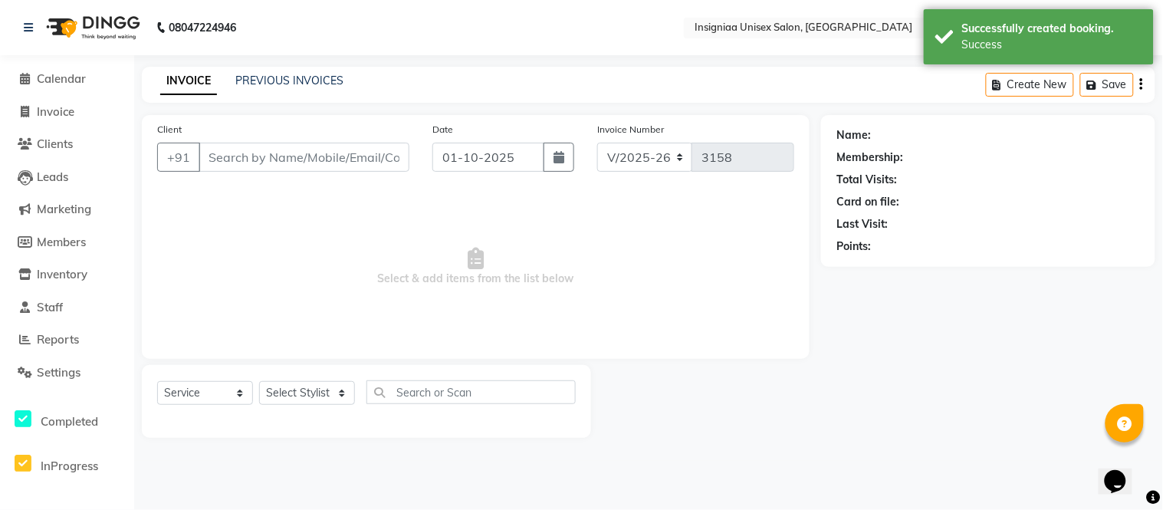
select select "3"
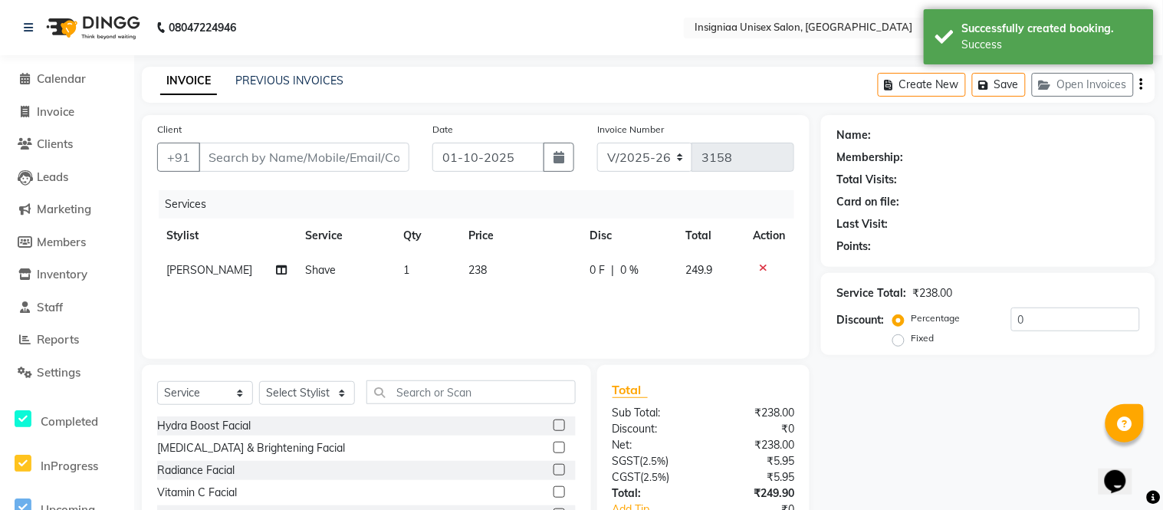
type input "9833880555"
select select "58133"
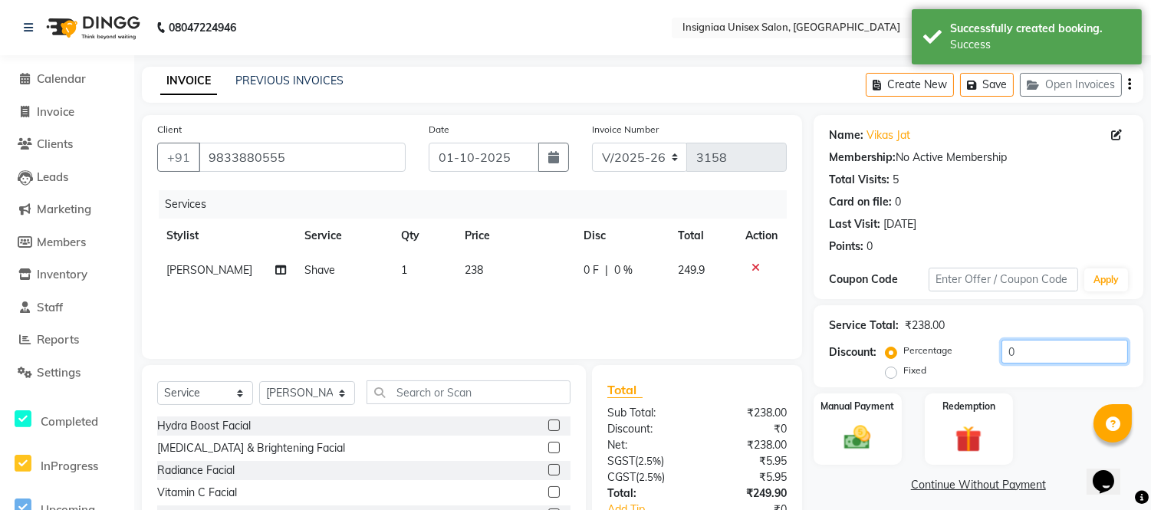
click at [1002, 345] on input "0" at bounding box center [1064, 352] width 127 height 24
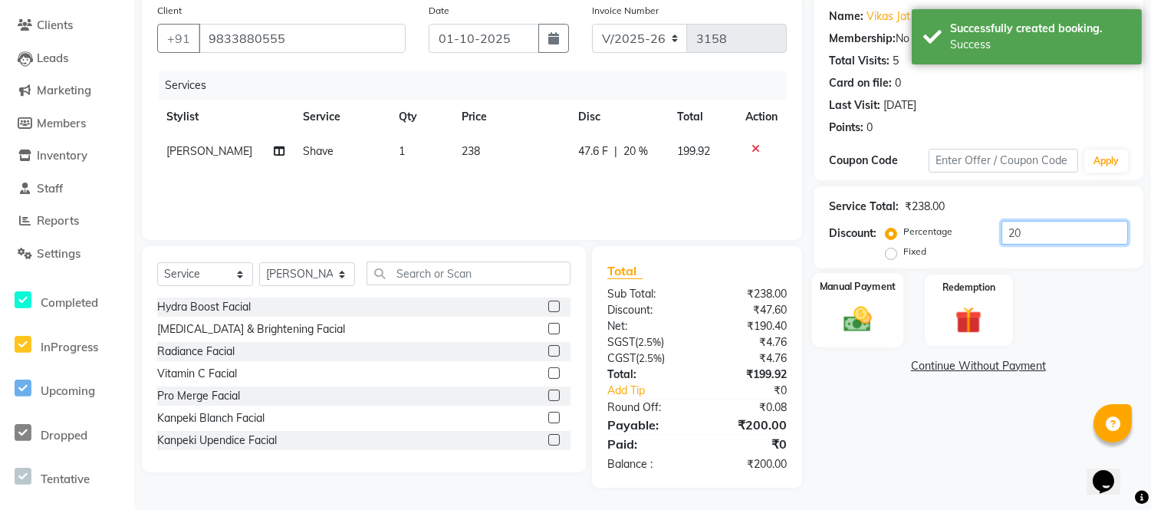
type input "20"
click at [867, 316] on img at bounding box center [857, 319] width 45 height 32
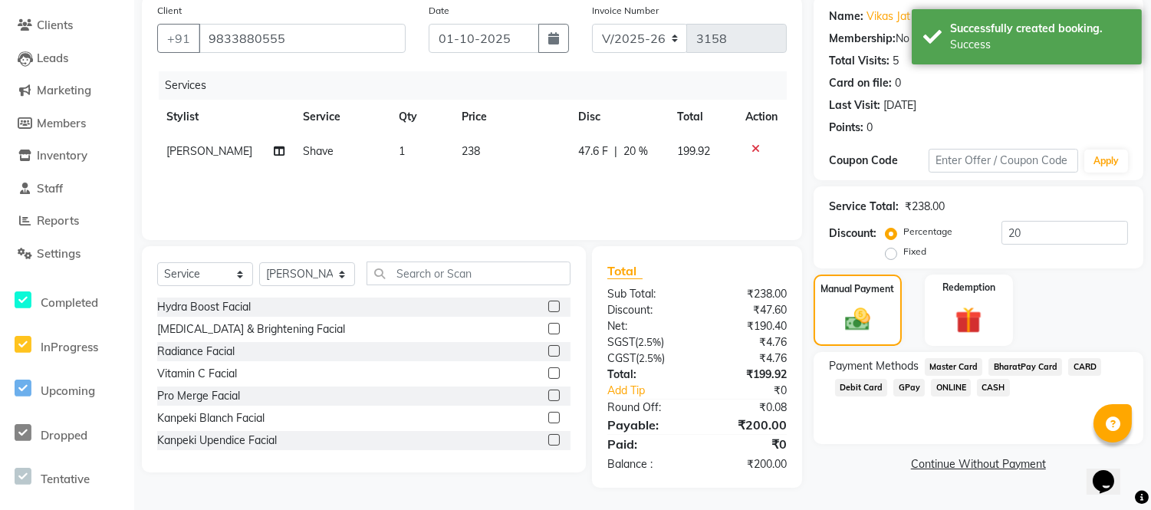
click at [992, 386] on span "CASH" at bounding box center [993, 388] width 33 height 18
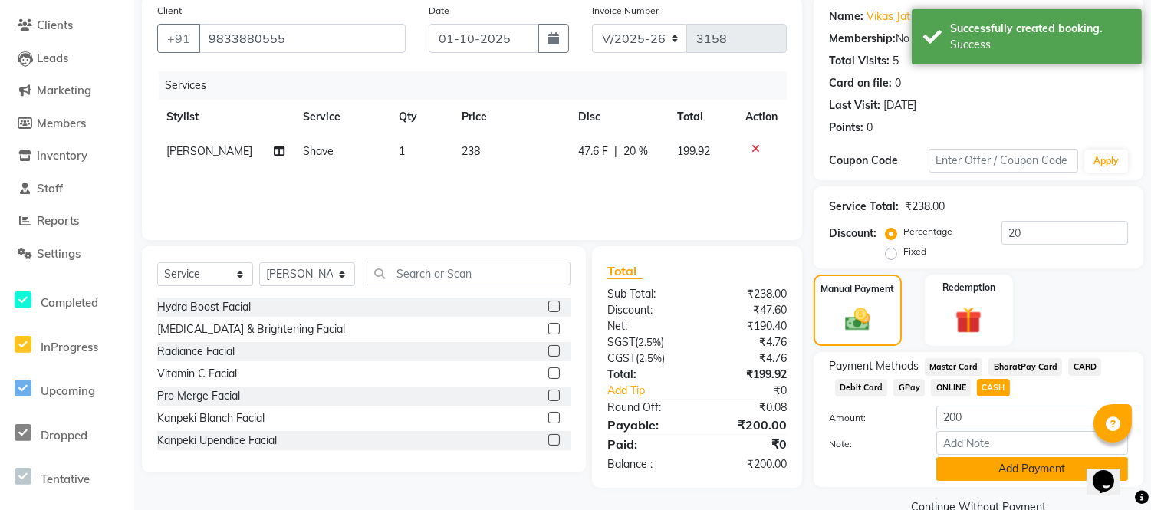
click at [997, 461] on button "Add Payment" at bounding box center [1032, 469] width 192 height 24
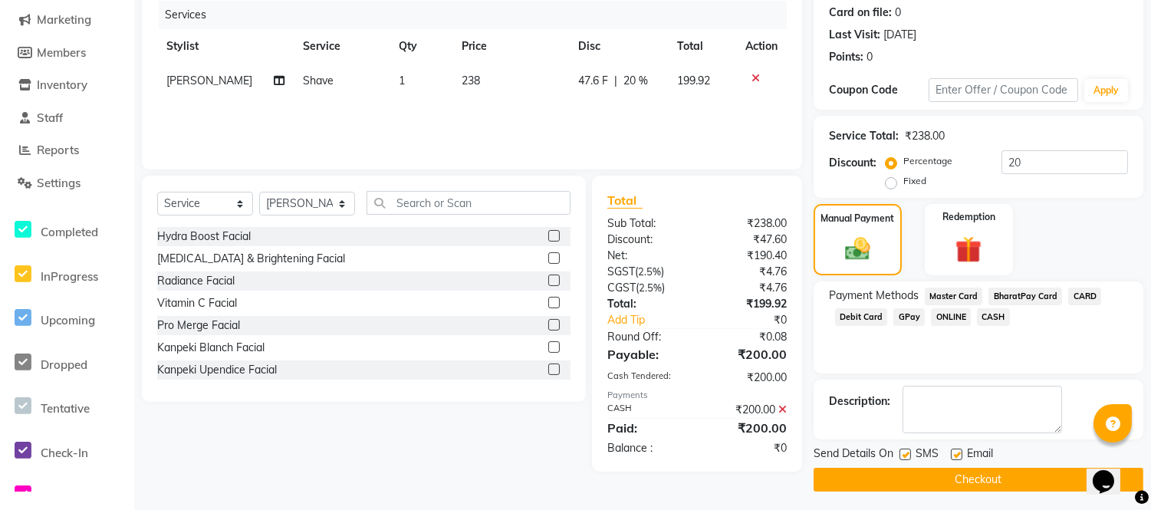
scroll to position [193, 0]
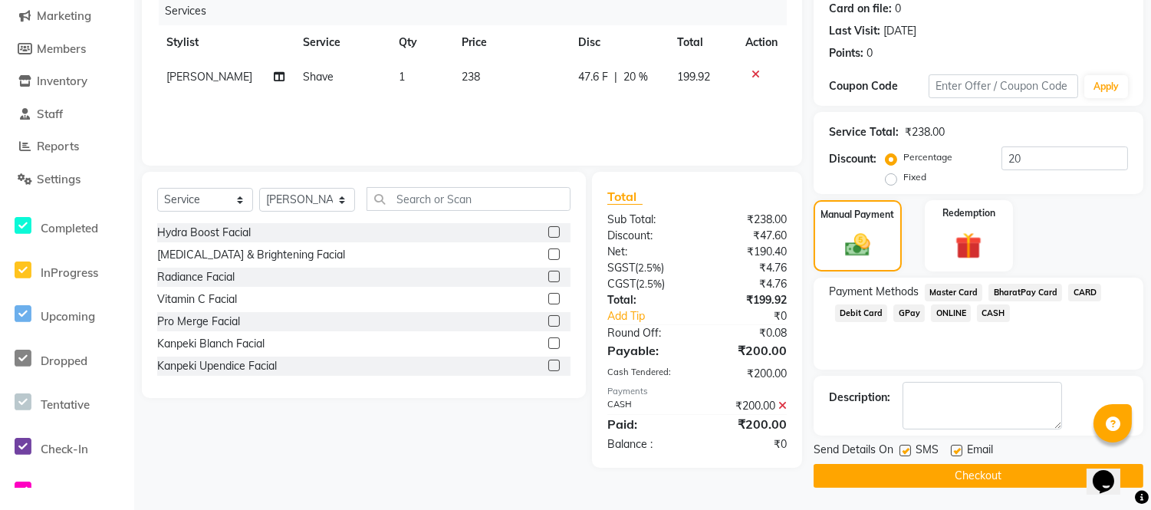
drag, startPoint x: 1158, startPoint y: 430, endPoint x: 44, endPoint y: 40, distance: 1180.6
click at [955, 446] on label at bounding box center [957, 451] width 12 height 12
click at [955, 446] on input "checkbox" at bounding box center [956, 451] width 10 height 10
checkbox input "false"
click at [908, 449] on label at bounding box center [905, 451] width 12 height 12
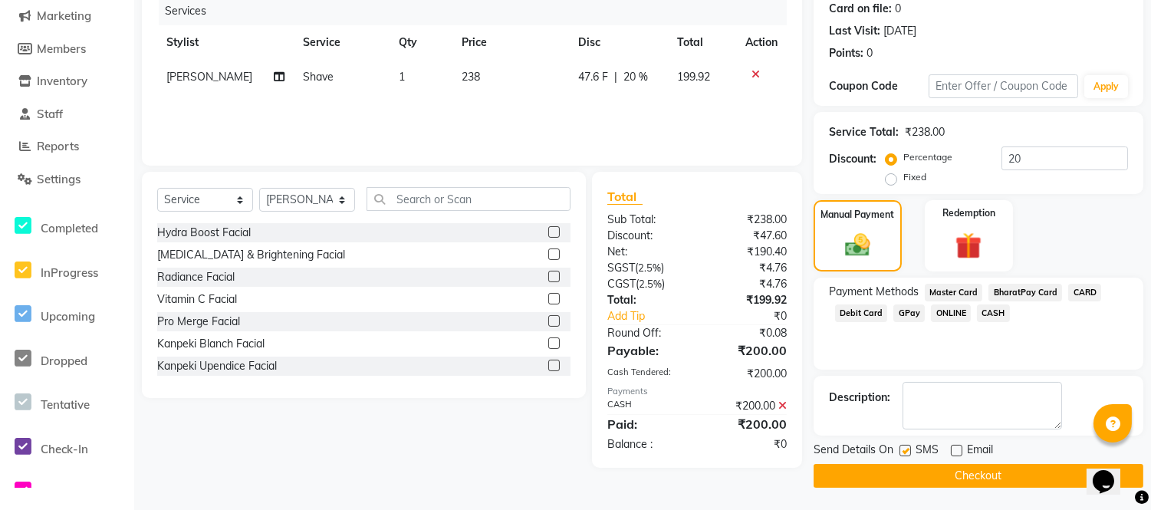
click at [908, 449] on input "checkbox" at bounding box center [904, 451] width 10 height 10
checkbox input "false"
click at [911, 468] on button "Checkout" at bounding box center [979, 476] width 330 height 24
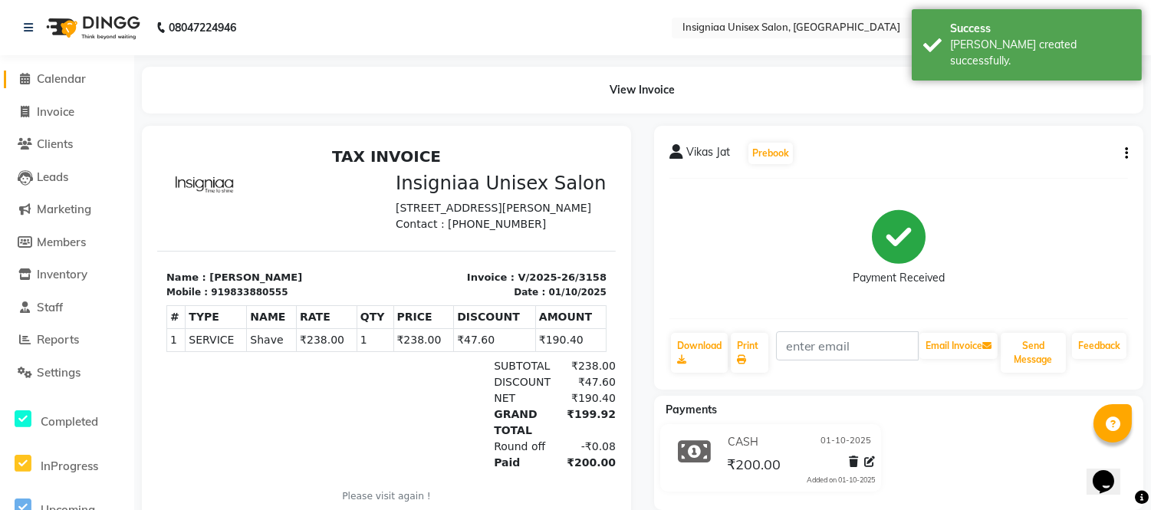
click at [55, 83] on span "Calendar" at bounding box center [61, 78] width 49 height 15
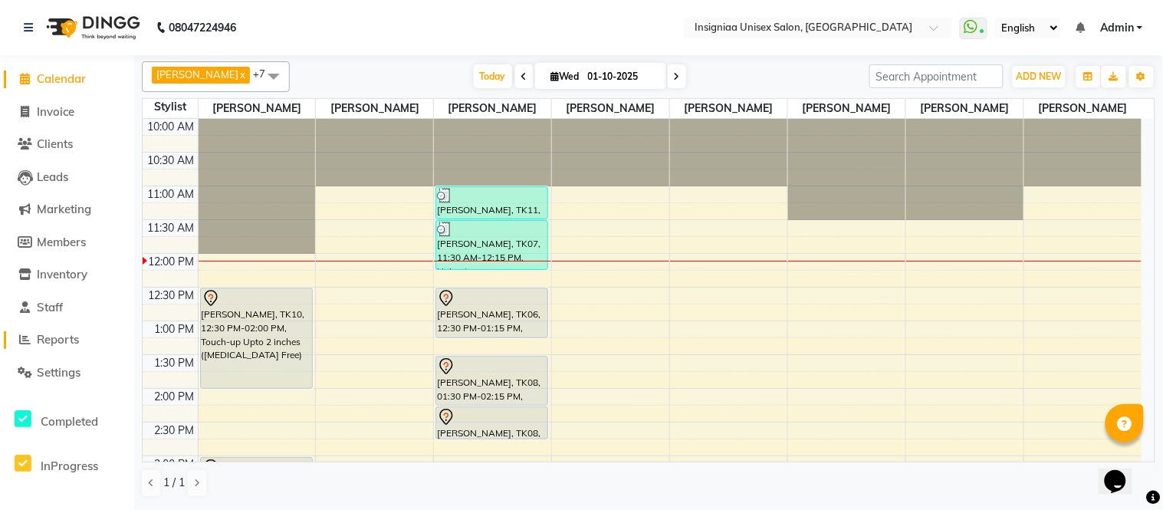
click at [41, 333] on span "Reports" at bounding box center [58, 339] width 42 height 15
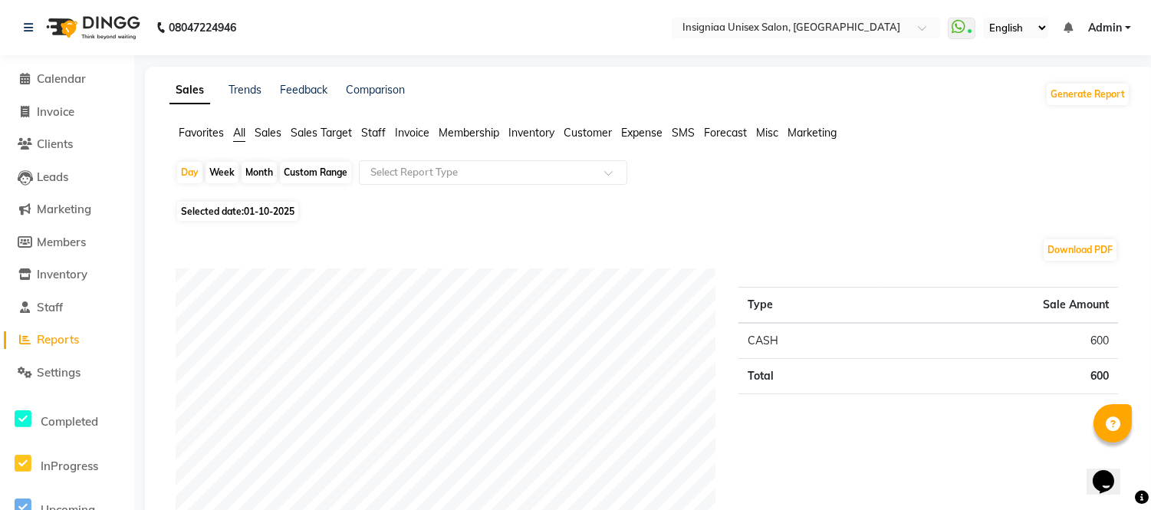
click at [265, 213] on span "01-10-2025" at bounding box center [269, 212] width 51 height 12
select select "10"
select select "2025"
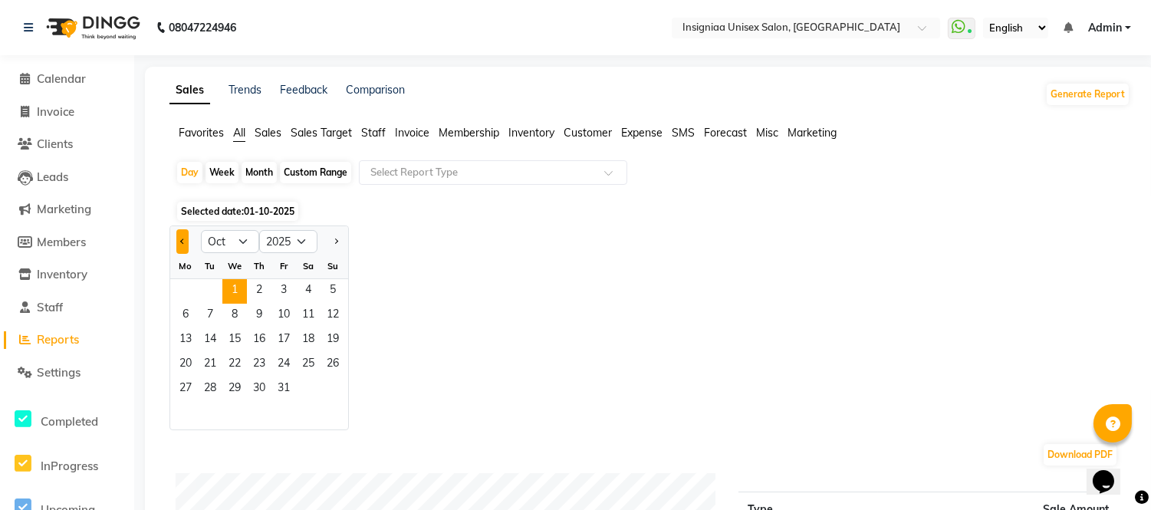
click at [179, 235] on button "Previous month" at bounding box center [182, 241] width 12 height 25
select select "9"
click at [208, 382] on span "30" at bounding box center [210, 389] width 25 height 25
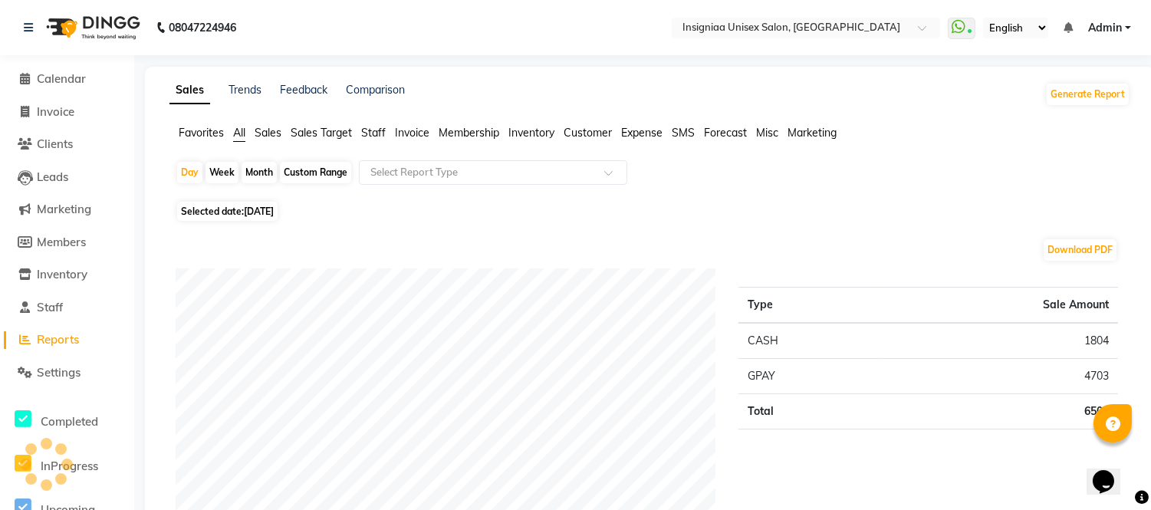
click at [274, 213] on span "[DATE]" at bounding box center [259, 212] width 30 height 12
select select "9"
select select "2025"
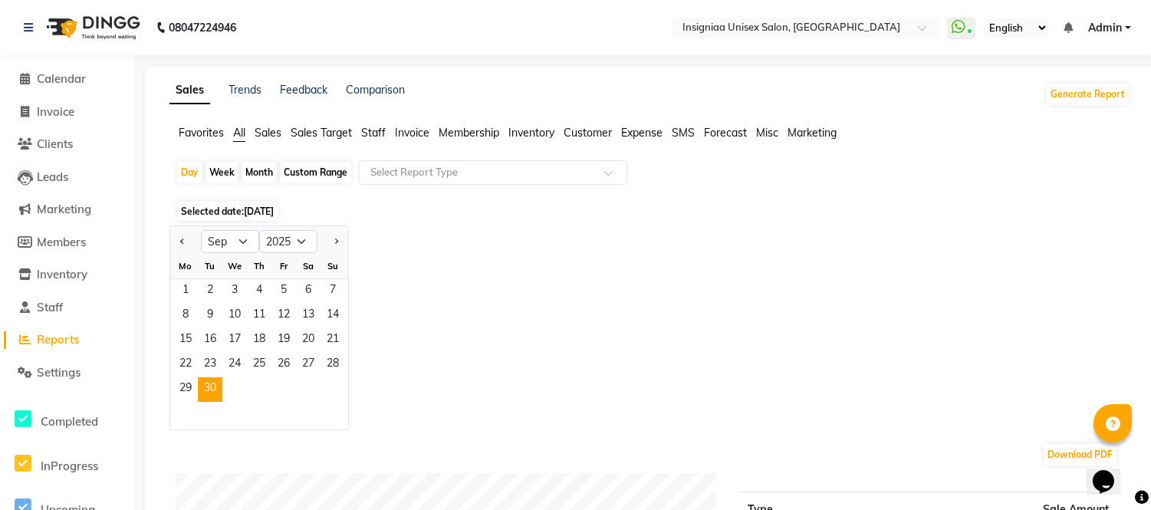
click at [314, 175] on div "Custom Range" at bounding box center [315, 172] width 71 height 21
select select "9"
select select "2025"
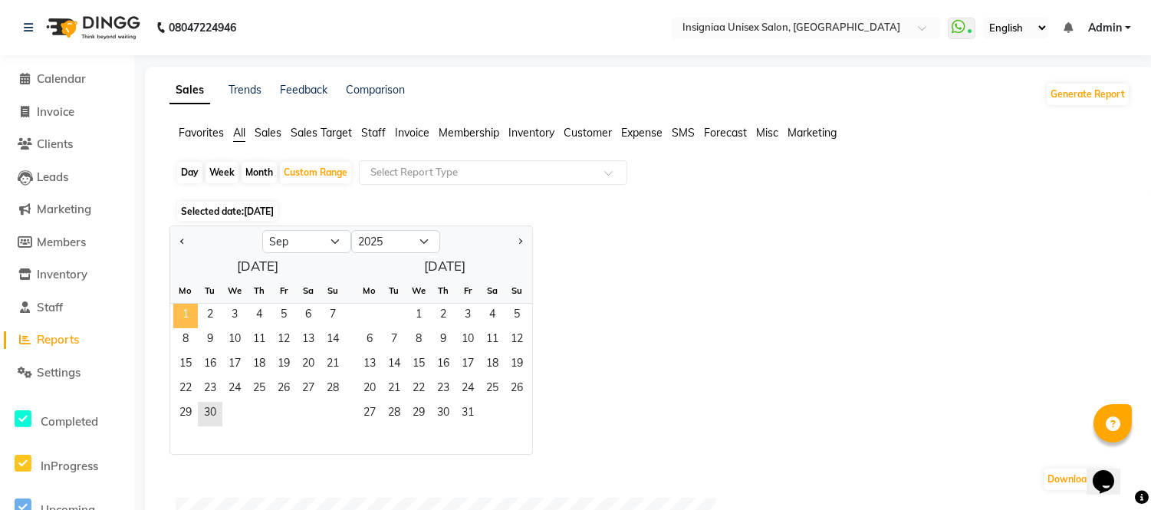
click at [184, 312] on span "1" at bounding box center [185, 316] width 25 height 25
click at [206, 409] on span "30" at bounding box center [210, 414] width 25 height 25
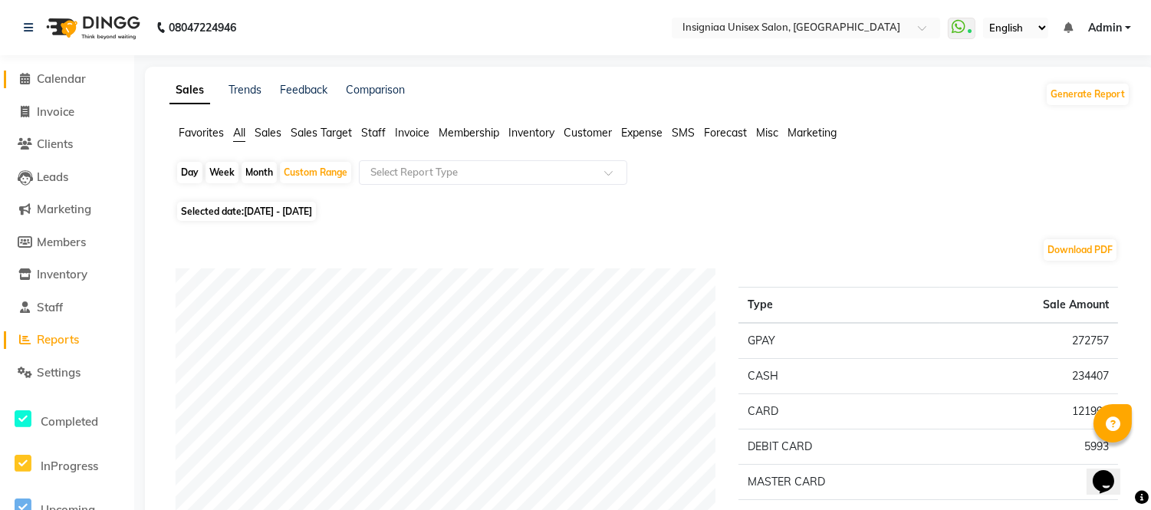
drag, startPoint x: 66, startPoint y: 77, endPoint x: 79, endPoint y: 98, distance: 25.1
click at [66, 77] on span "Calendar" at bounding box center [61, 78] width 49 height 15
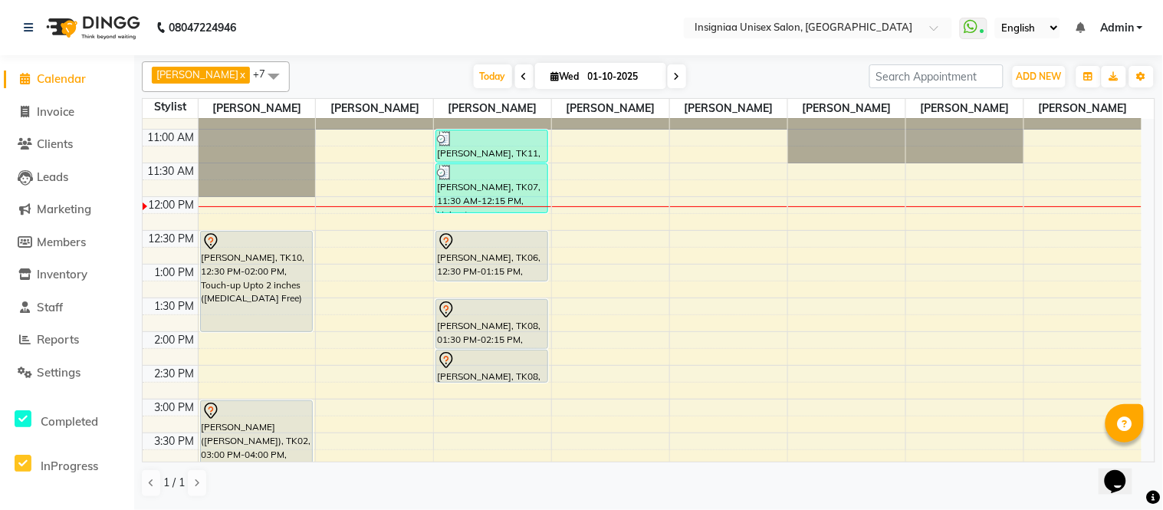
scroll to position [340, 0]
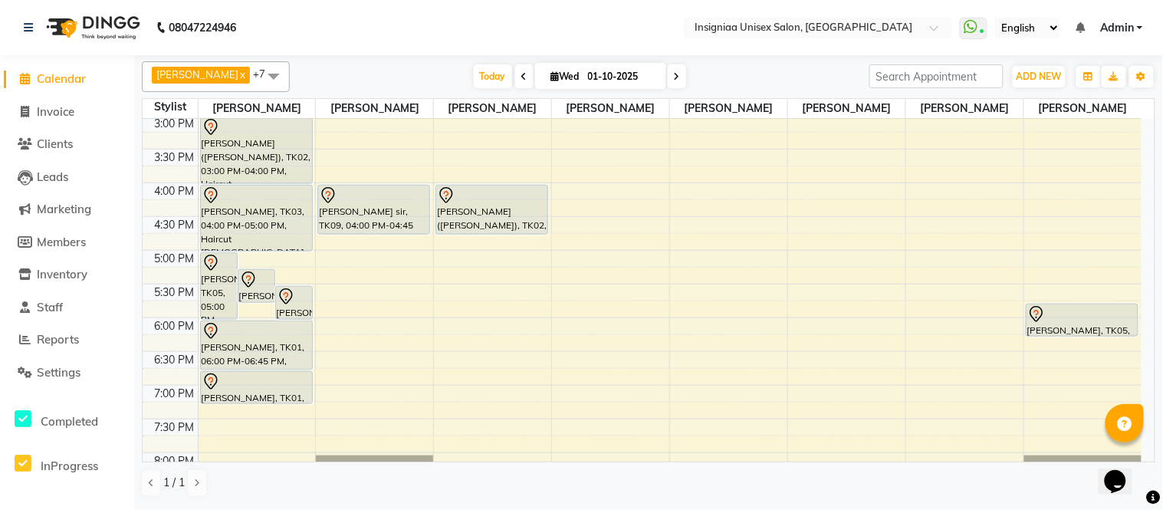
click at [674, 81] on icon at bounding box center [677, 76] width 6 height 9
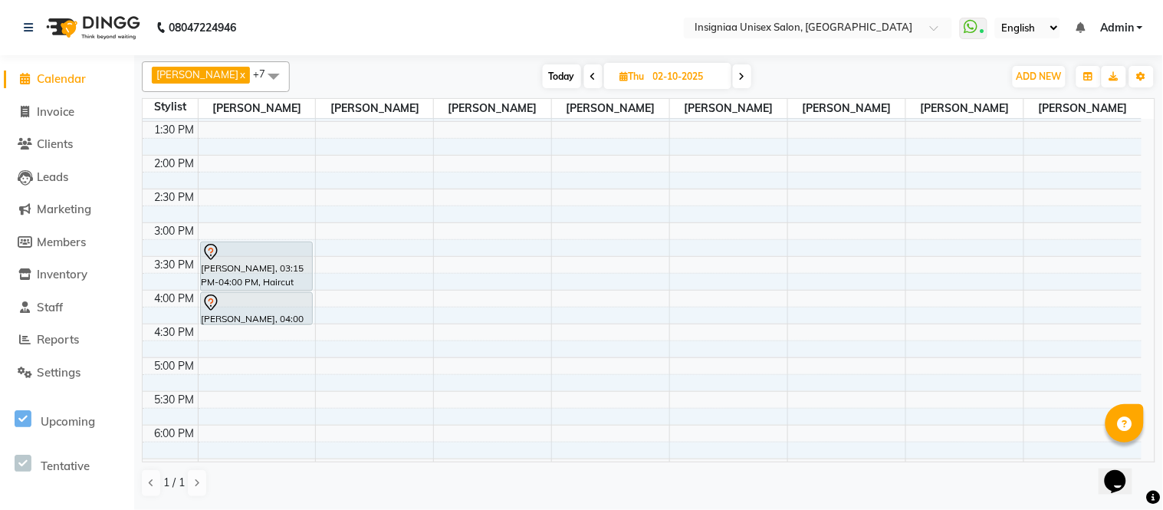
scroll to position [255, 0]
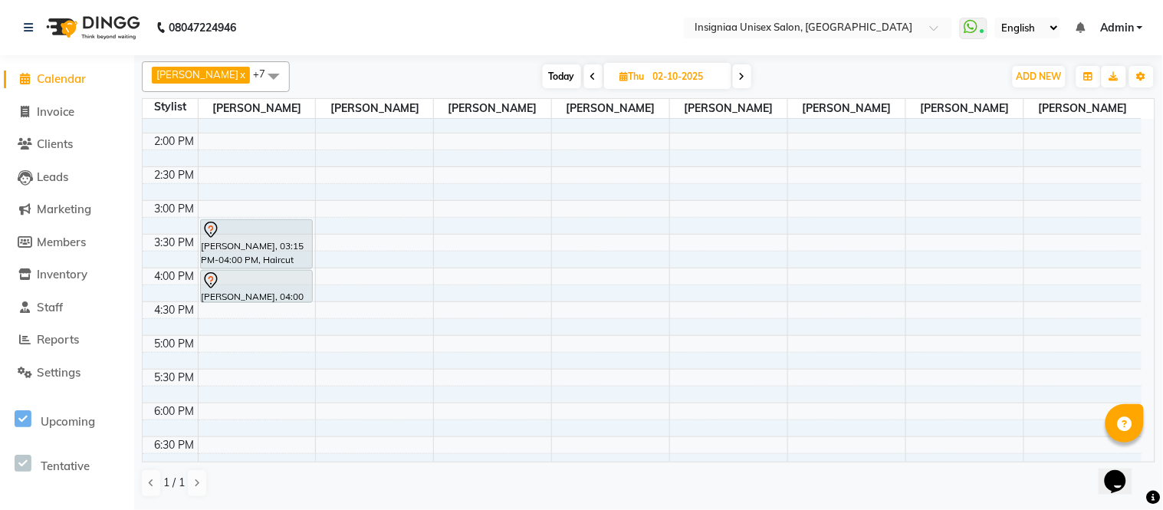
click at [562, 79] on span "Today" at bounding box center [562, 76] width 38 height 24
type input "01-10-2025"
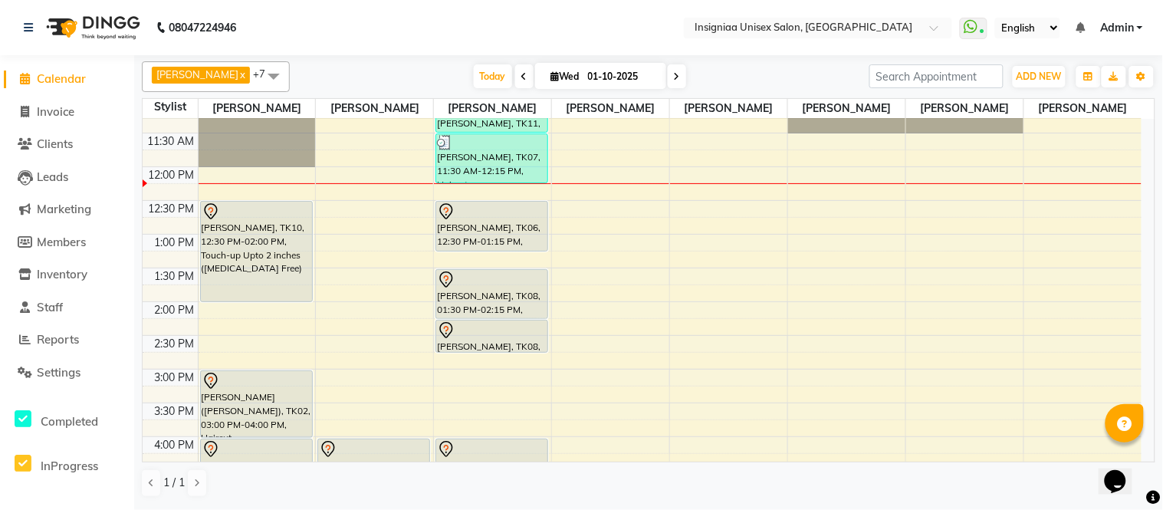
scroll to position [85, 0]
click at [484, 73] on span "Today" at bounding box center [493, 76] width 38 height 24
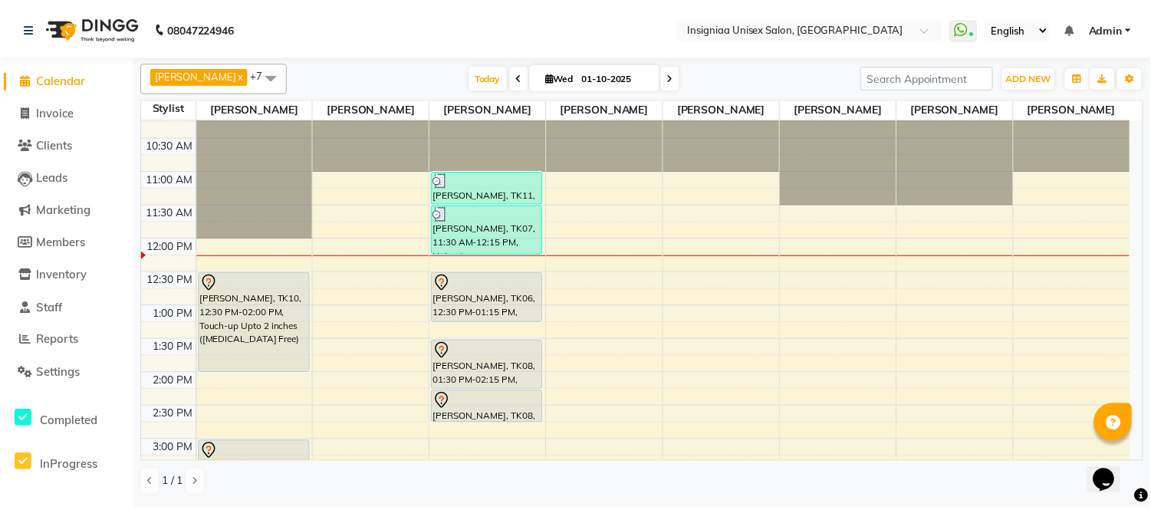
scroll to position [0, 0]
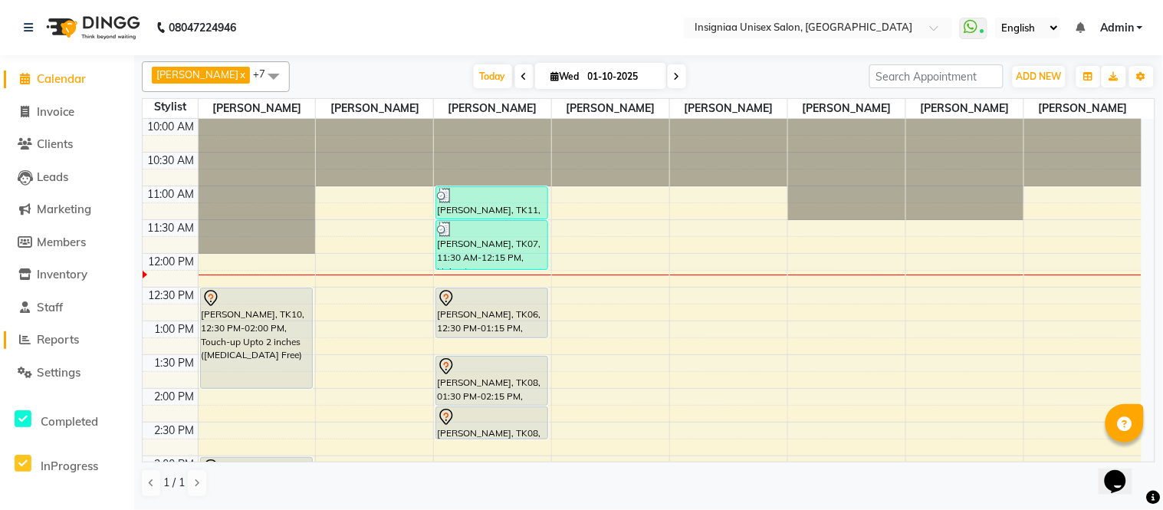
click at [59, 343] on span "Reports" at bounding box center [58, 339] width 42 height 15
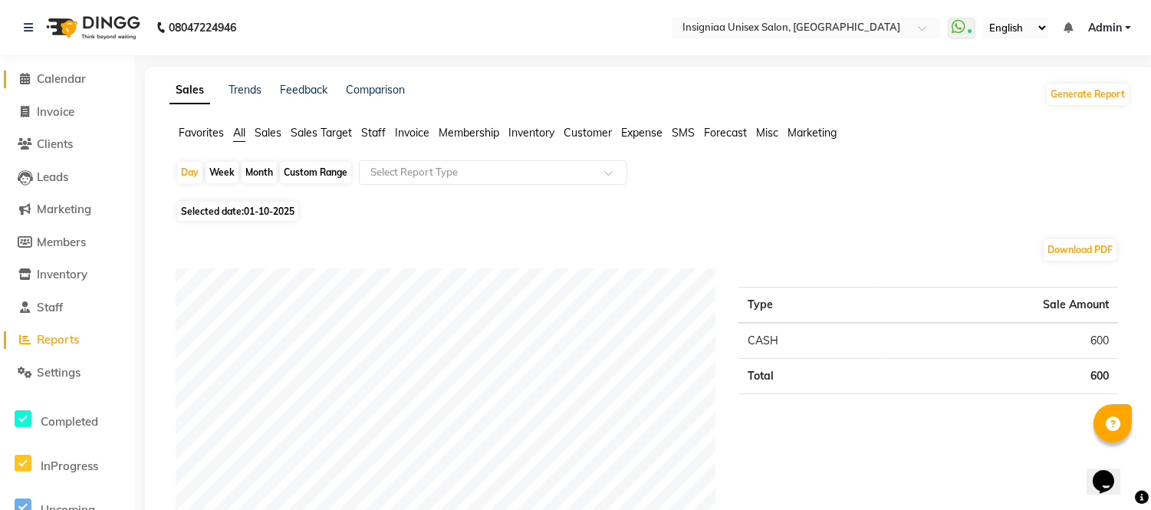
click at [66, 81] on span "Calendar" at bounding box center [61, 78] width 49 height 15
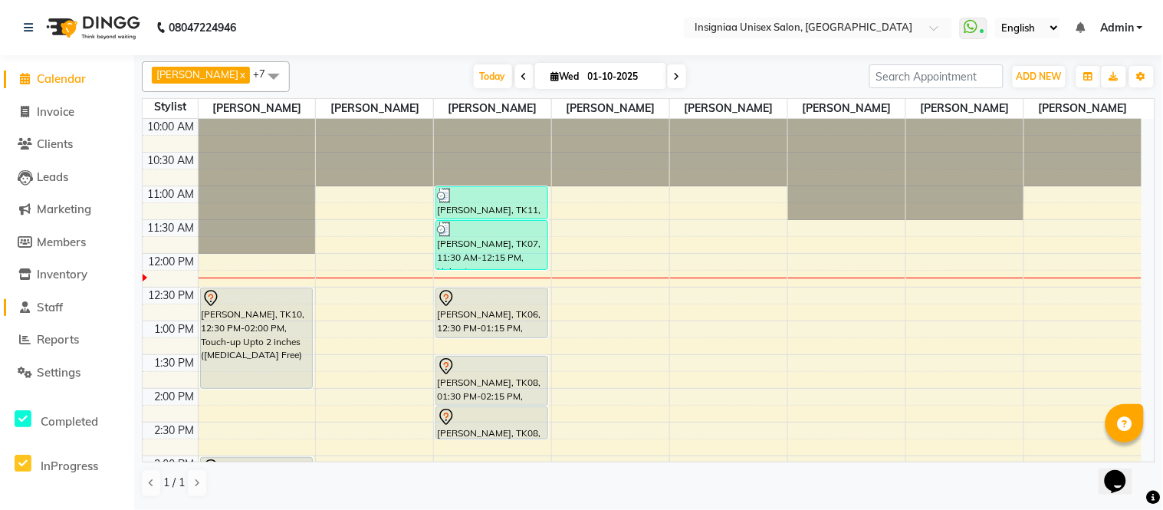
click at [54, 300] on span "Staff" at bounding box center [50, 307] width 26 height 15
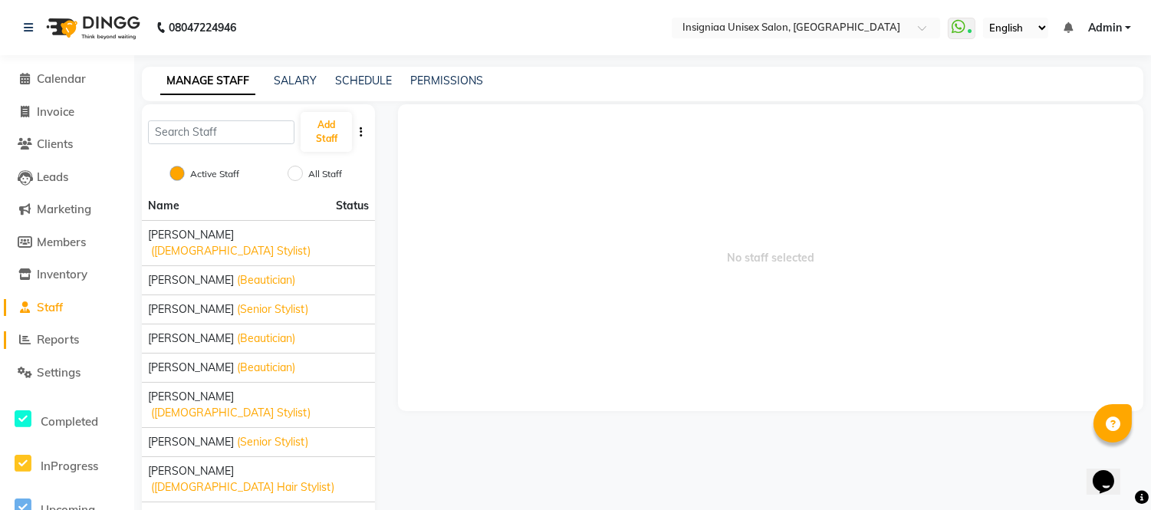
click at [48, 335] on span "Reports" at bounding box center [58, 339] width 42 height 15
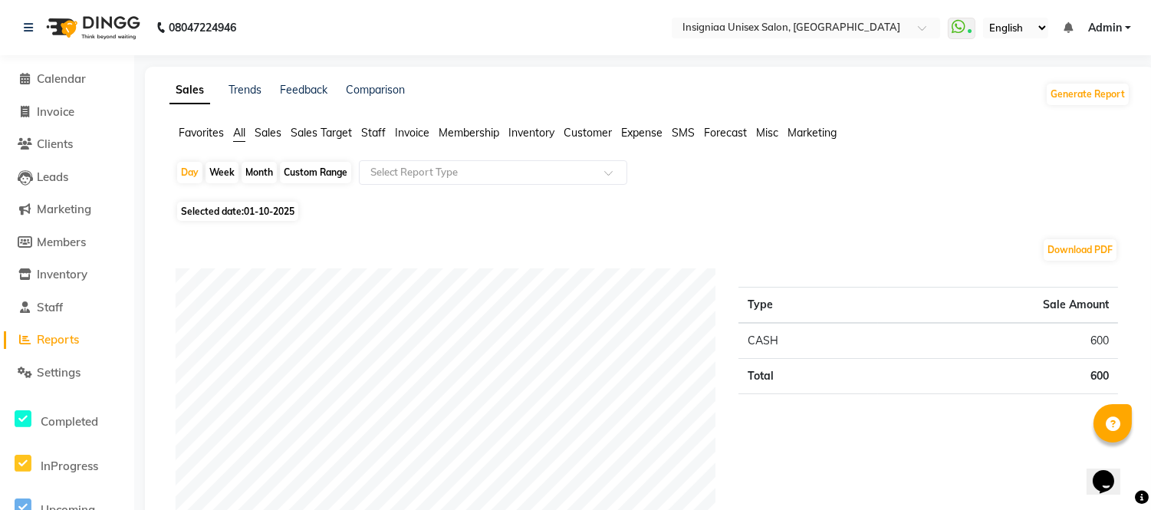
click at [377, 139] on span "Staff" at bounding box center [373, 133] width 25 height 14
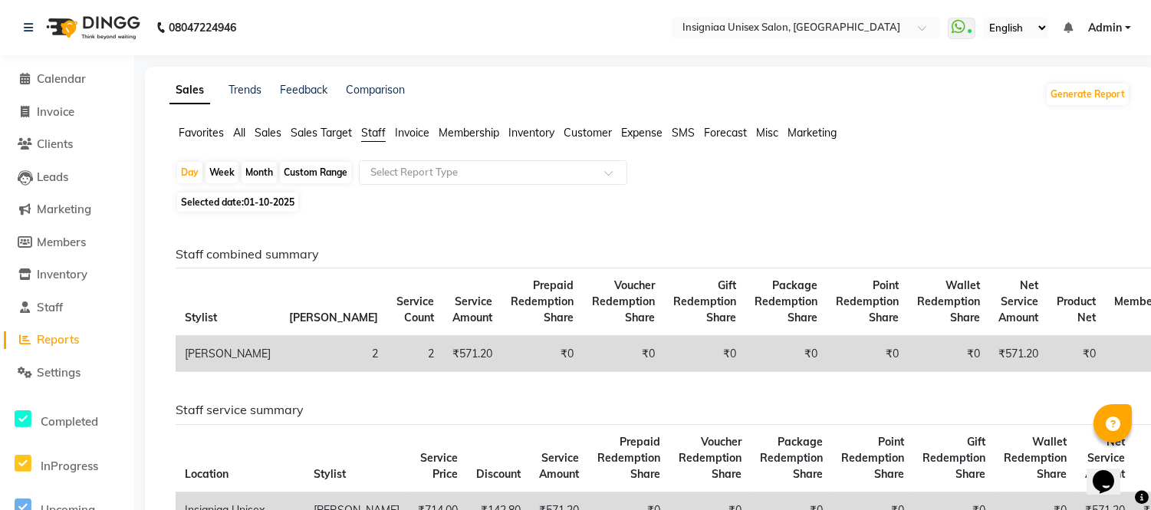
click at [315, 169] on div "Custom Range" at bounding box center [315, 172] width 71 height 21
select select "10"
select select "2025"
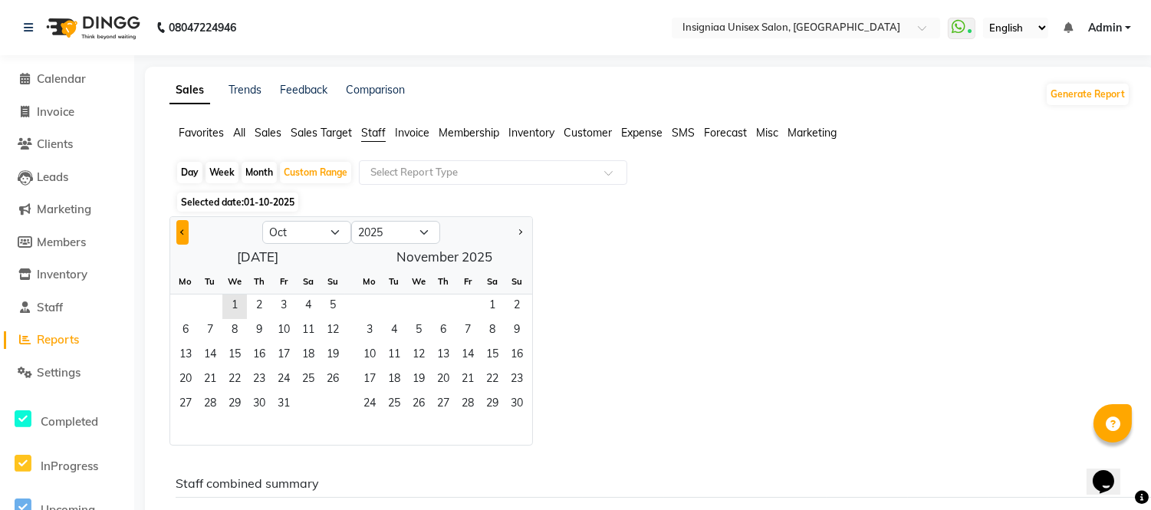
click at [180, 231] on span "Previous month" at bounding box center [182, 231] width 5 height 5
select select "9"
click at [187, 296] on span "1" at bounding box center [185, 306] width 25 height 25
click at [209, 403] on span "30" at bounding box center [210, 405] width 25 height 25
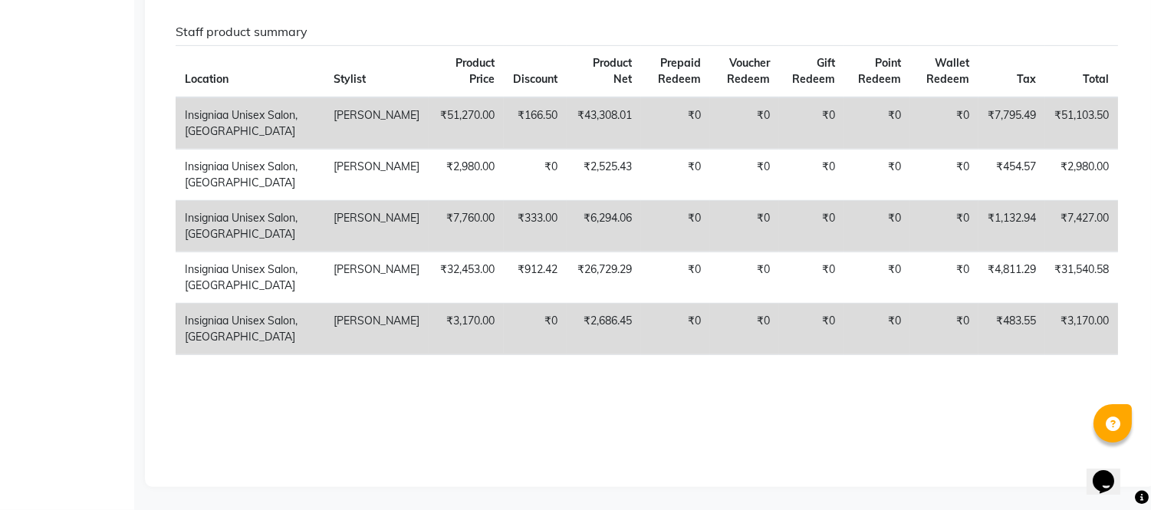
scroll to position [1543, 0]
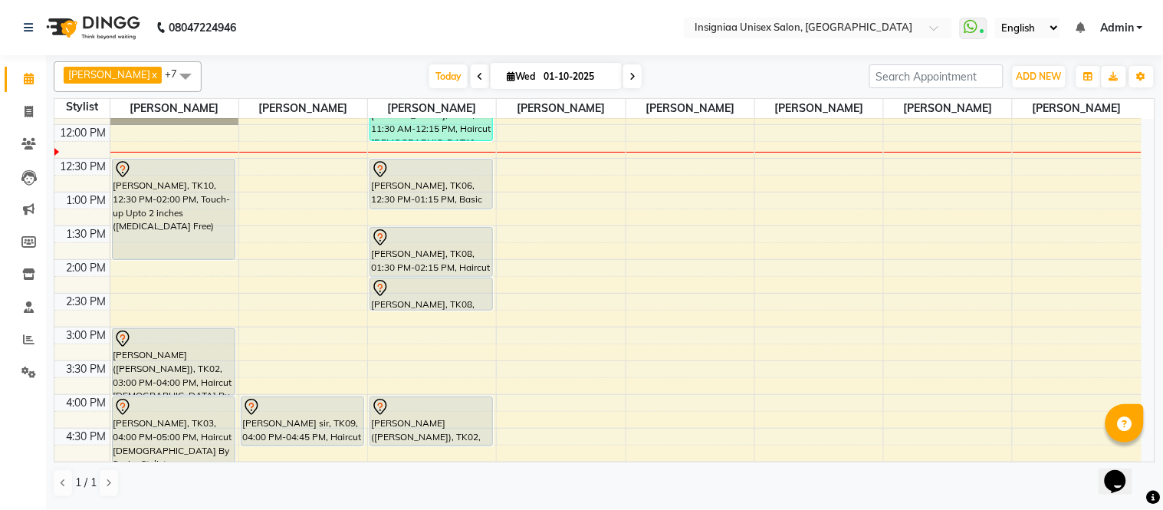
scroll to position [170, 0]
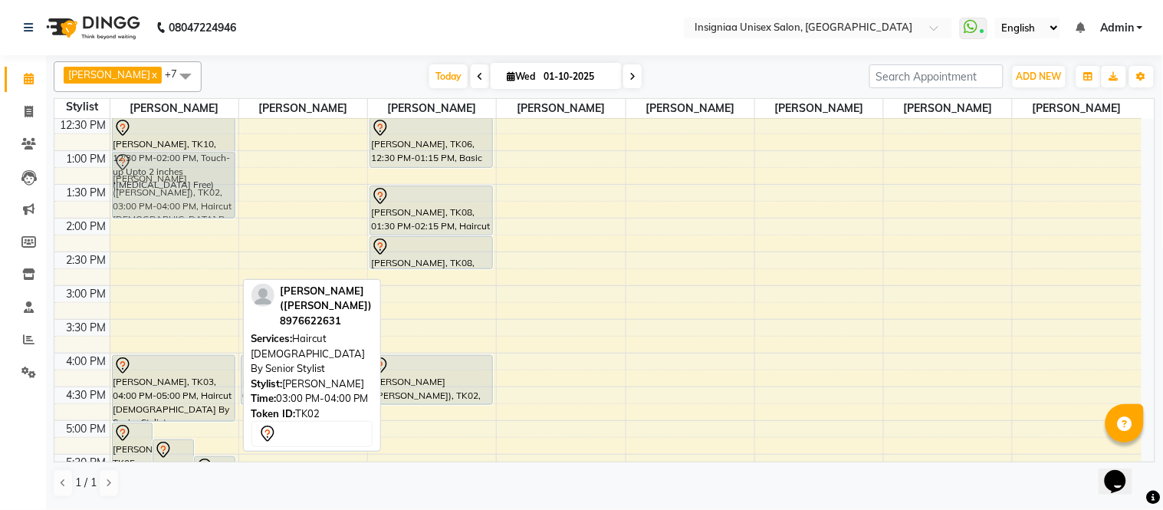
drag, startPoint x: 151, startPoint y: 314, endPoint x: 113, endPoint y: 185, distance: 134.9
click at [116, 183] on div "Smita Shanbag, TK05, 05:00 PM-06:00 PM, Hair Wash Upto Waist Smita Shanbag, TK0…" at bounding box center [174, 320] width 128 height 742
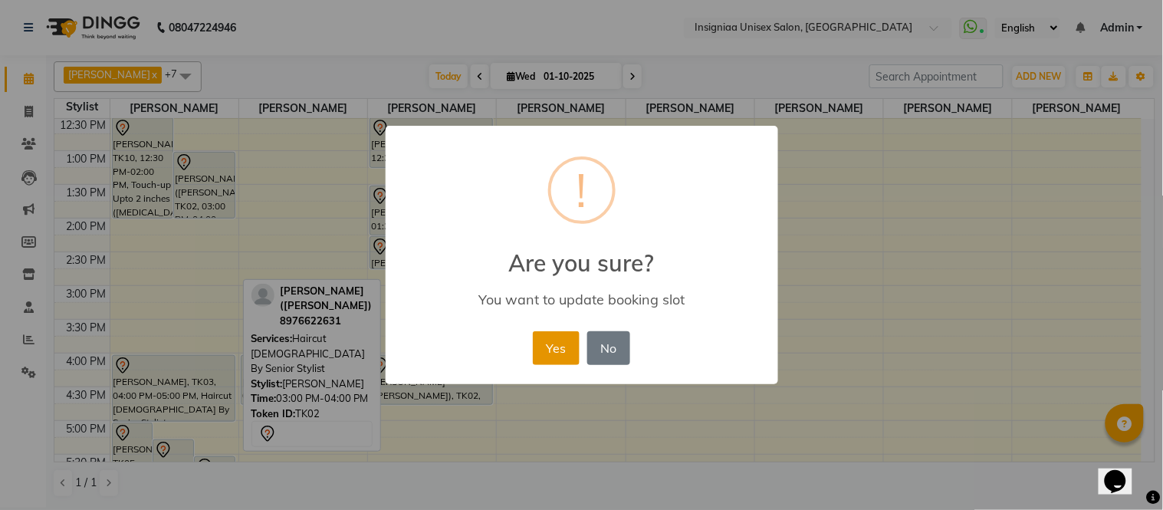
click at [543, 344] on button "Yes" at bounding box center [556, 348] width 47 height 34
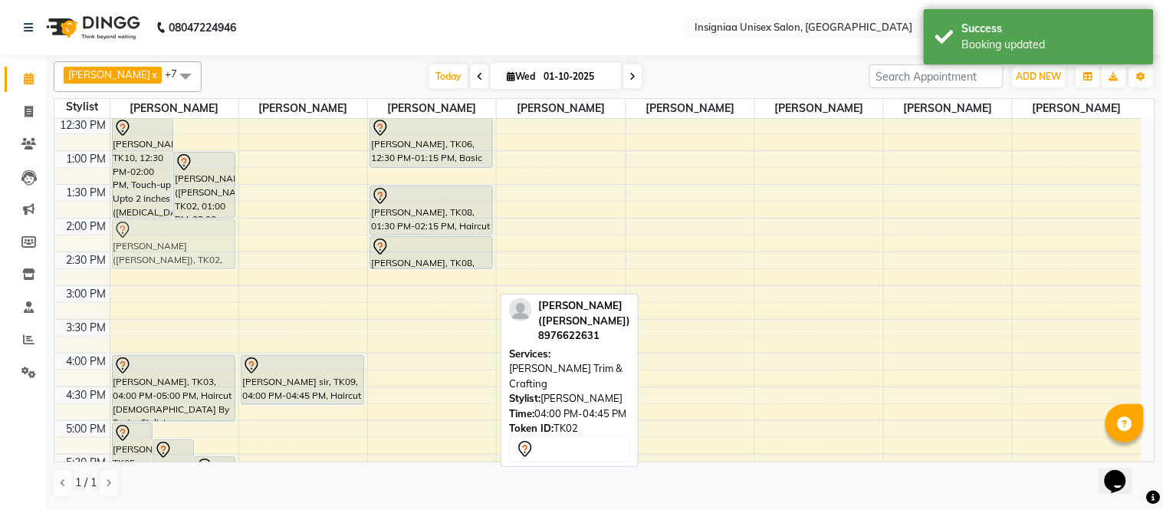
drag, startPoint x: 411, startPoint y: 383, endPoint x: 152, endPoint y: 255, distance: 289.4
click at [152, 255] on tr "Smita Shanbag, TK05, 05:00 PM-06:00 PM, Hair Wash Upto Waist Smita Shanbag, TK0…" at bounding box center [597, 320] width 1087 height 742
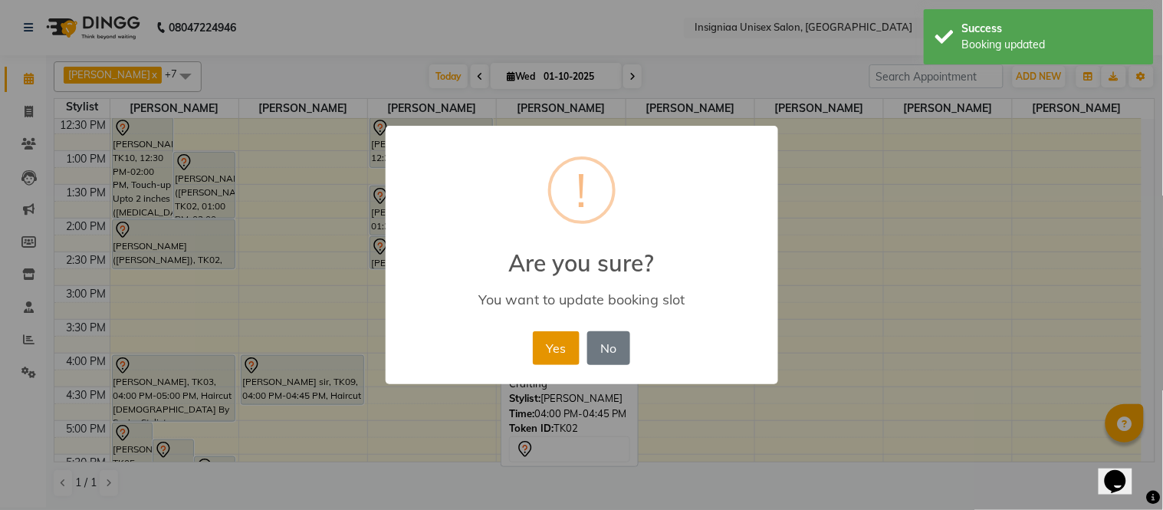
click at [553, 344] on button "Yes" at bounding box center [556, 348] width 47 height 34
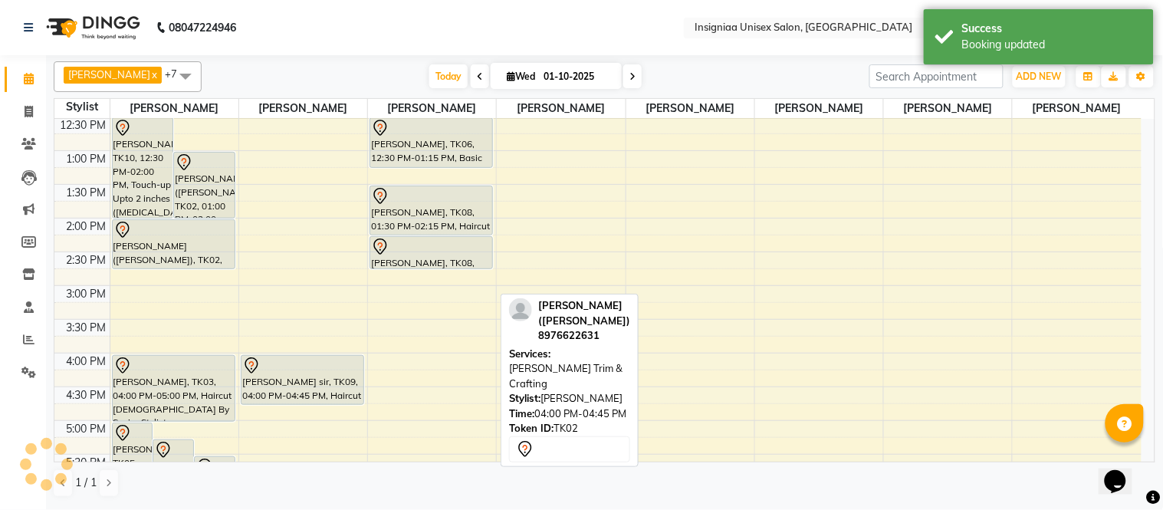
scroll to position [255, 0]
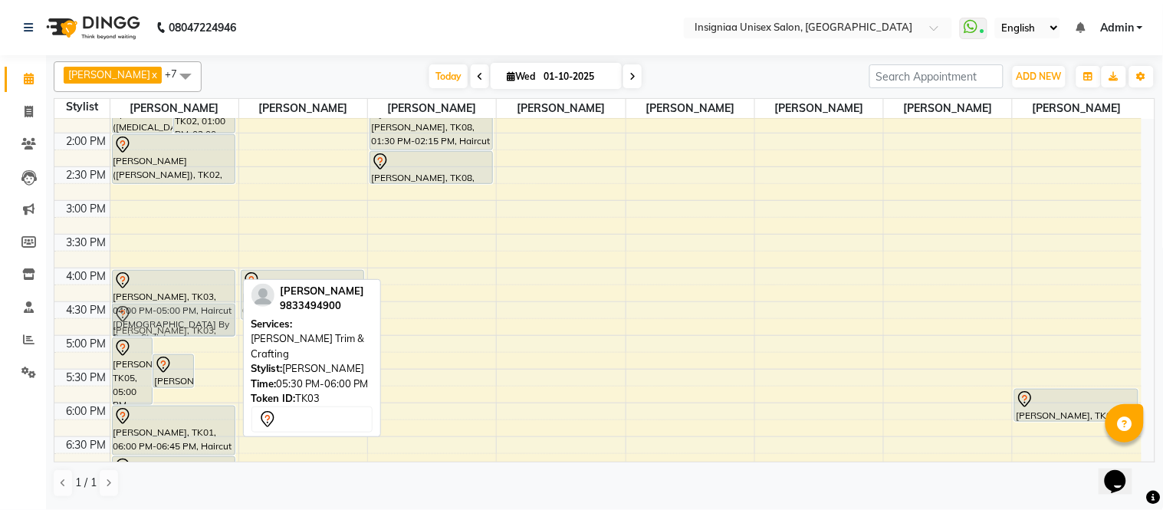
drag, startPoint x: 215, startPoint y: 387, endPoint x: 202, endPoint y: 320, distance: 68.7
click at [202, 320] on div "Smita Shanbag, TK05, 05:00 PM-06:00 PM, Hair Wash Upto Waist Smita Shanbag, TK0…" at bounding box center [174, 235] width 128 height 742
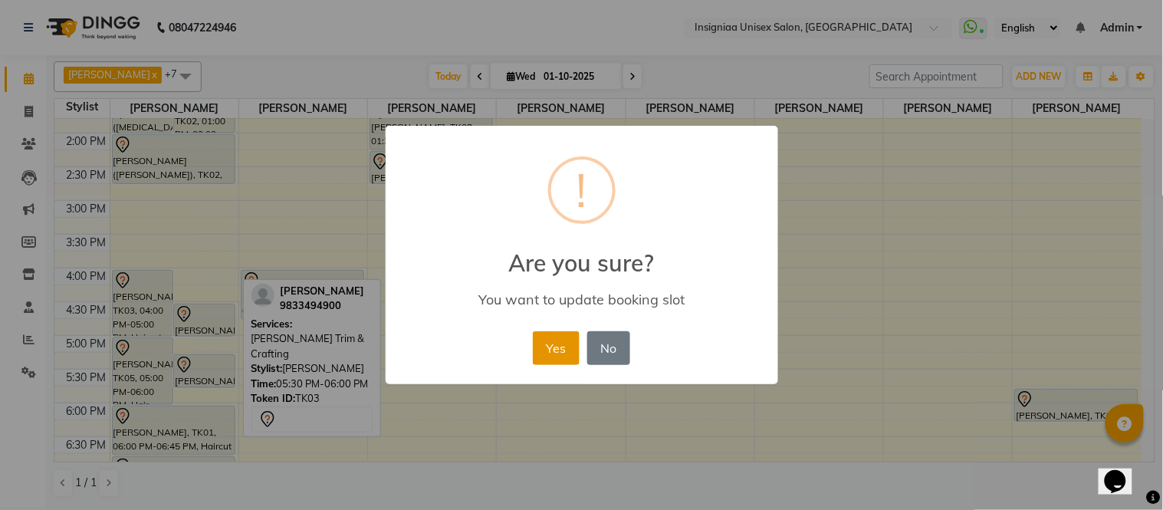
click at [539, 350] on button "Yes" at bounding box center [556, 348] width 47 height 34
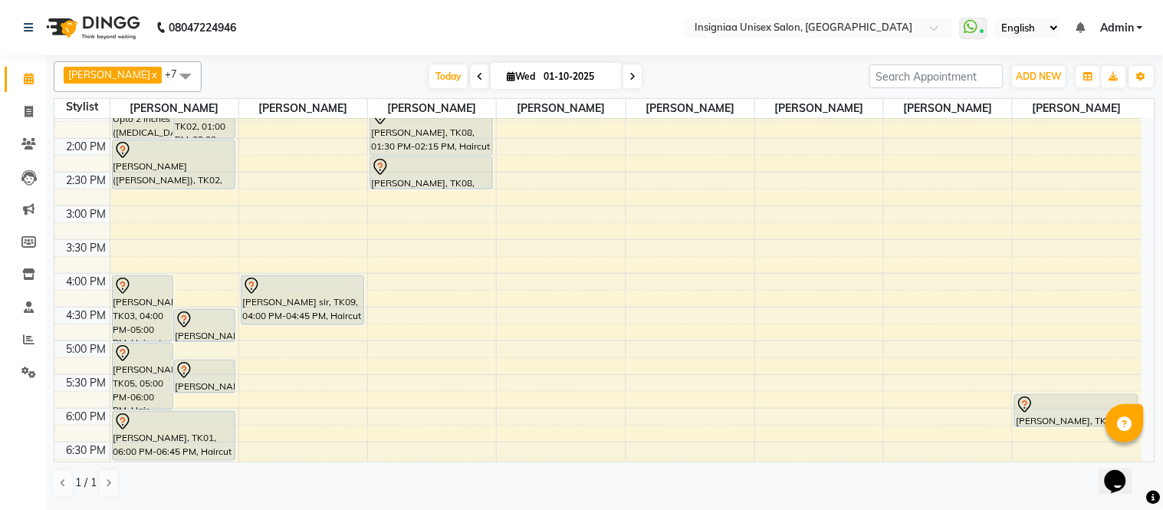
scroll to position [146, 0]
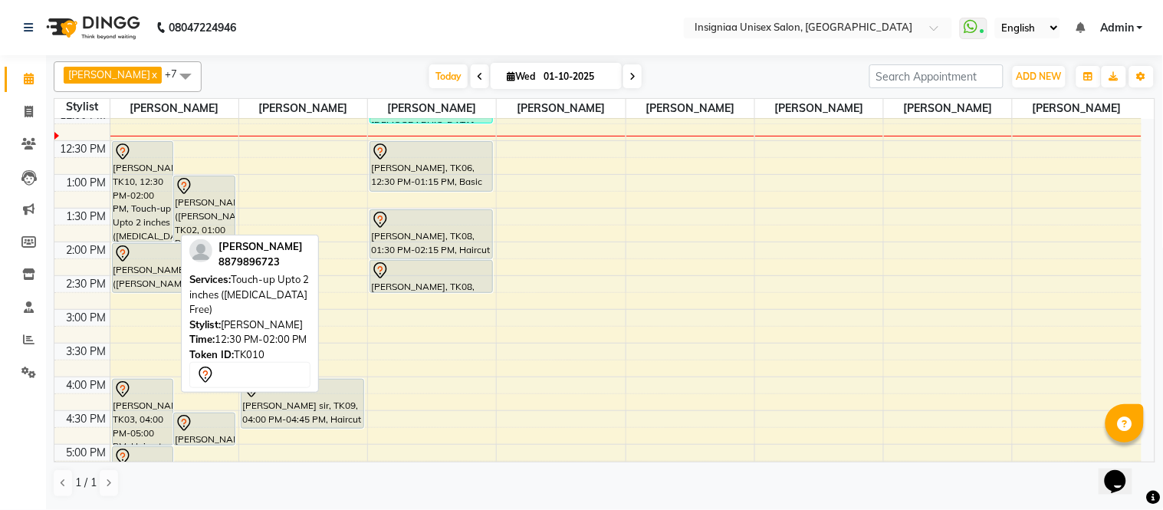
click at [125, 195] on div "[PERSON_NAME], TK10, 12:30 PM-02:00 PM, Touch-up Upto 2 inches ([MEDICAL_DATA] …" at bounding box center [143, 192] width 61 height 100
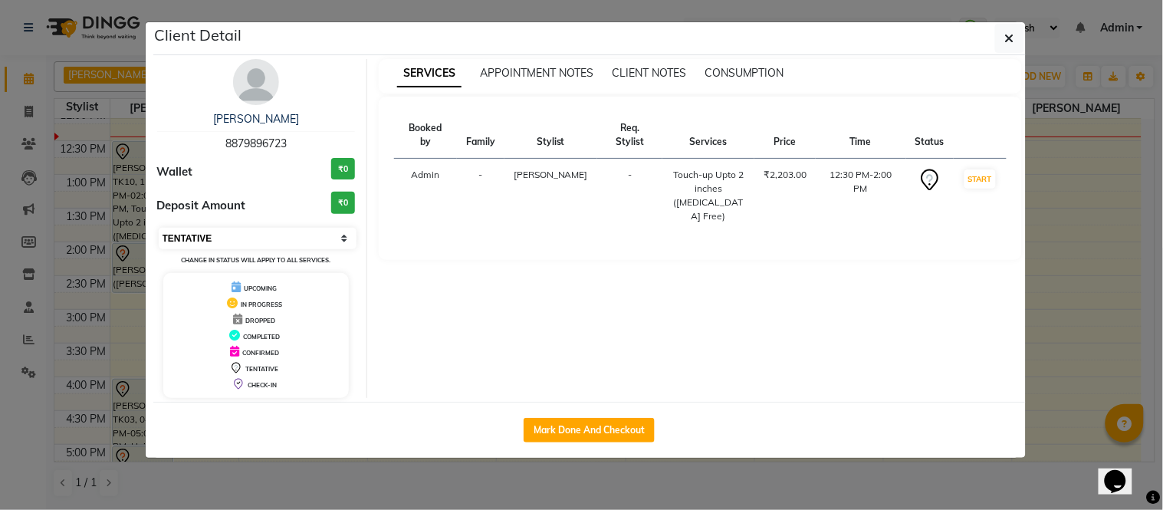
click at [179, 238] on select "Select IN SERVICE CONFIRMED TENTATIVE CHECK IN MARK DONE DROPPED UPCOMING" at bounding box center [258, 238] width 199 height 21
select select "6"
click at [159, 228] on select "Select IN SERVICE CONFIRMED TENTATIVE CHECK IN MARK DONE DROPPED UPCOMING" at bounding box center [258, 238] width 199 height 21
